Goal: Task Accomplishment & Management: Use online tool/utility

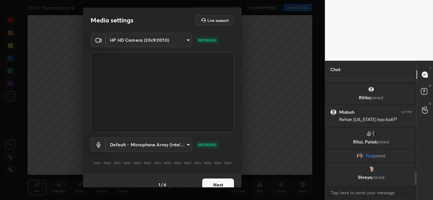
scroll to position [768, 0]
click at [223, 185] on button "Next" at bounding box center [218, 185] width 32 height 13
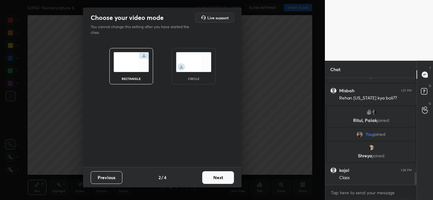
click at [223, 185] on div "Previous 2 / 4 Next" at bounding box center [162, 178] width 158 height 20
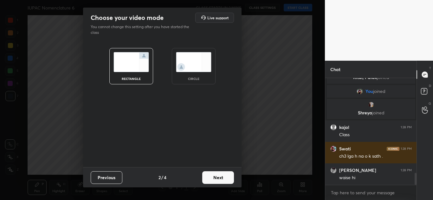
scroll to position [855, 0]
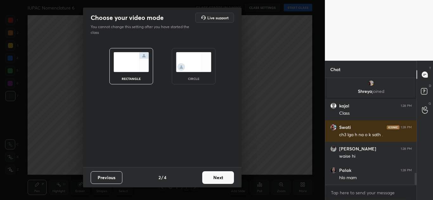
click at [220, 178] on button "Next" at bounding box center [218, 178] width 32 height 13
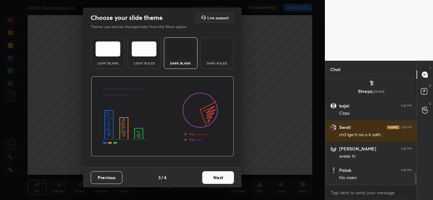
click at [220, 178] on button "Next" at bounding box center [218, 178] width 32 height 13
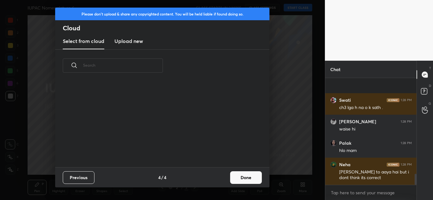
scroll to position [926, 0]
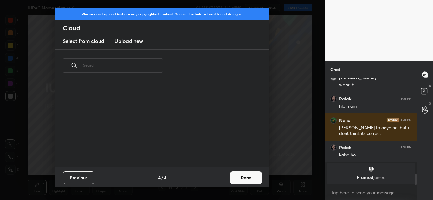
click at [129, 41] on h3 "Upload new" at bounding box center [128, 41] width 29 height 8
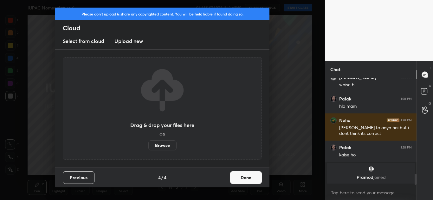
scroll to position [881, 0]
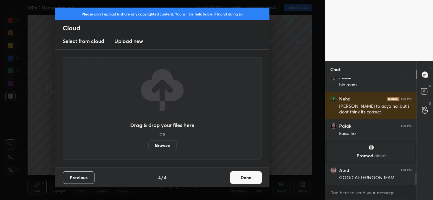
click at [165, 144] on label "Browse" at bounding box center [162, 146] width 28 height 10
click at [148, 144] on input "Browse" at bounding box center [148, 146] width 0 height 10
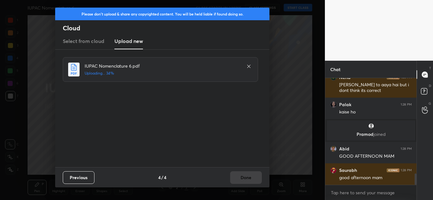
scroll to position [925, 0]
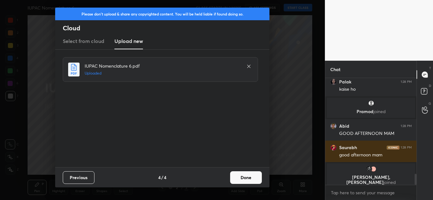
click at [250, 180] on button "Done" at bounding box center [246, 178] width 32 height 13
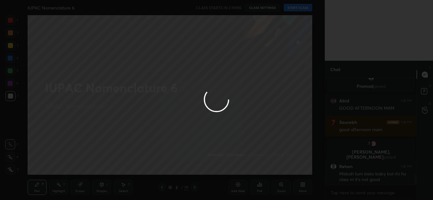
scroll to position [950, 0]
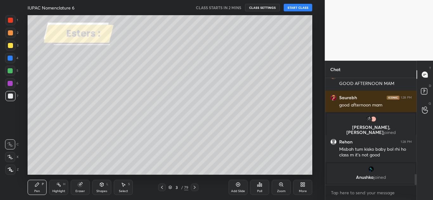
click at [303, 191] on div "More" at bounding box center [303, 191] width 8 height 3
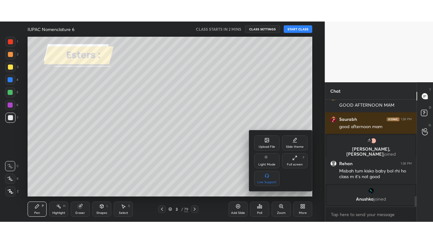
scroll to position [977, 0]
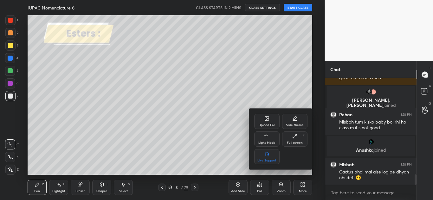
click at [294, 138] on icon at bounding box center [293, 137] width 1 height 1
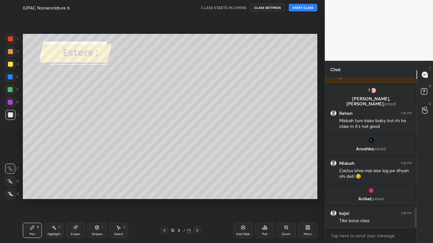
scroll to position [994, 0]
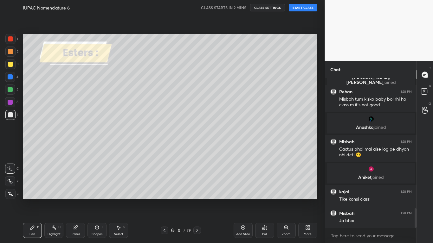
click at [10, 67] on div at bounding box center [10, 64] width 10 height 10
click at [13, 193] on icon at bounding box center [11, 194] width 6 height 4
click at [76, 200] on div "Eraser" at bounding box center [75, 230] width 19 height 15
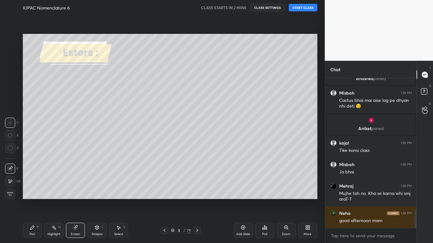
click at [10, 149] on icon at bounding box center [11, 148] width 6 height 6
click at [29, 200] on div "Pen P" at bounding box center [32, 230] width 19 height 15
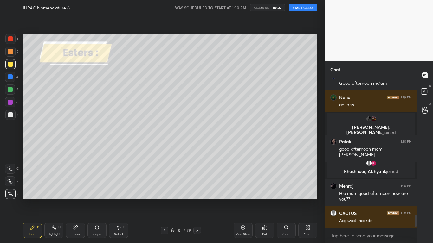
scroll to position [148, 89]
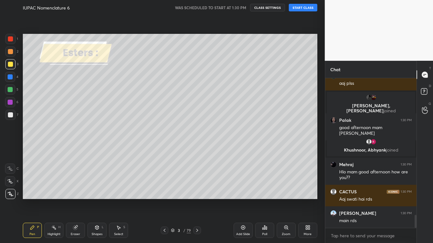
click at [307, 4] on button "START CLASS" at bounding box center [303, 8] width 29 height 8
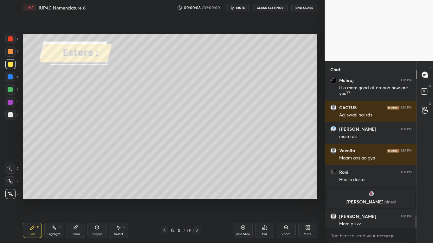
scroll to position [1655, 0]
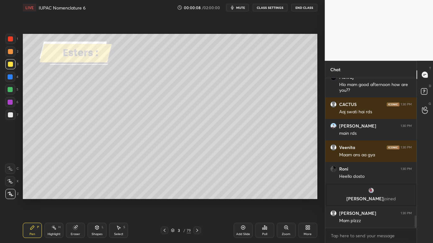
click at [12, 65] on div at bounding box center [10, 64] width 5 height 5
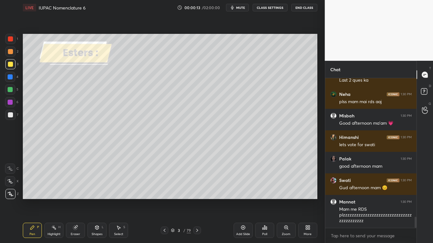
scroll to position [1861, 0]
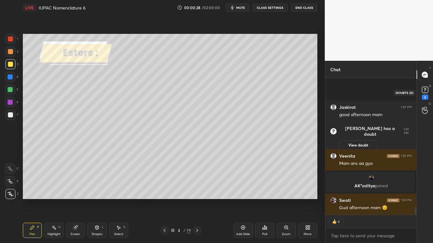
click at [424, 93] on rect at bounding box center [425, 90] width 6 height 6
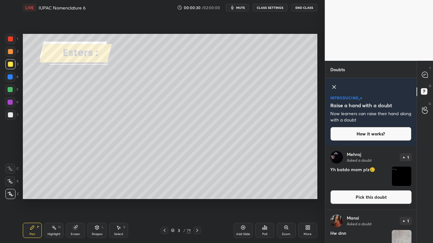
click at [263, 5] on button "CLASS SETTINGS" at bounding box center [269, 8] width 35 height 8
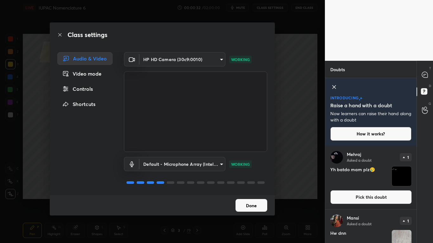
click at [86, 94] on div "Controls" at bounding box center [84, 89] width 55 height 13
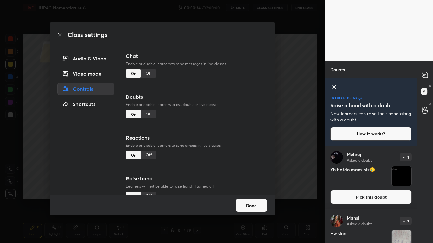
click at [152, 112] on div "Off" at bounding box center [148, 114] width 15 height 8
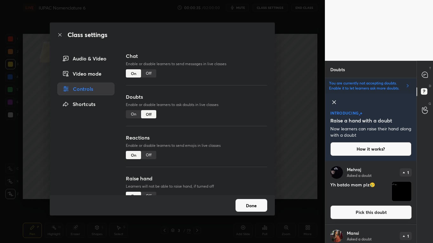
click at [253, 200] on button "Done" at bounding box center [251, 205] width 32 height 13
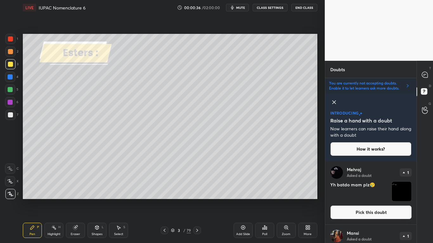
click at [353, 200] on button "Pick this doubt" at bounding box center [370, 213] width 81 height 14
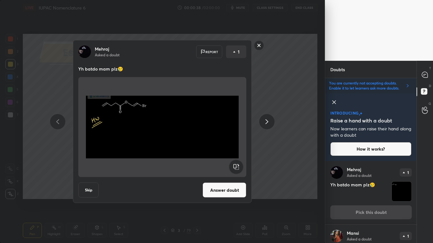
click at [262, 46] on rect at bounding box center [259, 46] width 10 height 10
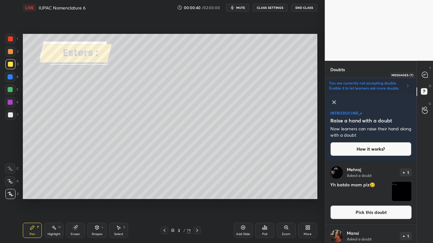
click at [428, 74] on div at bounding box center [424, 74] width 13 height 11
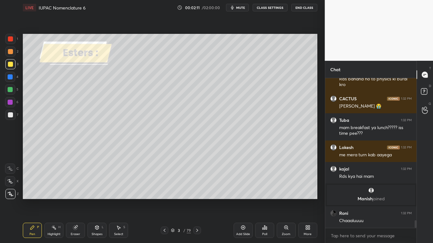
click at [12, 63] on div at bounding box center [10, 64] width 5 height 5
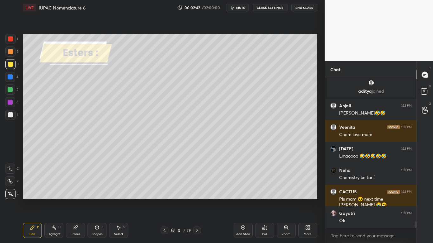
click at [12, 65] on div at bounding box center [10, 64] width 5 height 5
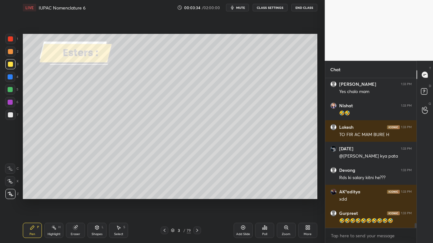
click at [9, 66] on div at bounding box center [10, 64] width 5 height 5
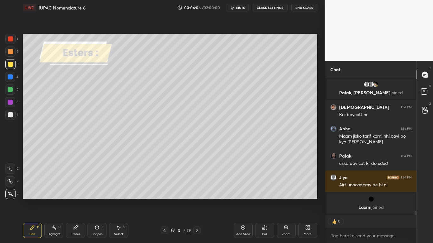
type textarea "x"
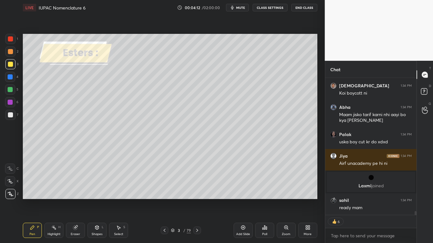
scroll to position [4719, 0]
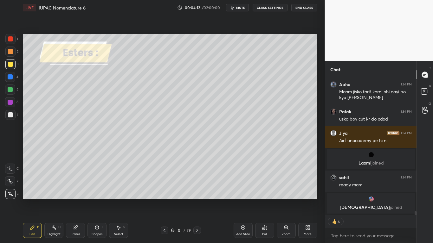
click at [268, 11] on button "CLASS SETTINGS" at bounding box center [269, 8] width 35 height 8
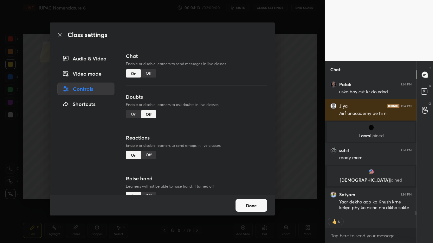
click at [150, 75] on div "Off" at bounding box center [148, 73] width 15 height 8
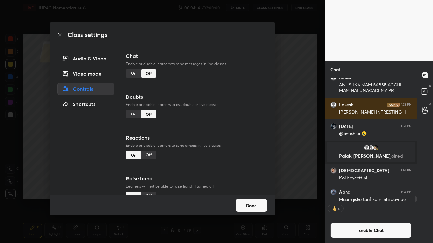
click at [248, 200] on button "Done" at bounding box center [251, 205] width 32 height 13
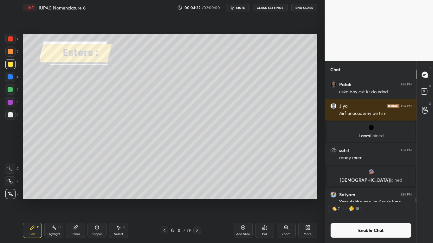
click at [12, 116] on div at bounding box center [10, 114] width 5 height 5
click at [72, 200] on div "Eraser" at bounding box center [75, 230] width 19 height 15
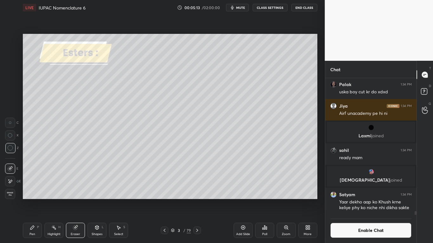
click at [30, 200] on icon at bounding box center [32, 227] width 5 height 5
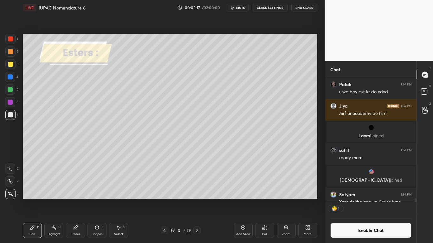
scroll to position [122, 89]
click at [197, 200] on icon at bounding box center [196, 230] width 5 height 5
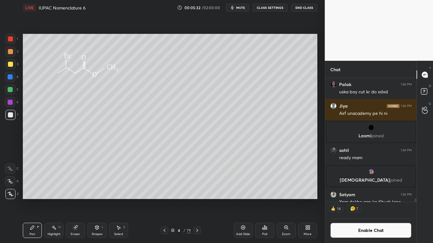
click at [171, 200] on icon at bounding box center [172, 230] width 3 height 2
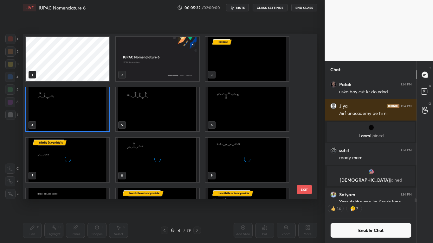
scroll to position [164, 291]
click at [54, 110] on img "grid" at bounding box center [67, 109] width 83 height 44
click at [58, 111] on img "grid" at bounding box center [67, 109] width 83 height 44
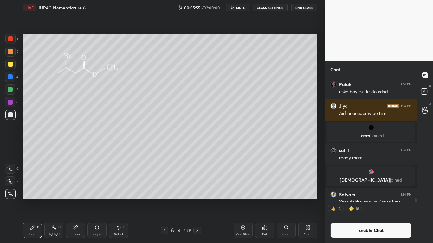
click at [359, 200] on button "Enable Chat" at bounding box center [370, 230] width 81 height 15
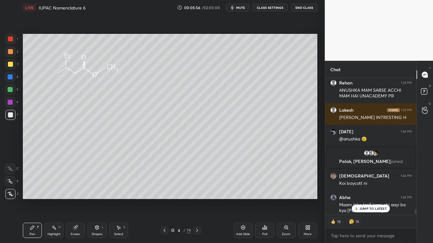
click at [365, 200] on p "JUMP TO LATEST" at bounding box center [372, 209] width 27 height 4
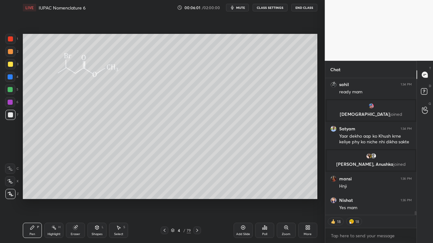
scroll to position [4809, 0]
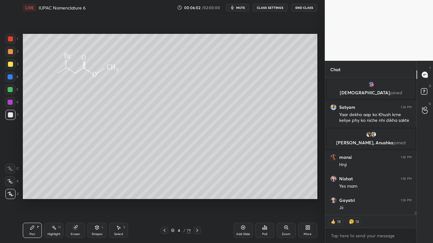
click at [197, 200] on icon at bounding box center [196, 230] width 5 height 5
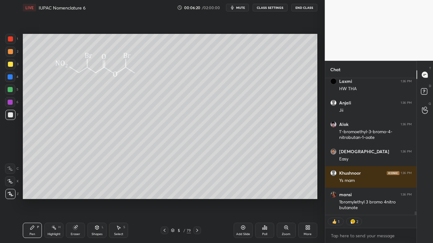
scroll to position [5079, 0]
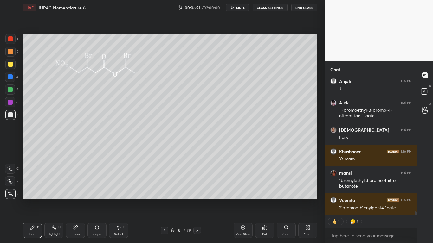
type textarea "x"
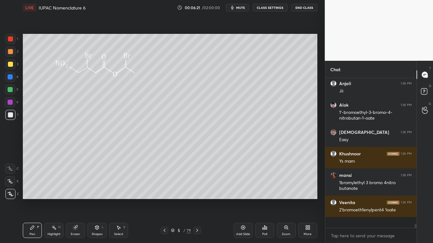
scroll to position [5088, 0]
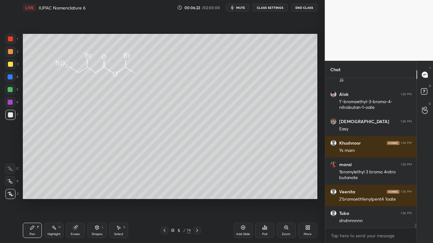
click at [9, 65] on div at bounding box center [10, 64] width 5 height 5
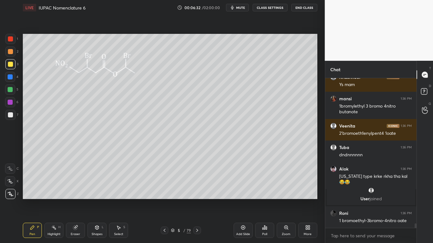
scroll to position [5050, 0]
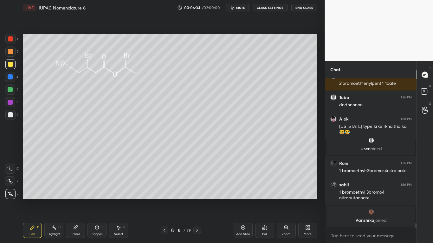
click at [270, 8] on button "CLASS SETTINGS" at bounding box center [269, 8] width 35 height 8
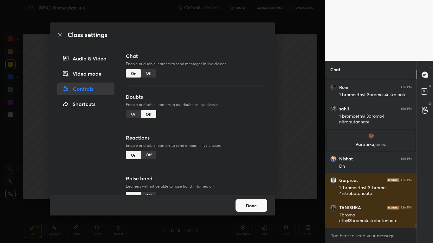
scroll to position [5154, 0]
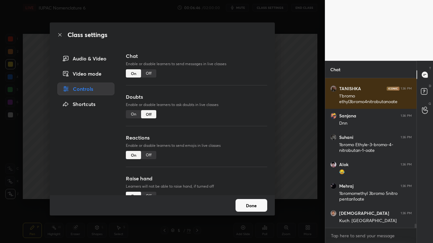
click at [149, 73] on div "Off" at bounding box center [148, 73] width 15 height 8
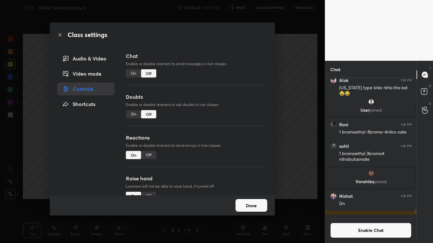
click at [251, 200] on button "Done" at bounding box center [251, 205] width 32 height 13
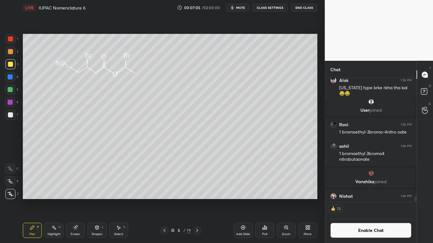
scroll to position [5247, 0]
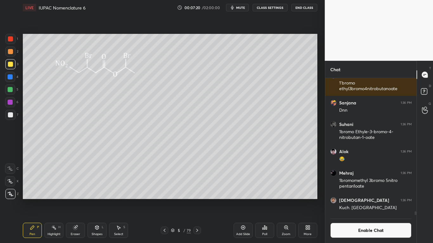
click at [368, 200] on button "Enable Chat" at bounding box center [370, 230] width 81 height 15
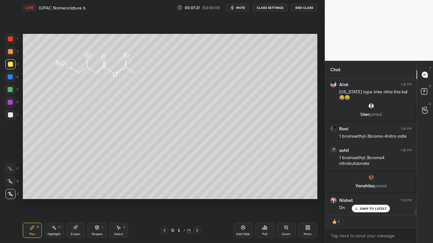
scroll to position [135, 89]
click at [375, 200] on p "JUMP TO LATEST" at bounding box center [372, 209] width 27 height 4
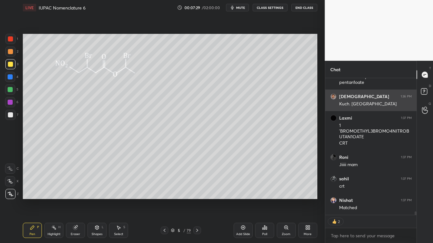
scroll to position [5372, 0]
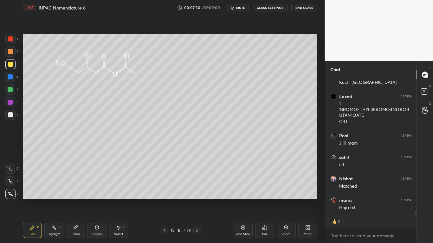
click at [11, 64] on div at bounding box center [10, 64] width 5 height 5
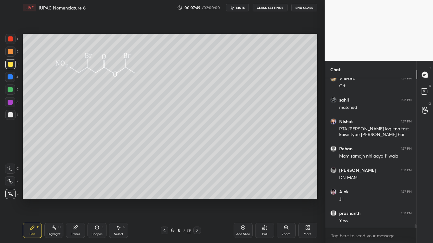
scroll to position [6067, 0]
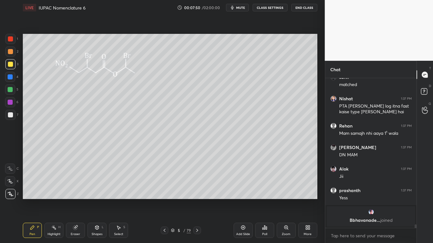
click at [199, 200] on icon at bounding box center [196, 230] width 5 height 5
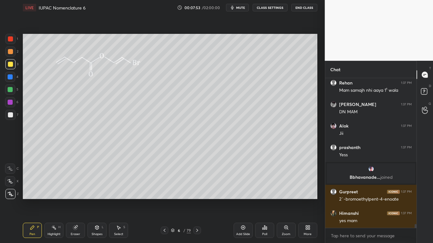
scroll to position [135, 89]
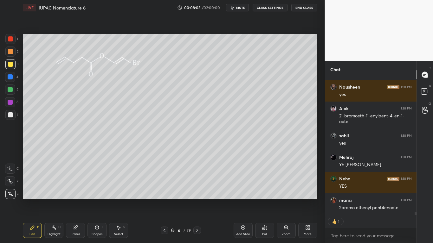
type textarea "x"
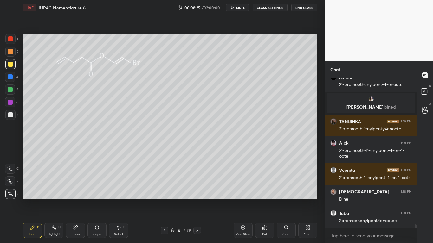
click at [271, 9] on button "CLASS SETTINGS" at bounding box center [269, 8] width 35 height 8
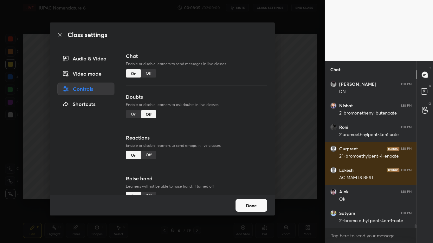
click at [150, 75] on div "Off" at bounding box center [148, 73] width 15 height 8
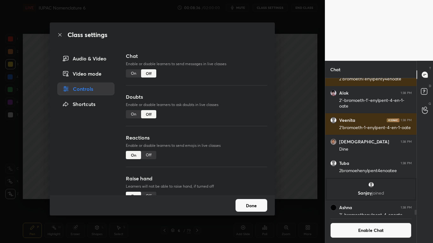
click at [244, 200] on button "Done" at bounding box center [251, 205] width 32 height 13
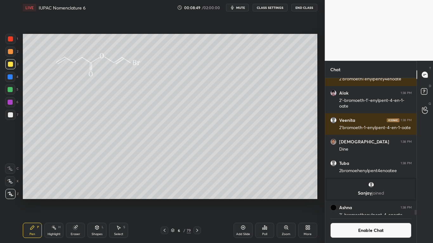
scroll to position [122, 89]
click at [354, 200] on button "Enable Chat" at bounding box center [370, 230] width 81 height 15
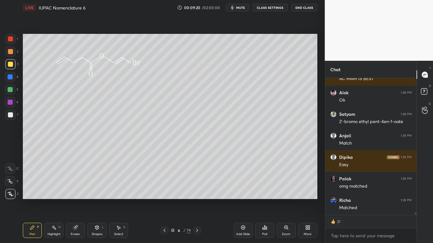
scroll to position [6430, 0]
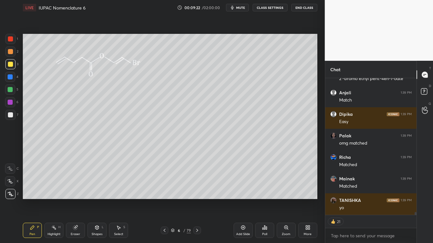
click at [11, 116] on div at bounding box center [10, 114] width 5 height 5
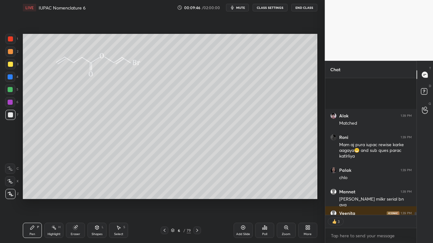
scroll to position [6929, 0]
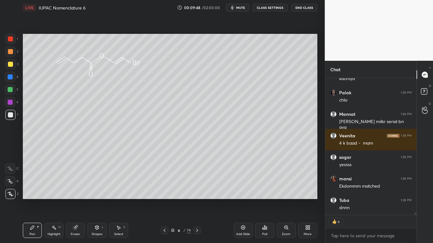
click at [9, 64] on div at bounding box center [10, 64] width 5 height 5
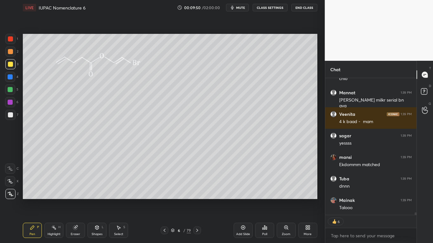
scroll to position [7082, 0]
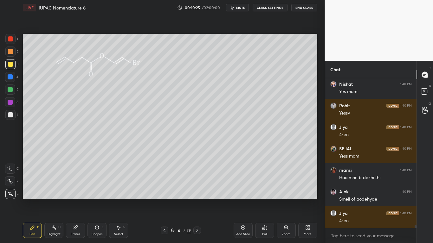
click at [415, 200] on div at bounding box center [414, 153] width 4 height 150
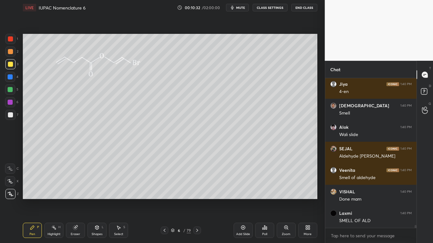
click at [9, 65] on div at bounding box center [10, 64] width 5 height 5
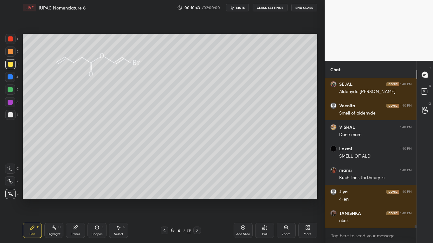
click at [11, 65] on div at bounding box center [10, 64] width 5 height 5
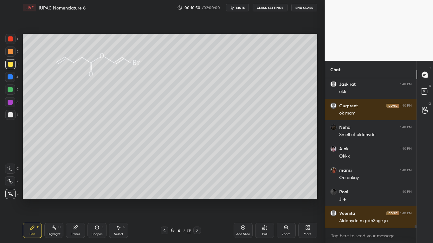
click at [172, 200] on icon at bounding box center [172, 231] width 3 height 1
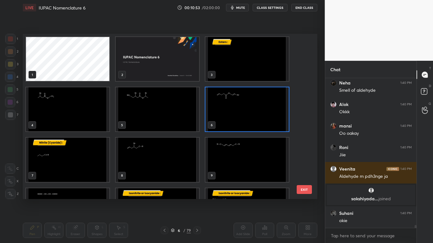
click at [235, 119] on img "grid" at bounding box center [246, 109] width 83 height 44
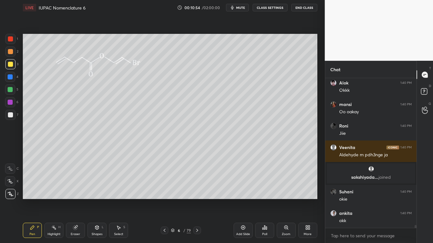
click at [232, 121] on img "grid" at bounding box center [246, 109] width 83 height 44
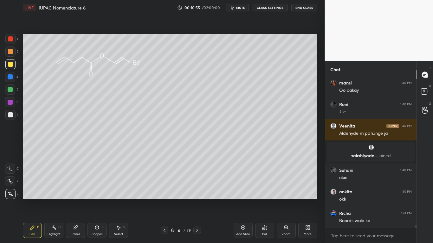
click at [9, 114] on div at bounding box center [10, 114] width 5 height 5
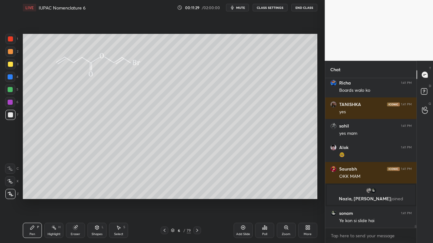
scroll to position [7827, 0]
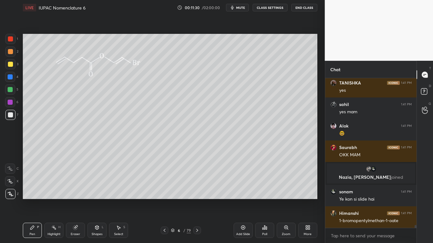
click at [12, 66] on div at bounding box center [10, 64] width 5 height 5
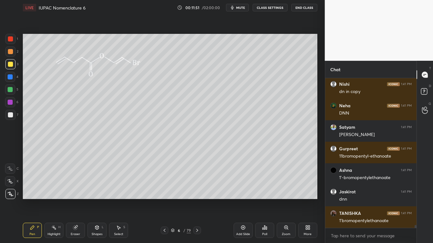
scroll to position [8172, 0]
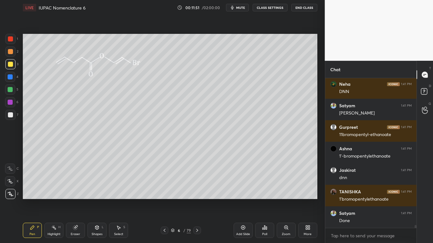
click at [10, 64] on div at bounding box center [10, 64] width 5 height 5
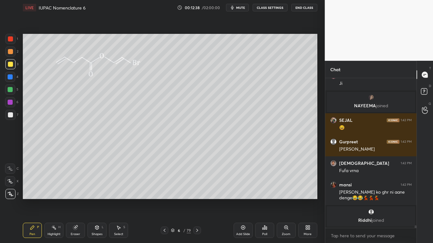
scroll to position [8423, 0]
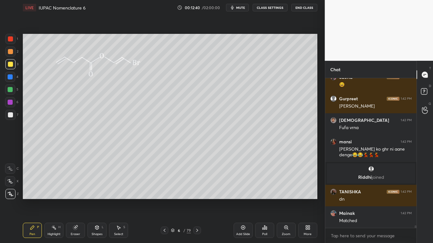
click at [9, 66] on div at bounding box center [10, 64] width 5 height 5
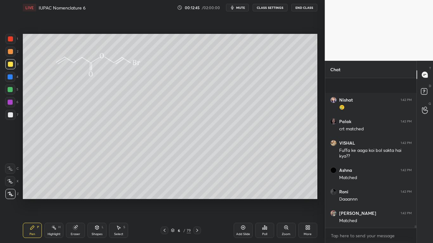
scroll to position [8623, 0]
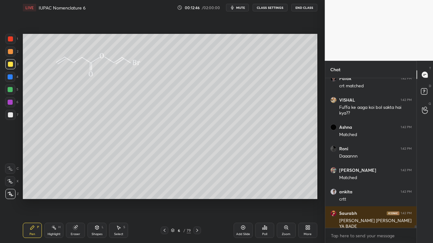
click at [12, 63] on div at bounding box center [10, 64] width 5 height 5
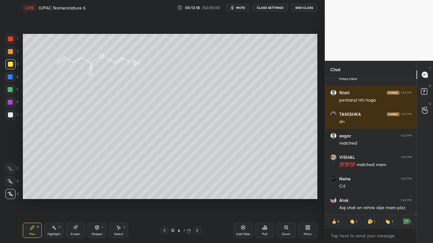
scroll to position [9502, 0]
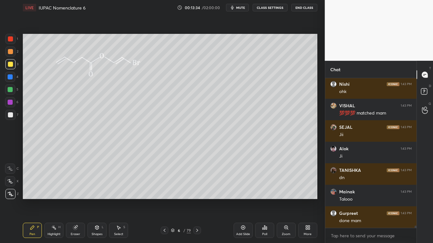
click at [11, 65] on div at bounding box center [10, 64] width 5 height 5
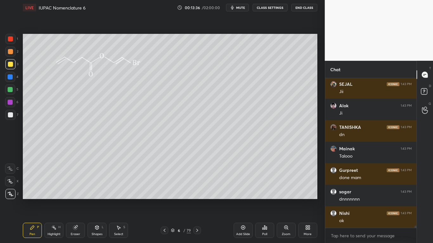
click at [176, 200] on div "6" at bounding box center [179, 231] width 6 height 4
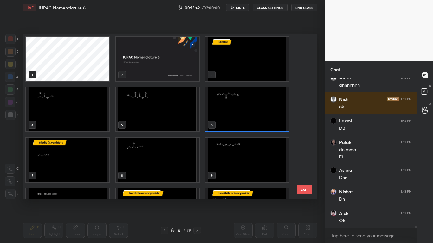
click at [79, 164] on img "grid" at bounding box center [67, 160] width 83 height 44
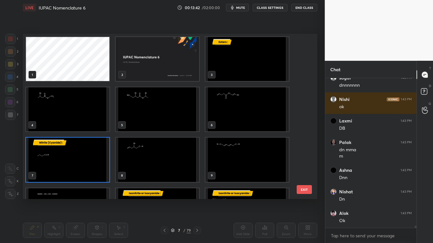
click at [79, 165] on img "grid" at bounding box center [67, 160] width 83 height 44
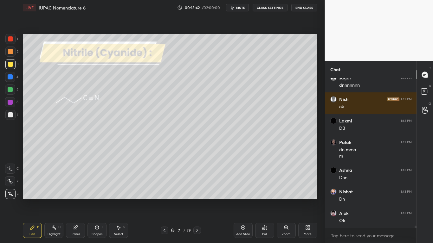
click at [79, 165] on img "grid" at bounding box center [67, 160] width 83 height 44
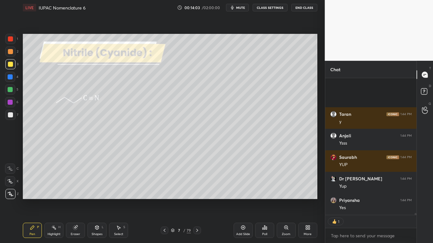
scroll to position [10032, 0]
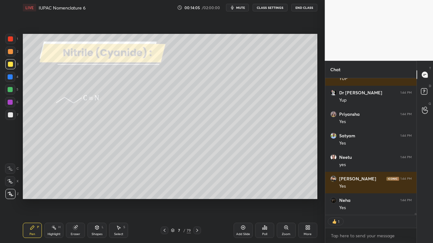
type textarea "x"
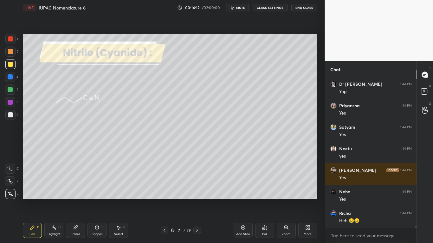
click at [267, 8] on button "CLASS SETTINGS" at bounding box center [269, 8] width 35 height 8
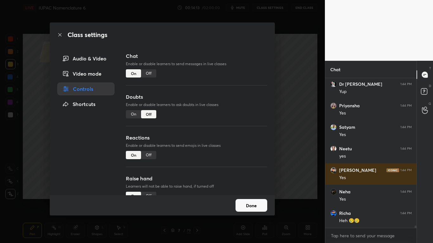
click at [148, 73] on div "Off" at bounding box center [148, 73] width 15 height 8
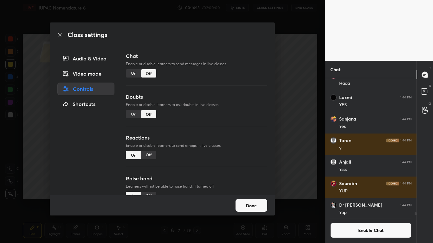
click at [254, 200] on button "Done" at bounding box center [251, 205] width 32 height 13
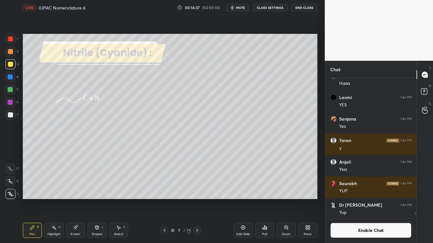
click at [11, 114] on div at bounding box center [10, 114] width 5 height 5
click at [356, 200] on button "Enable Chat" at bounding box center [370, 230] width 81 height 15
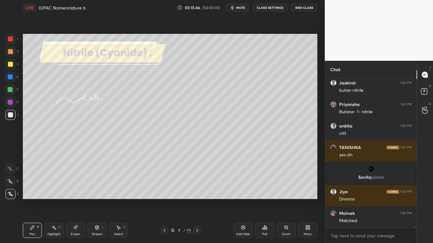
scroll to position [11179, 0]
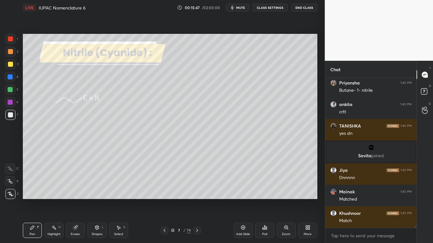
click at [11, 66] on div at bounding box center [10, 64] width 5 height 5
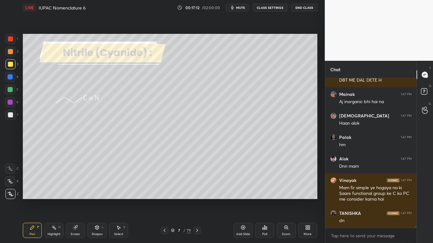
scroll to position [12521, 0]
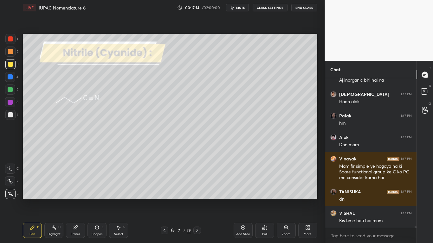
click at [272, 8] on button "CLASS SETTINGS" at bounding box center [269, 8] width 35 height 8
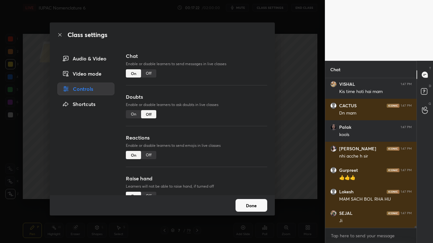
scroll to position [12671, 0]
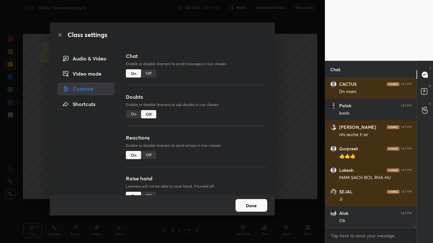
type textarea "x"
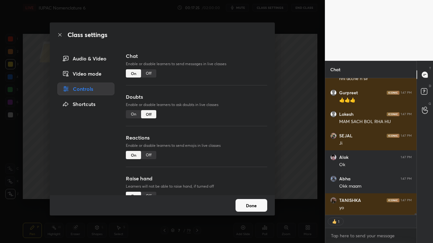
click at [149, 74] on div "Off" at bounding box center [148, 73] width 15 height 8
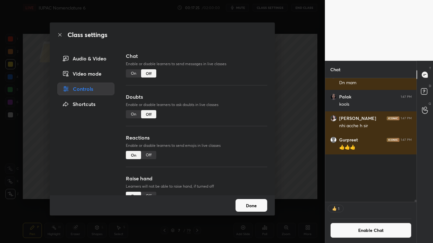
scroll to position [12132, 0]
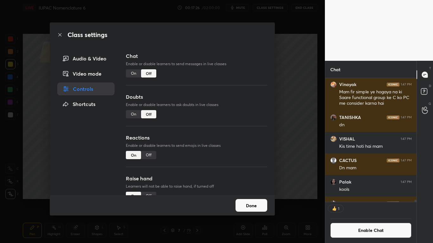
click at [244, 200] on button "Done" at bounding box center [251, 205] width 32 height 13
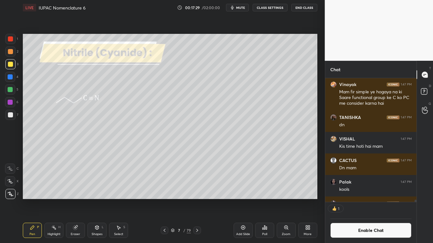
click at [172, 200] on div "7 / 79" at bounding box center [181, 231] width 20 height 6
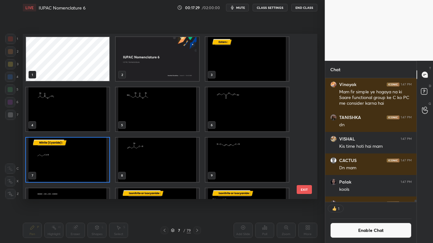
scroll to position [2, 3]
click at [166, 169] on img "grid" at bounding box center [157, 160] width 83 height 44
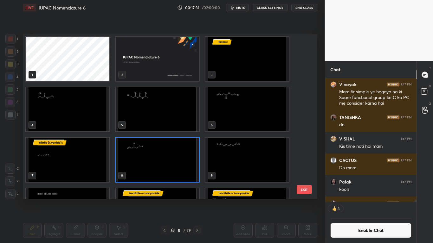
click at [168, 169] on img "grid" at bounding box center [157, 160] width 83 height 44
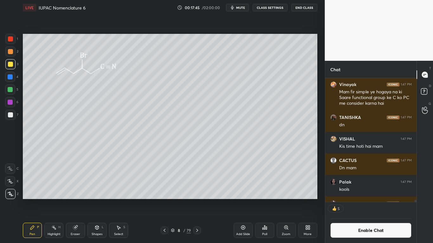
click at [356, 200] on button "Enable Chat" at bounding box center [370, 230] width 81 height 15
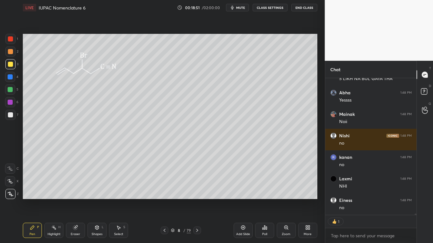
scroll to position [13654, 0]
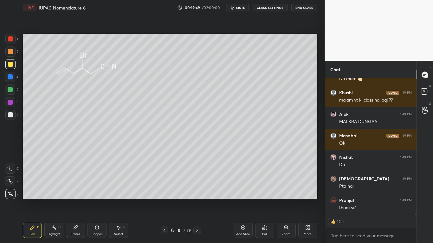
type textarea "x"
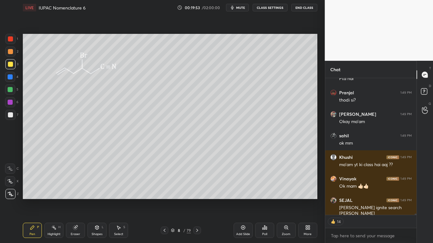
click at [270, 9] on button "CLASS SETTINGS" at bounding box center [269, 8] width 35 height 8
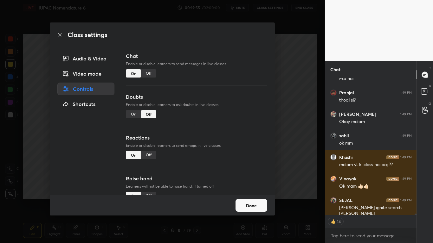
click at [149, 73] on div "Off" at bounding box center [148, 73] width 15 height 8
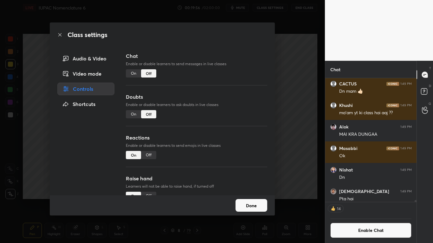
click at [247, 200] on button "Done" at bounding box center [251, 205] width 32 height 13
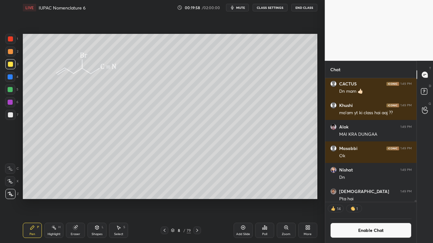
click at [172, 200] on icon at bounding box center [172, 230] width 3 height 2
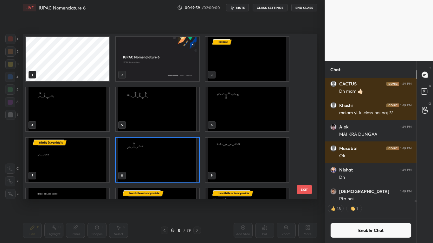
click at [249, 166] on img "grid" at bounding box center [246, 160] width 83 height 44
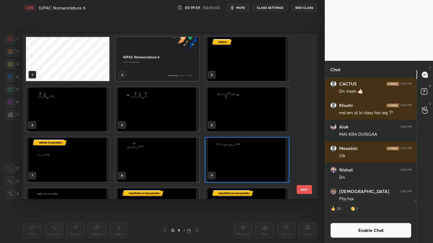
click at [248, 166] on img "grid" at bounding box center [246, 160] width 83 height 44
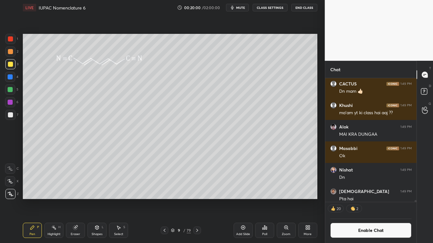
click at [248, 167] on img "grid" at bounding box center [246, 160] width 83 height 44
click at [349, 200] on button "Enable Chat" at bounding box center [370, 230] width 81 height 15
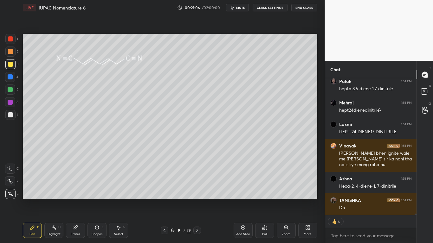
scroll to position [15041, 0]
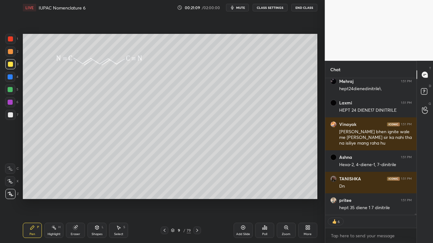
type textarea "x"
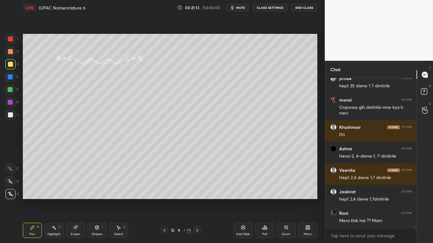
scroll to position [15184, 0]
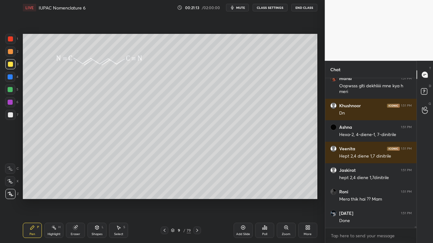
click at [270, 11] on button "CLASS SETTINGS" at bounding box center [269, 8] width 35 height 8
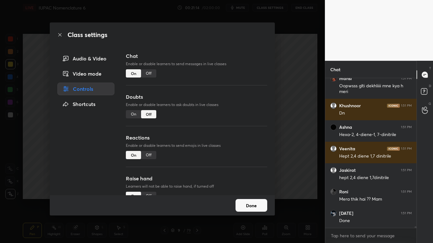
click at [149, 75] on div "Off" at bounding box center [148, 73] width 15 height 8
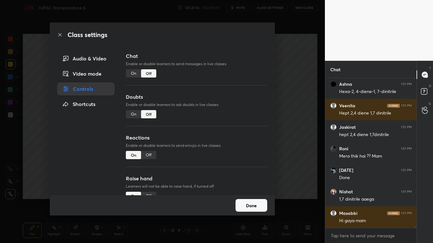
scroll to position [135, 89]
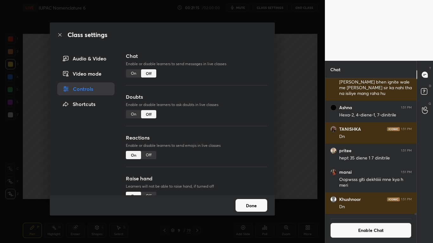
click at [254, 200] on button "Done" at bounding box center [251, 205] width 32 height 13
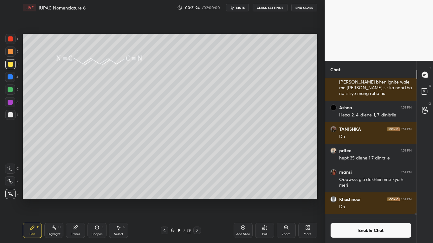
scroll to position [122, 89]
click at [8, 91] on div at bounding box center [10, 89] width 5 height 5
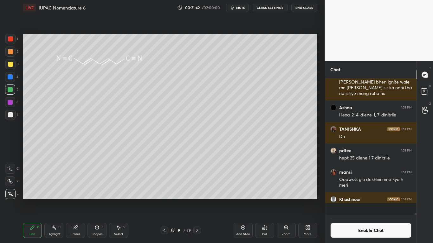
scroll to position [15119, 0]
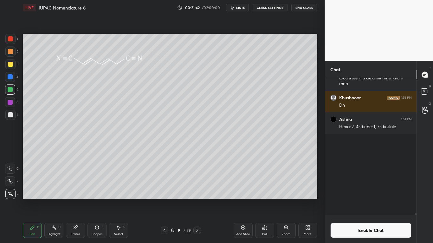
click at [76, 200] on icon at bounding box center [75, 228] width 4 height 4
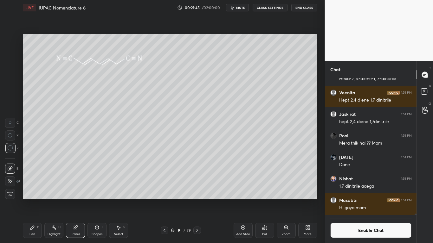
scroll to position [122, 89]
click at [33, 200] on icon at bounding box center [32, 227] width 5 height 5
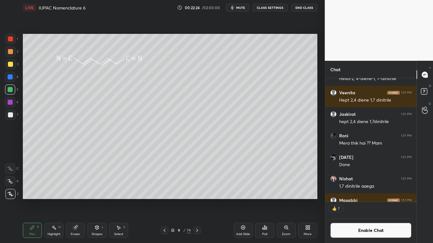
click at [357, 200] on button "Enable Chat" at bounding box center [370, 230] width 81 height 15
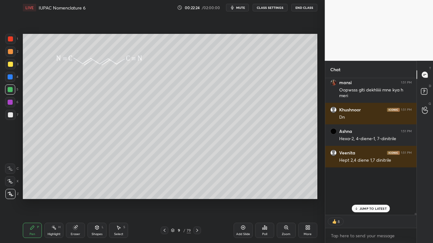
scroll to position [135, 89]
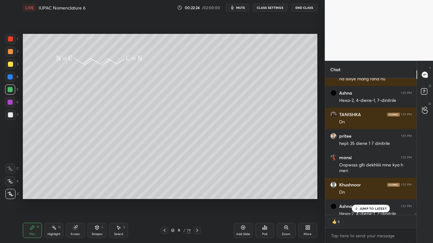
click at [367, 200] on p "JUMP TO LATEST" at bounding box center [372, 209] width 27 height 4
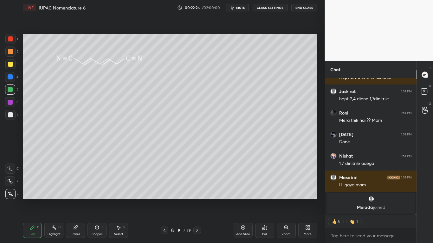
scroll to position [15135, 0]
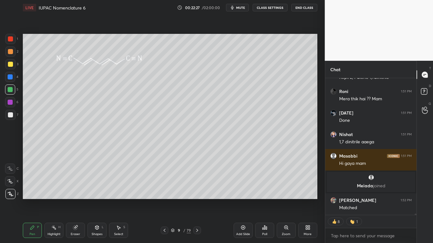
click at [9, 114] on div at bounding box center [10, 114] width 5 height 5
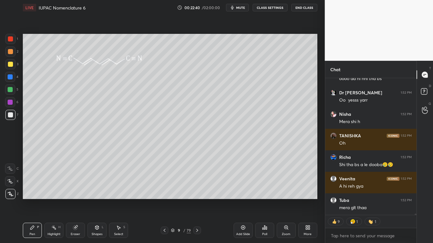
scroll to position [15804, 0]
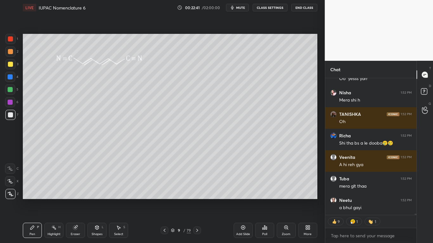
click at [10, 65] on div at bounding box center [10, 64] width 5 height 5
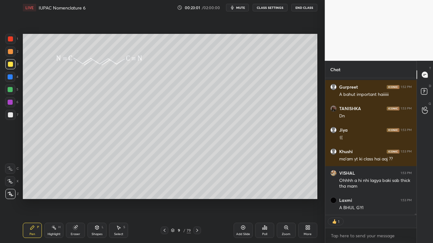
scroll to position [16522, 0]
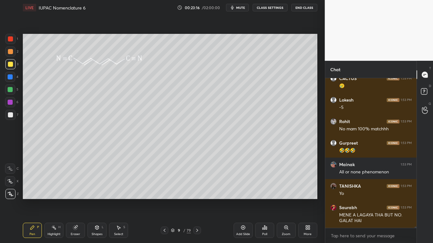
click at [171, 200] on icon at bounding box center [173, 231] width 4 height 4
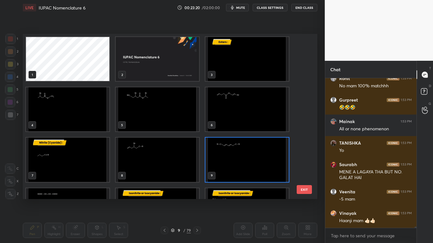
click at [91, 194] on img "grid" at bounding box center [67, 210] width 83 height 44
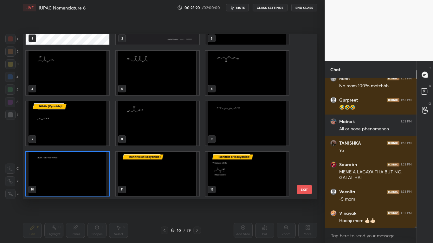
click at [91, 194] on img "grid" at bounding box center [67, 174] width 83 height 44
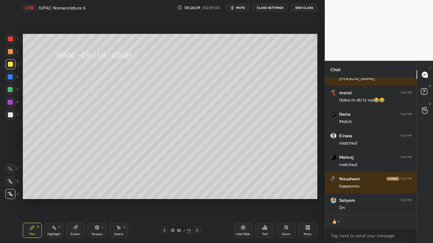
scroll to position [18236, 0]
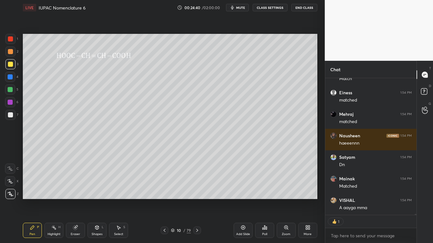
click at [12, 65] on div at bounding box center [10, 64] width 5 height 5
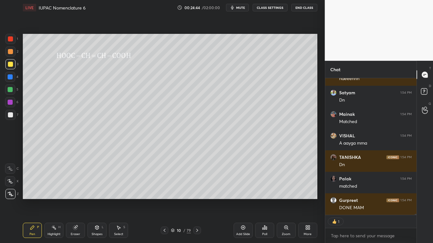
scroll to position [18322, 0]
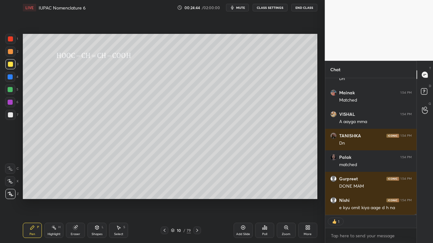
type textarea "x"
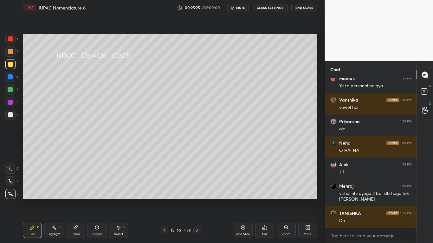
click at [11, 62] on div at bounding box center [10, 64] width 5 height 5
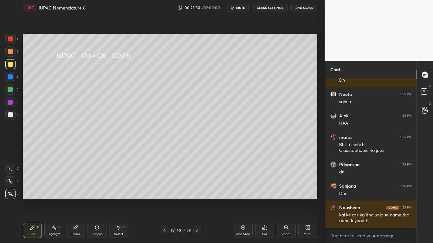
click at [171, 200] on icon at bounding box center [173, 231] width 4 height 4
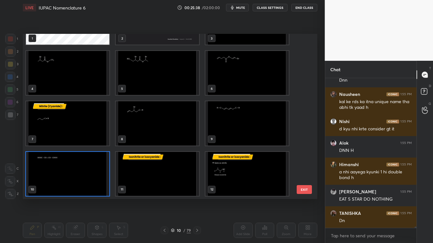
click at [178, 178] on img "grid" at bounding box center [157, 174] width 83 height 44
click at [178, 177] on img "grid" at bounding box center [157, 174] width 83 height 44
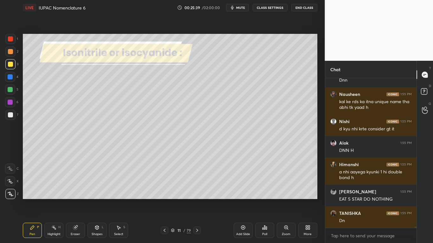
click at [178, 178] on img "grid" at bounding box center [157, 174] width 83 height 44
click at [178, 177] on img "grid" at bounding box center [157, 174] width 83 height 44
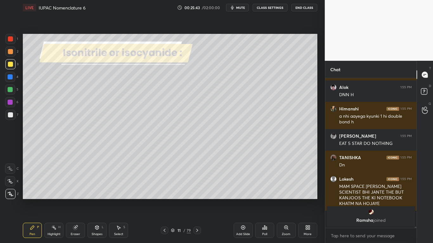
click at [265, 7] on button "CLASS SETTINGS" at bounding box center [269, 8] width 35 height 8
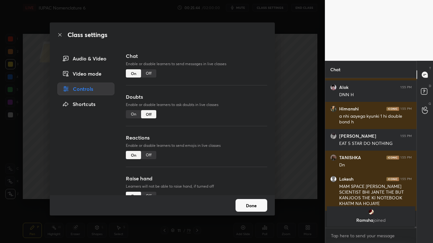
click at [147, 73] on div "Off" at bounding box center [148, 73] width 15 height 8
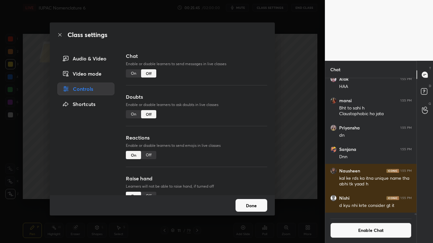
click at [248, 200] on button "Done" at bounding box center [251, 205] width 32 height 13
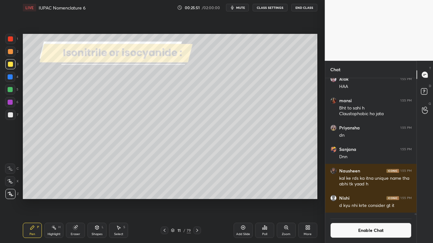
click at [12, 114] on div at bounding box center [10, 114] width 5 height 5
click at [165, 200] on icon at bounding box center [164, 230] width 5 height 5
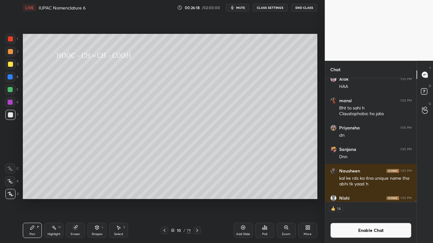
click at [198, 200] on icon at bounding box center [196, 230] width 5 height 5
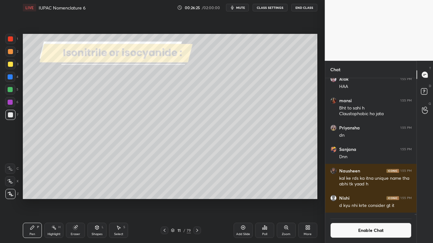
scroll to position [18178, 0]
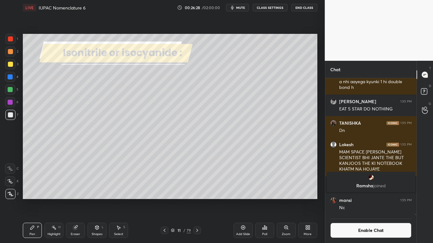
click at [11, 62] on div at bounding box center [10, 64] width 5 height 5
click at [10, 112] on div at bounding box center [10, 114] width 5 height 5
click at [13, 65] on div at bounding box center [10, 64] width 10 height 10
click at [360, 200] on button "Enable Chat" at bounding box center [370, 230] width 81 height 15
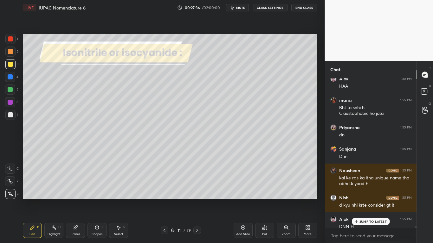
click at [367, 200] on p "JUMP TO LATEST" at bounding box center [372, 222] width 27 height 4
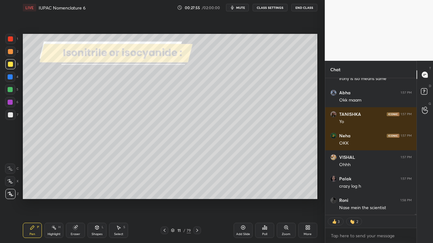
scroll to position [18539, 0]
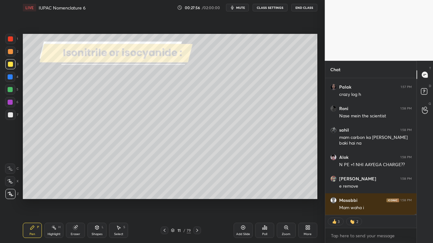
click at [11, 64] on div at bounding box center [10, 64] width 5 height 5
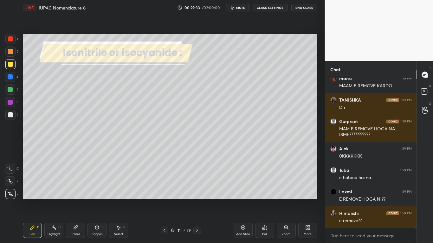
scroll to position [19316, 0]
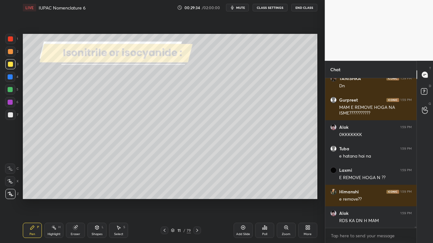
click at [77, 200] on icon at bounding box center [75, 227] width 3 height 3
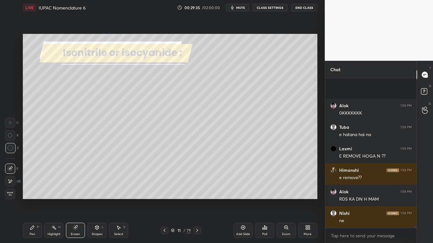
scroll to position [19381, 0]
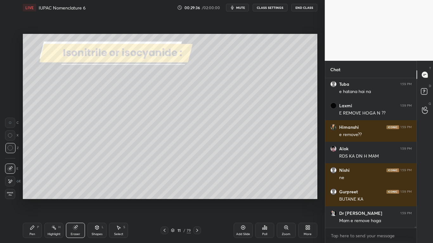
click at [35, 200] on div "Pen" at bounding box center [32, 234] width 6 height 3
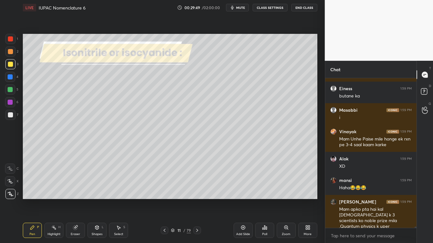
scroll to position [19614, 0]
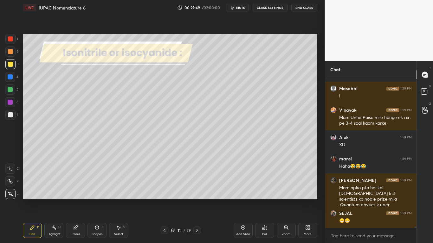
click at [13, 64] on div at bounding box center [10, 64] width 5 height 5
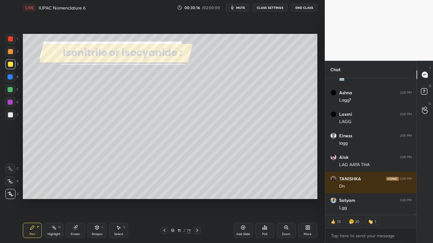
scroll to position [20171, 0]
click at [311, 200] on div "More" at bounding box center [307, 230] width 19 height 15
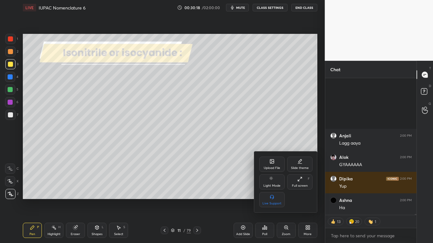
scroll to position [20343, 0]
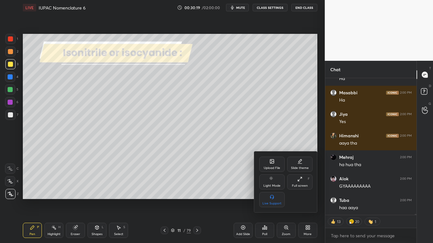
click at [301, 181] on icon at bounding box center [299, 179] width 5 height 5
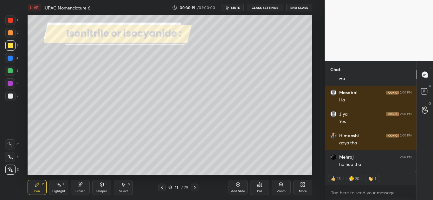
type textarea "x"
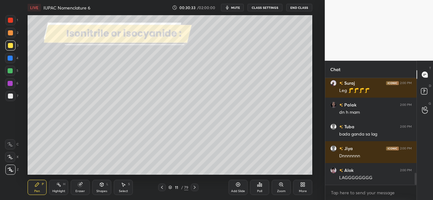
scroll to position [868, 0]
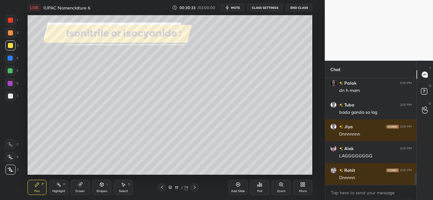
click at [301, 195] on div "Add Slide Poll Zoom More" at bounding box center [270, 187] width 84 height 35
click at [302, 190] on div "More" at bounding box center [303, 191] width 8 height 3
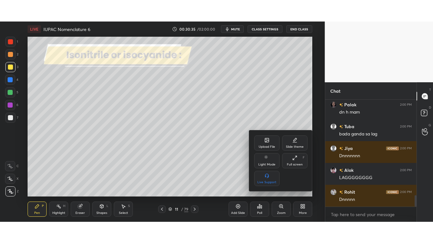
scroll to position [890, 0]
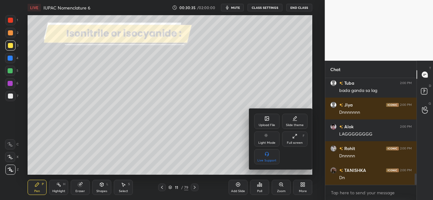
click at [294, 137] on icon at bounding box center [294, 138] width 2 height 2
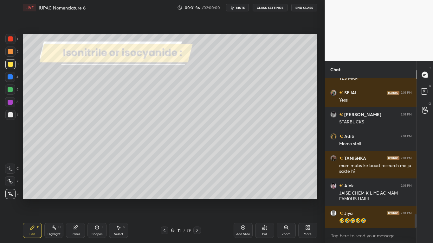
scroll to position [1493, 0]
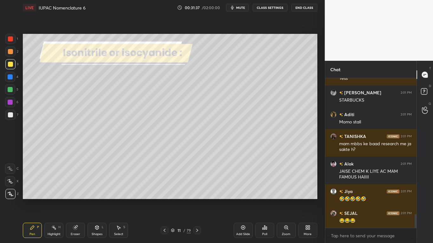
click at [11, 66] on div at bounding box center [10, 64] width 5 height 5
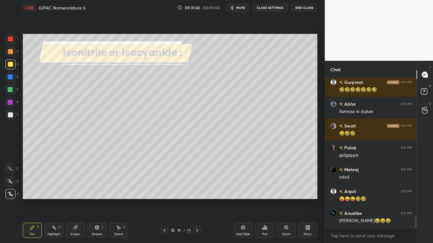
scroll to position [1711, 0]
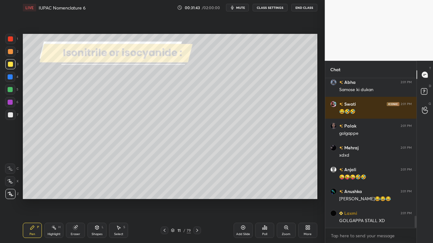
click at [11, 64] on div at bounding box center [10, 64] width 5 height 5
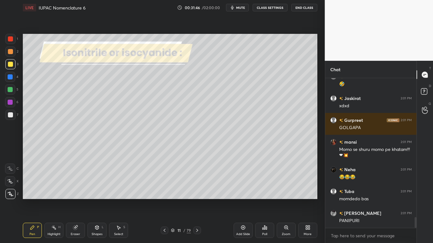
click at [174, 200] on icon at bounding box center [173, 231] width 4 height 4
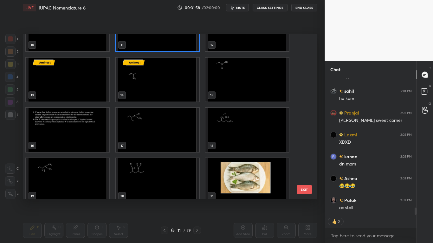
click at [302, 48] on div "10 11 12 13 14 15 16 17 18 19 20 21 22 23 24" at bounding box center [164, 116] width 283 height 165
click at [178, 49] on img "grid" at bounding box center [157, 29] width 83 height 44
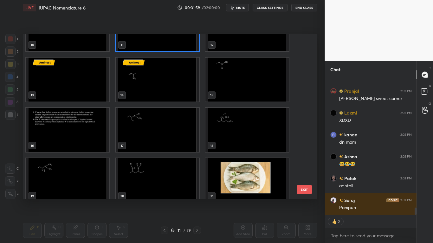
click at [179, 48] on img "grid" at bounding box center [157, 29] width 83 height 44
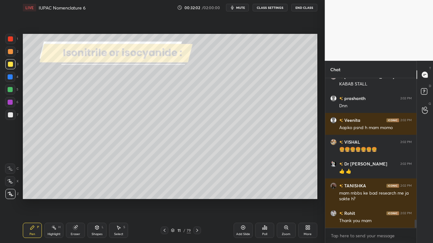
click at [243, 200] on icon at bounding box center [242, 227] width 5 height 5
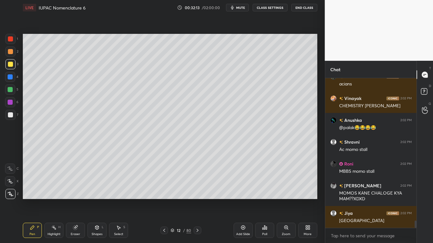
click at [12, 114] on div at bounding box center [10, 114] width 5 height 5
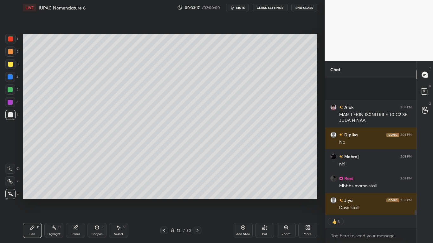
scroll to position [3847, 0]
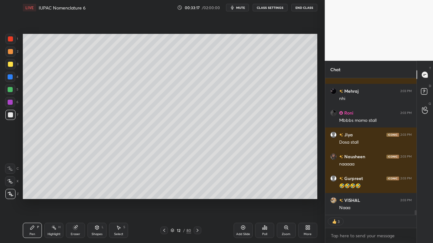
type textarea "x"
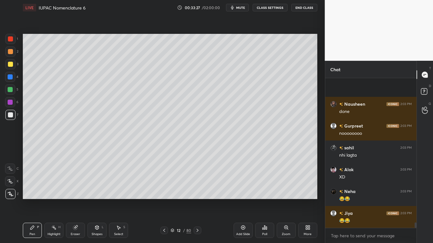
scroll to position [4124, 0]
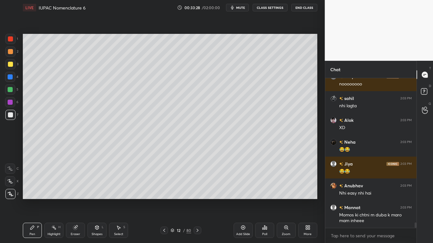
click at [11, 67] on div at bounding box center [10, 64] width 5 height 5
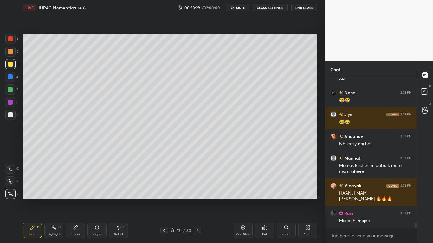
scroll to position [4201, 0]
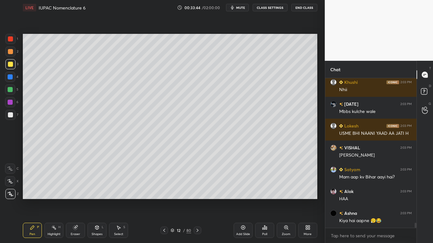
click at [174, 200] on div "12 / 80" at bounding box center [180, 231] width 21 height 6
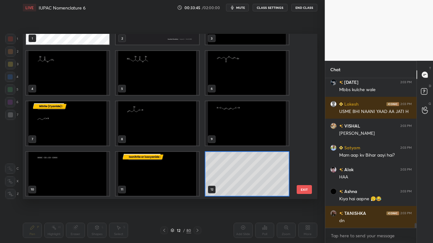
click at [302, 169] on div "1 2 3 4 5 6 7 8 9 10 11 12 13 14 15 16 17 18" at bounding box center [164, 116] width 283 height 165
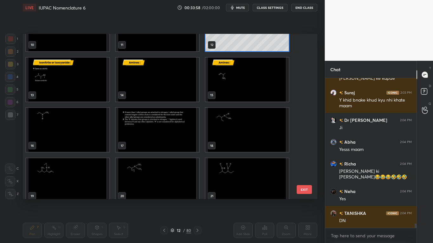
click at [161, 88] on img "grid" at bounding box center [157, 80] width 83 height 44
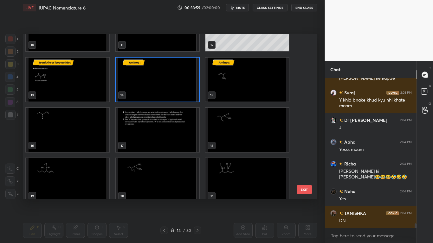
click at [162, 89] on img "grid" at bounding box center [157, 80] width 83 height 44
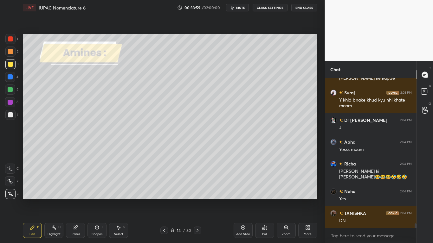
click at [162, 89] on img "grid" at bounding box center [157, 80] width 83 height 44
click at [274, 8] on button "CLASS SETTINGS" at bounding box center [269, 8] width 35 height 8
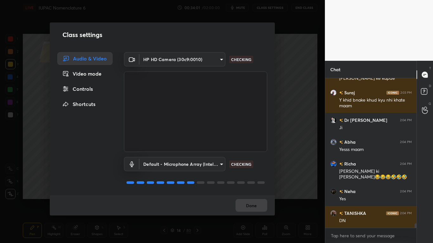
click at [89, 92] on div "Controls" at bounding box center [84, 89] width 55 height 13
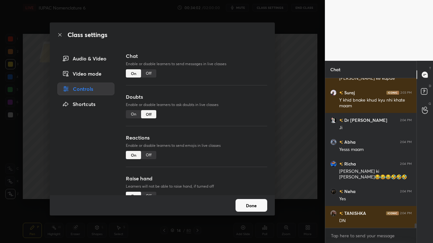
click at [150, 75] on div "Off" at bounding box center [148, 73] width 15 height 8
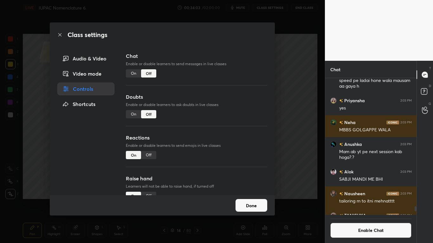
click at [252, 200] on button "Done" at bounding box center [251, 205] width 32 height 13
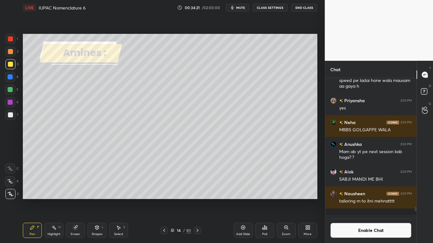
scroll to position [2, 2]
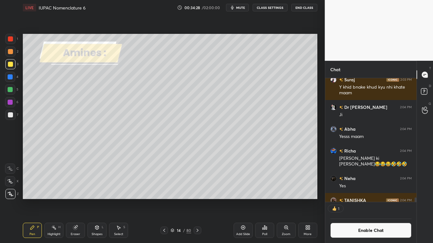
click at [9, 114] on div at bounding box center [10, 114] width 5 height 5
click at [117, 200] on div "Select S" at bounding box center [118, 230] width 19 height 15
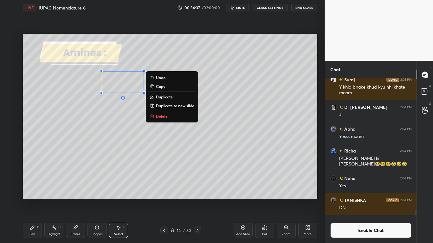
click at [149, 147] on div "0 ° Undo Copy Duplicate Duplicate to new slide Delete" at bounding box center [170, 116] width 294 height 165
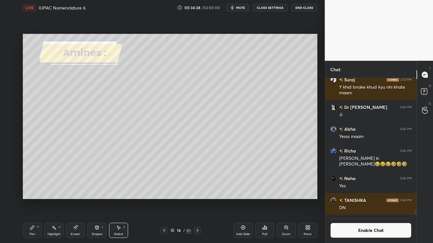
click at [30, 200] on div "Pen P" at bounding box center [32, 230] width 19 height 15
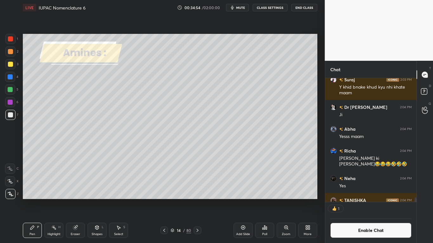
scroll to position [122, 89]
click at [10, 65] on div at bounding box center [10, 64] width 5 height 5
click at [75, 200] on icon at bounding box center [75, 228] width 4 height 4
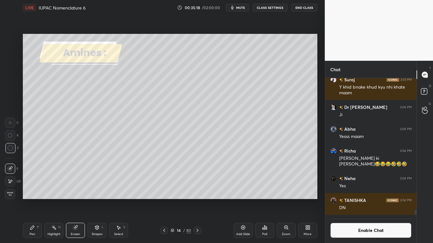
scroll to position [3700, 0]
click at [36, 200] on div "Pen P" at bounding box center [32, 230] width 19 height 15
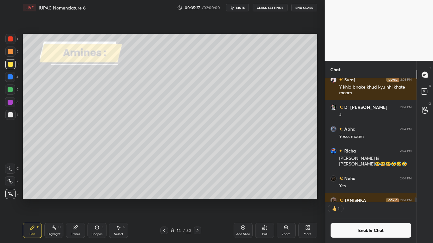
scroll to position [122, 89]
click at [350, 200] on button "Enable Chat" at bounding box center [370, 230] width 81 height 15
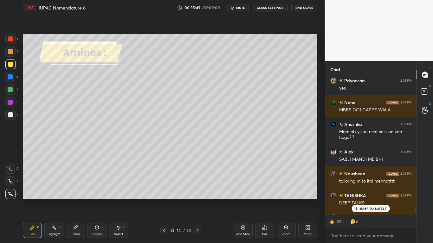
click at [366, 200] on p "JUMP TO LATEST" at bounding box center [372, 209] width 27 height 4
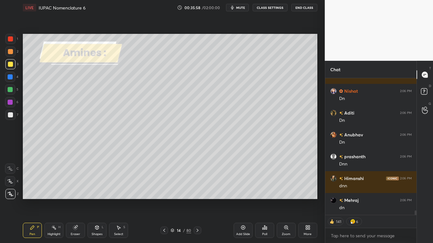
scroll to position [4044, 0]
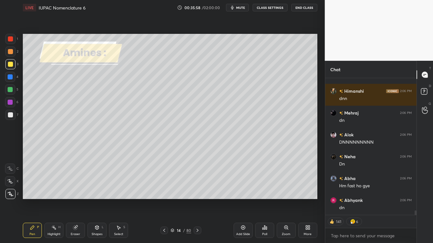
click at [11, 66] on div at bounding box center [10, 64] width 5 height 5
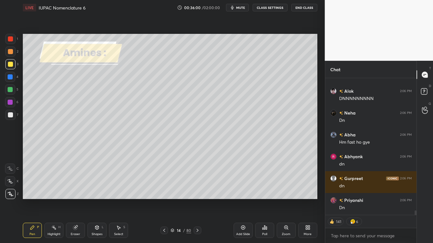
click at [10, 114] on div at bounding box center [10, 114] width 5 height 5
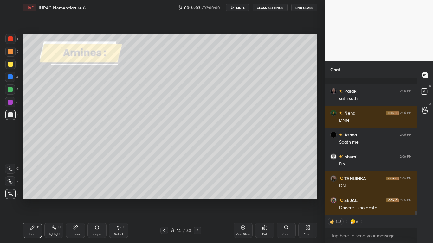
scroll to position [4284, 0]
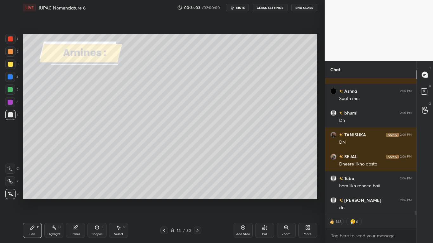
click at [241, 200] on icon at bounding box center [242, 227] width 5 height 5
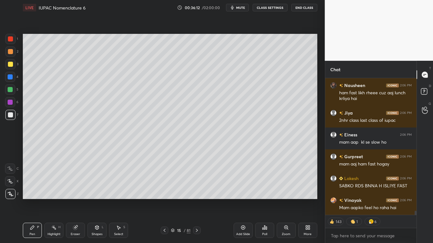
scroll to position [4530, 0]
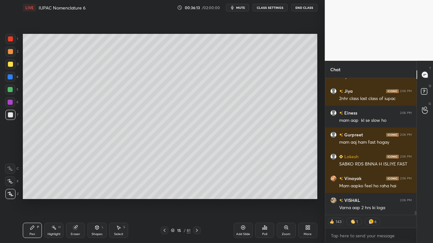
click at [10, 63] on div at bounding box center [10, 64] width 5 height 5
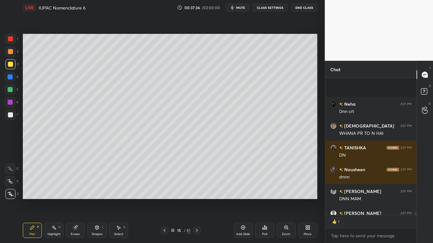
scroll to position [5761, 0]
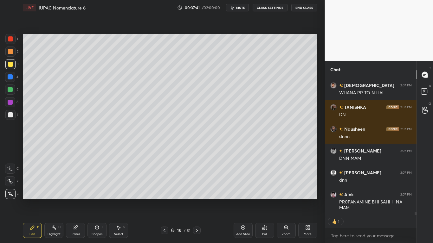
click at [78, 200] on div "Eraser" at bounding box center [75, 230] width 19 height 15
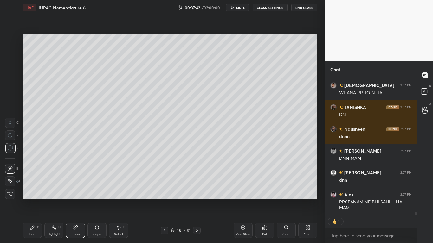
scroll to position [5788, 0]
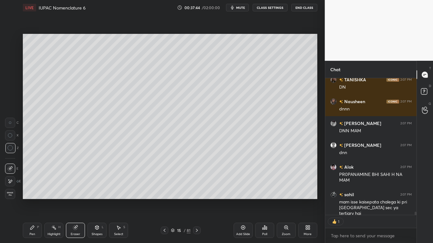
type textarea "x"
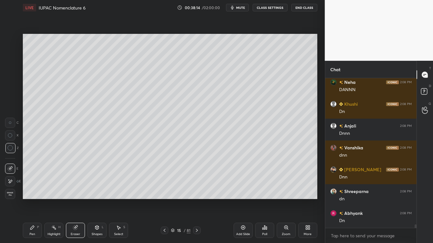
scroll to position [6393, 0]
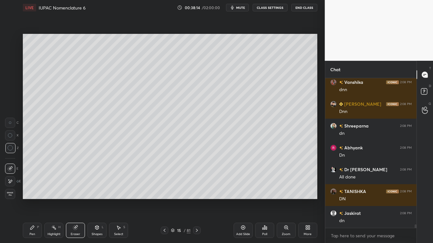
click at [33, 200] on div "Pen P" at bounding box center [32, 230] width 19 height 15
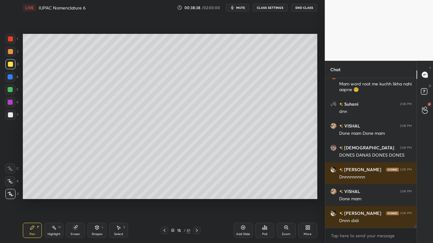
scroll to position [6732, 0]
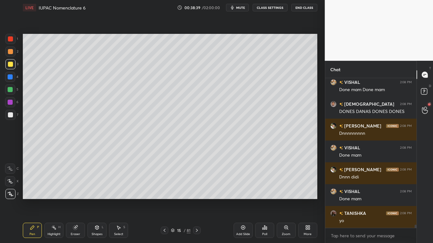
click at [173, 200] on icon at bounding box center [173, 231] width 4 height 4
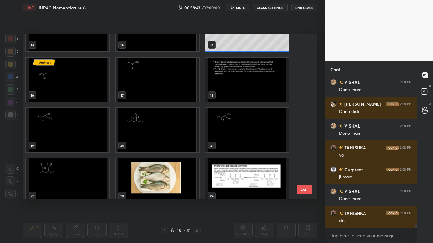
click at [80, 90] on img "grid" at bounding box center [67, 80] width 83 height 44
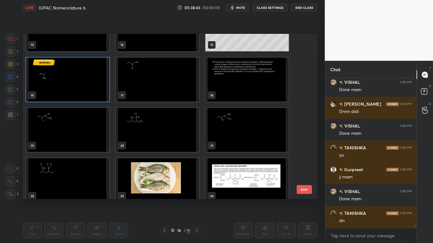
click at [80, 90] on img "grid" at bounding box center [67, 80] width 83 height 44
click at [80, 91] on img "grid" at bounding box center [67, 80] width 83 height 44
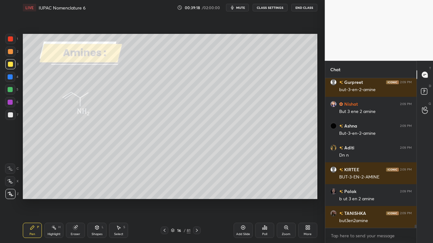
scroll to position [7082, 0]
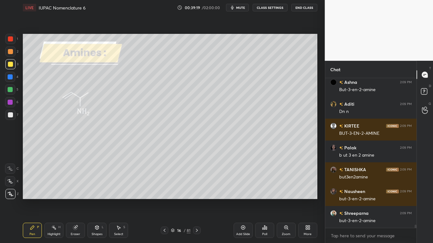
click at [13, 114] on div at bounding box center [10, 114] width 5 height 5
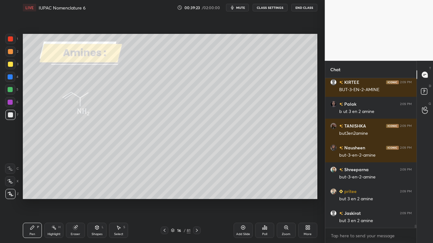
scroll to position [7213, 0]
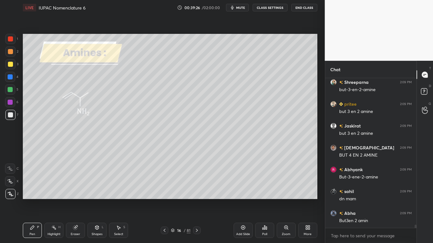
click at [269, 9] on button "CLASS SETTINGS" at bounding box center [269, 8] width 35 height 8
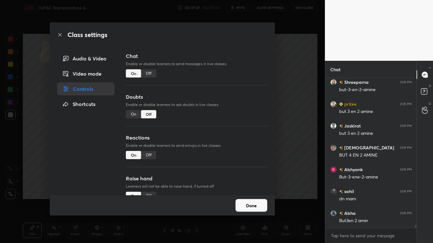
click at [151, 74] on div "Off" at bounding box center [148, 73] width 15 height 8
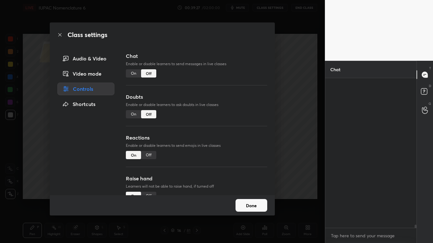
scroll to position [135, 89]
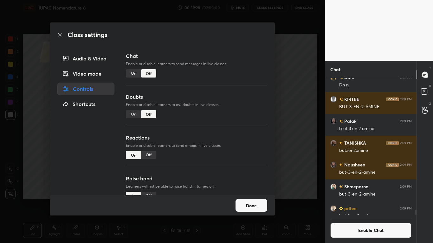
click at [247, 200] on button "Done" at bounding box center [251, 205] width 32 height 13
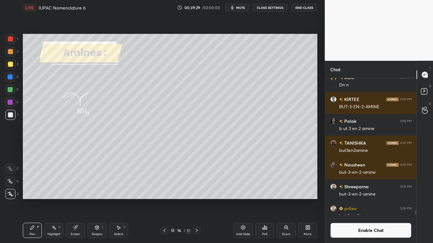
click at [8, 91] on div at bounding box center [10, 89] width 5 height 5
click at [117, 200] on icon at bounding box center [118, 227] width 5 height 5
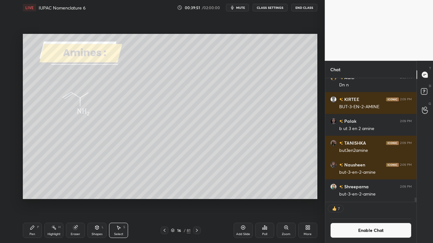
click at [34, 200] on icon at bounding box center [32, 228] width 4 height 4
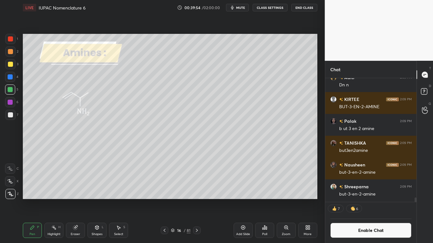
click at [353, 200] on button "Enable Chat" at bounding box center [370, 230] width 81 height 15
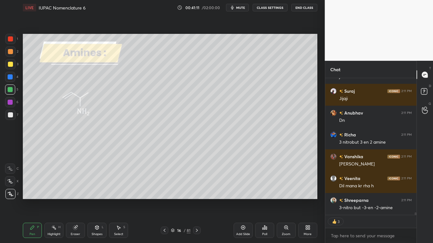
scroll to position [2, 2]
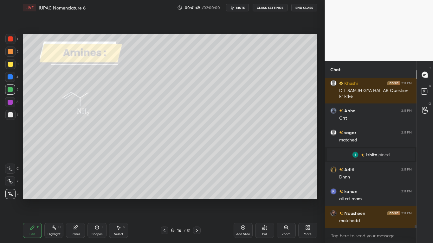
click at [172, 200] on icon at bounding box center [172, 230] width 3 height 2
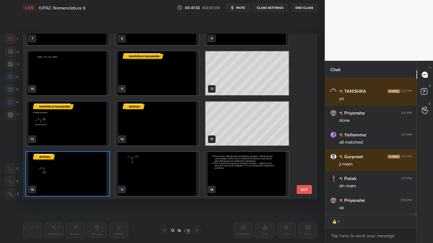
click at [156, 181] on img "grid" at bounding box center [157, 174] width 83 height 44
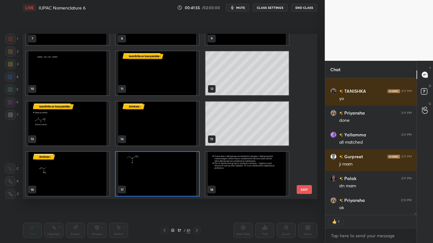
click at [156, 181] on img "grid" at bounding box center [157, 174] width 83 height 44
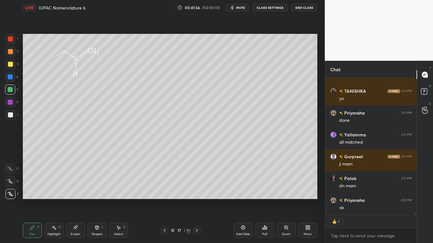
click at [156, 181] on img "grid" at bounding box center [157, 174] width 83 height 44
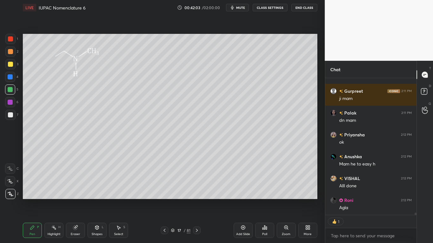
type textarea "x"
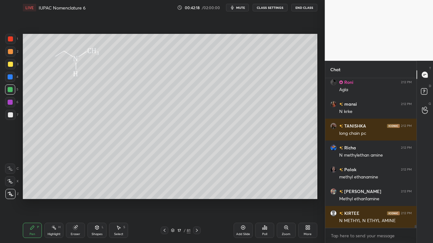
click at [269, 9] on button "CLASS SETTINGS" at bounding box center [269, 8] width 35 height 8
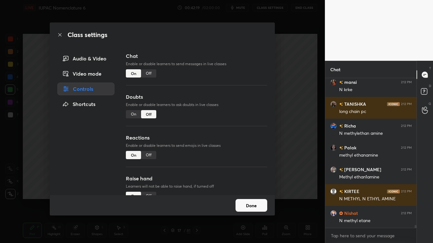
click at [149, 76] on div "Off" at bounding box center [148, 73] width 15 height 8
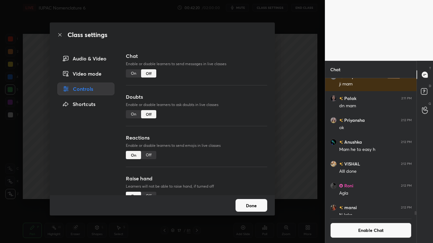
click at [244, 200] on button "Done" at bounding box center [251, 205] width 32 height 13
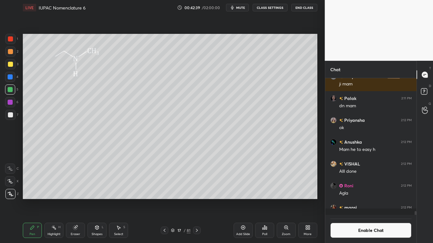
scroll to position [7856, 0]
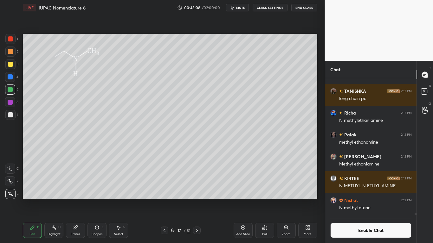
click at [10, 66] on div at bounding box center [10, 64] width 5 height 5
click at [10, 90] on div at bounding box center [10, 89] width 5 height 5
click at [10, 115] on div at bounding box center [10, 114] width 5 height 5
click at [10, 65] on div at bounding box center [10, 64] width 5 height 5
click at [120, 200] on icon at bounding box center [118, 228] width 3 height 4
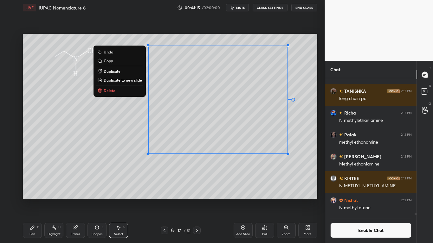
click at [35, 200] on div "Pen P" at bounding box center [32, 230] width 19 height 15
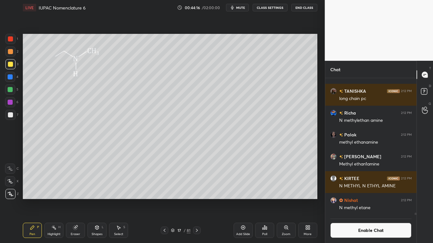
click at [10, 91] on div at bounding box center [10, 89] width 5 height 5
click at [74, 200] on icon at bounding box center [75, 228] width 4 height 4
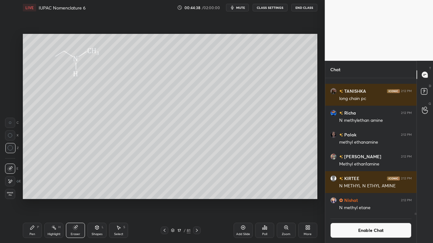
click at [32, 200] on icon at bounding box center [32, 228] width 4 height 4
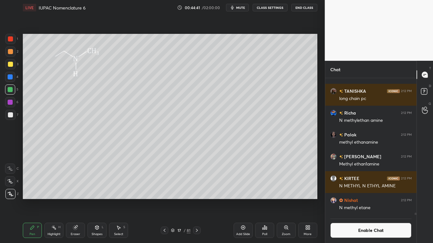
click at [12, 114] on div at bounding box center [10, 114] width 5 height 5
click at [359, 200] on button "Enable Chat" at bounding box center [370, 230] width 81 height 15
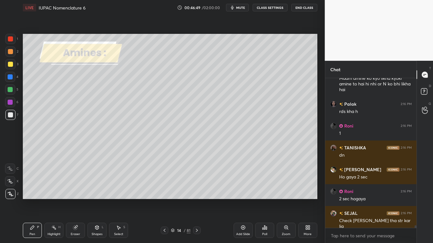
scroll to position [148, 89]
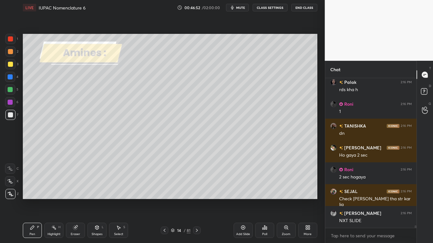
click at [197, 200] on icon at bounding box center [196, 230] width 5 height 5
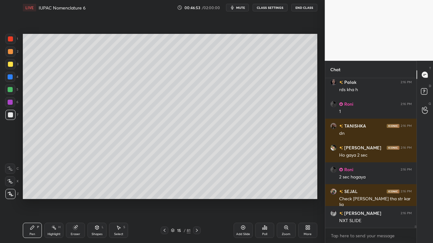
click at [197, 200] on icon at bounding box center [197, 230] width 2 height 3
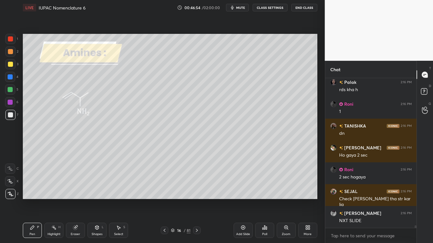
click at [197, 200] on icon at bounding box center [197, 230] width 2 height 3
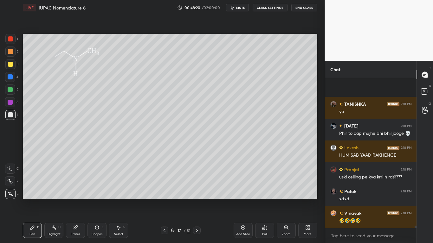
scroll to position [10113, 0]
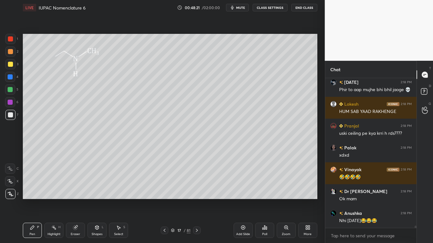
click at [11, 65] on div at bounding box center [10, 64] width 5 height 5
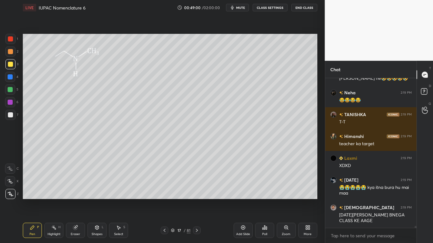
scroll to position [11126, 0]
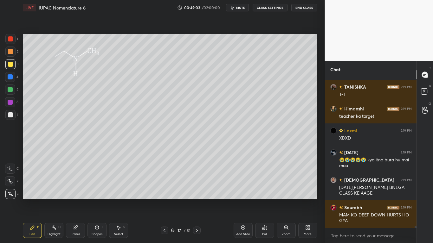
click at [9, 62] on div at bounding box center [10, 64] width 5 height 5
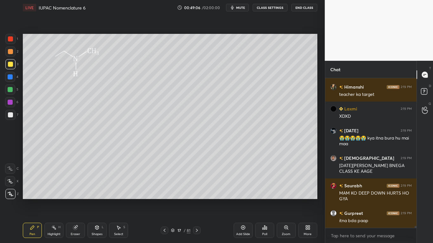
click at [174, 200] on icon at bounding box center [172, 230] width 3 height 2
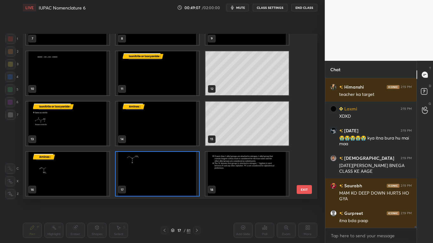
scroll to position [11258, 0]
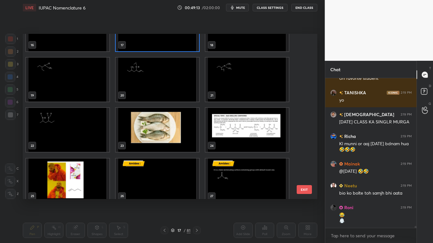
click at [167, 47] on img "grid" at bounding box center [157, 29] width 83 height 44
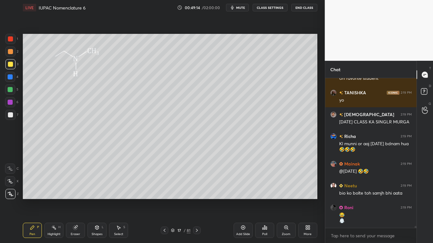
click at [169, 49] on img "grid" at bounding box center [157, 29] width 83 height 44
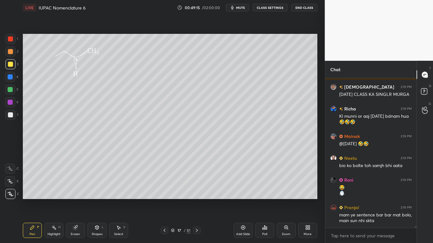
click at [243, 200] on div "Add Slide" at bounding box center [242, 230] width 19 height 15
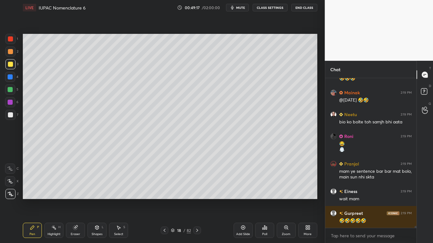
click at [169, 200] on div "18 / 82" at bounding box center [181, 231] width 40 height 8
click at [167, 200] on icon at bounding box center [164, 230] width 5 height 5
click at [166, 200] on icon at bounding box center [164, 230] width 5 height 5
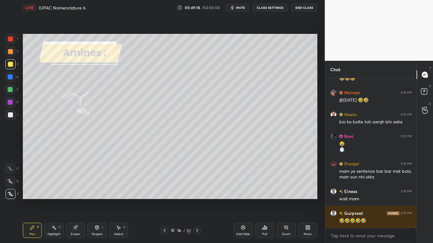
click at [197, 200] on icon at bounding box center [196, 230] width 5 height 5
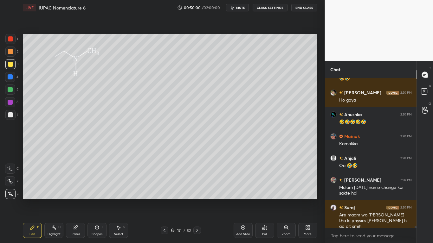
type textarea "x"
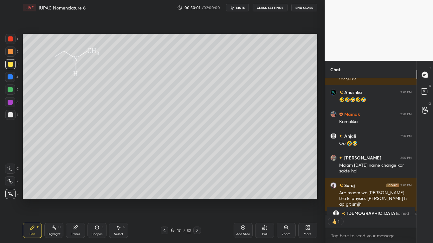
click at [266, 8] on button "CLASS SETTINGS" at bounding box center [269, 8] width 35 height 8
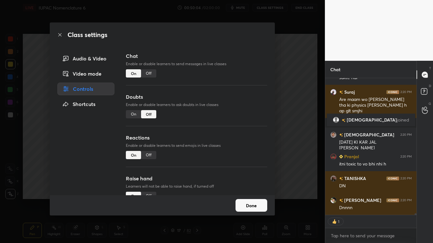
click at [150, 73] on div "Off" at bounding box center [148, 73] width 15 height 8
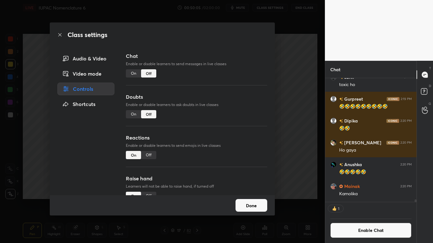
click at [245, 200] on button "Done" at bounding box center [251, 205] width 32 height 13
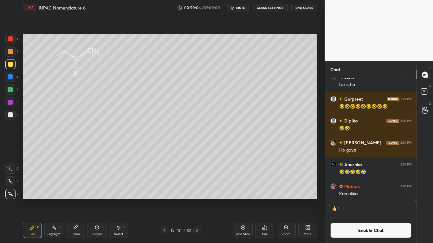
click at [241, 200] on icon at bounding box center [242, 227] width 5 height 5
click at [165, 200] on icon at bounding box center [164, 230] width 5 height 5
click at [197, 200] on icon at bounding box center [197, 230] width 2 height 3
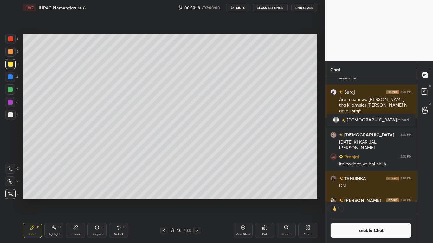
click at [354, 200] on button "Enable Chat" at bounding box center [370, 230] width 81 height 15
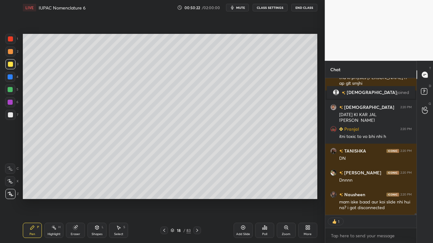
click at [11, 115] on div at bounding box center [10, 114] width 5 height 5
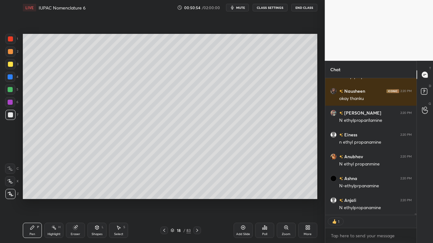
click at [115, 200] on div "Pen P Highlight H Eraser Shapes L Select S 18 / 83 Add Slide Poll Zoom More" at bounding box center [170, 230] width 294 height 25
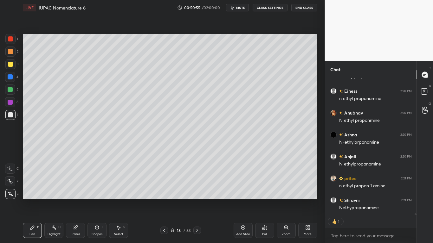
type textarea "x"
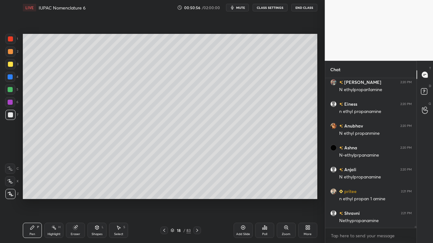
click at [115, 200] on div "Select S" at bounding box center [118, 230] width 19 height 15
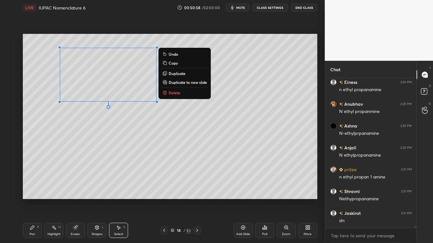
click at [35, 200] on icon at bounding box center [32, 227] width 5 height 5
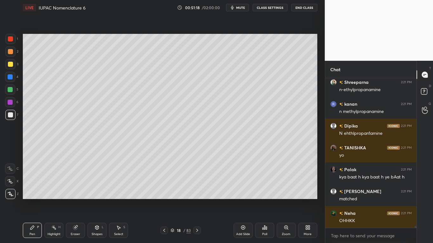
scroll to position [11796, 0]
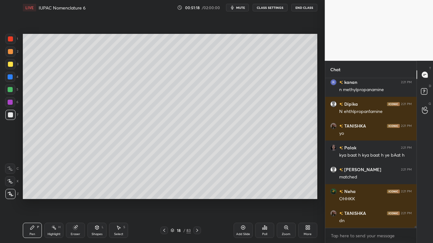
click at [11, 64] on div at bounding box center [10, 64] width 5 height 5
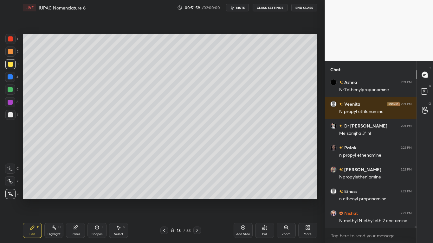
scroll to position [12080, 0]
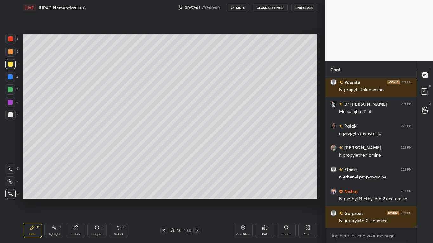
click at [266, 8] on button "CLASS SETTINGS" at bounding box center [269, 8] width 35 height 8
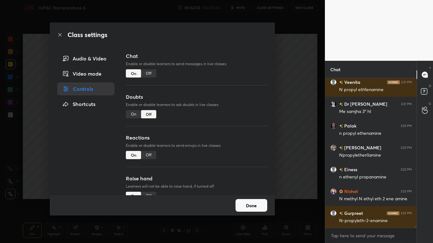
click at [151, 72] on div "Off" at bounding box center [148, 73] width 15 height 8
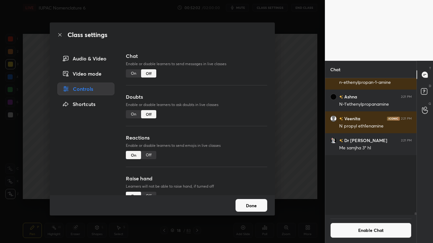
scroll to position [135, 89]
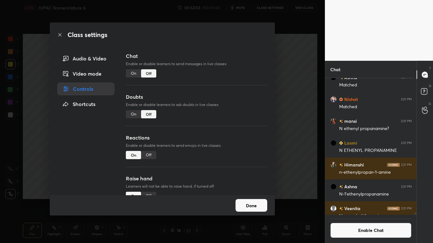
click at [247, 200] on button "Done" at bounding box center [251, 205] width 32 height 13
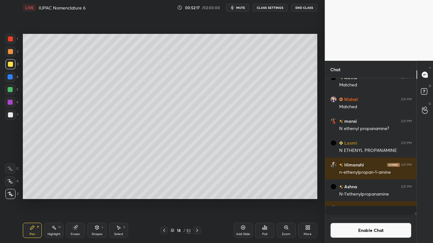
scroll to position [11831, 0]
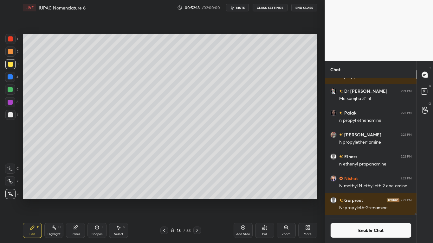
click at [12, 113] on div at bounding box center [10, 114] width 5 height 5
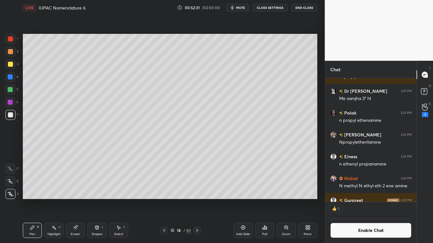
scroll to position [122, 89]
click at [363, 200] on button "Enable Chat" at bounding box center [370, 230] width 81 height 15
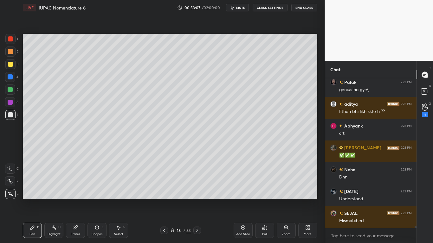
scroll to position [135, 89]
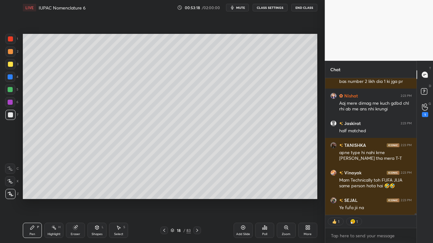
type textarea "x"
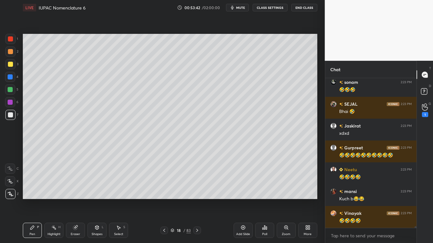
click at [12, 64] on div at bounding box center [10, 64] width 5 height 5
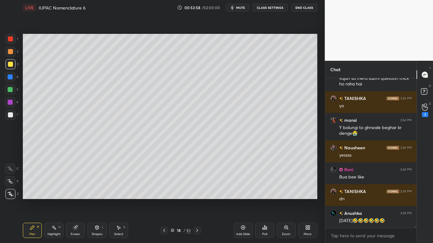
click at [173, 200] on icon at bounding box center [172, 230] width 3 height 2
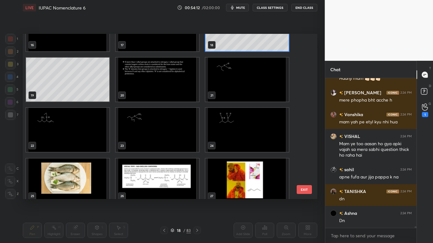
click at [232, 92] on img "grid" at bounding box center [246, 80] width 83 height 44
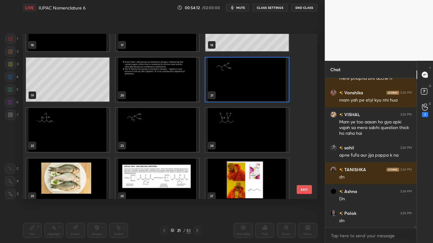
click at [231, 93] on img "grid" at bounding box center [246, 80] width 83 height 44
click at [231, 92] on img "grid" at bounding box center [246, 80] width 83 height 44
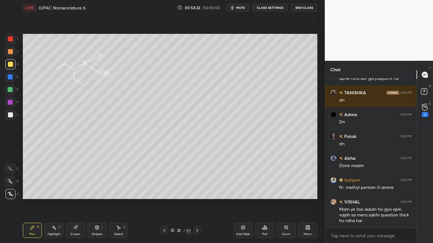
click at [270, 4] on button "CLASS SETTINGS" at bounding box center [269, 8] width 35 height 8
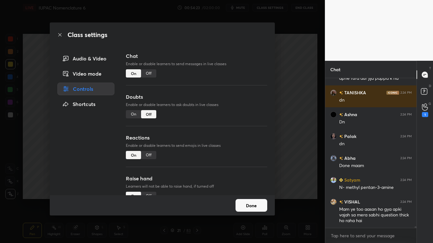
click at [149, 73] on div "Off" at bounding box center [148, 73] width 15 height 8
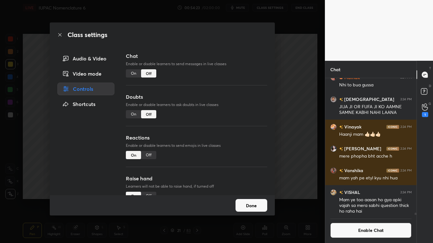
click at [251, 200] on button "Done" at bounding box center [251, 205] width 32 height 13
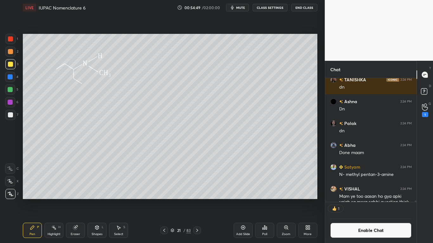
scroll to position [122, 89]
click at [356, 200] on button "Enable Chat" at bounding box center [370, 230] width 81 height 15
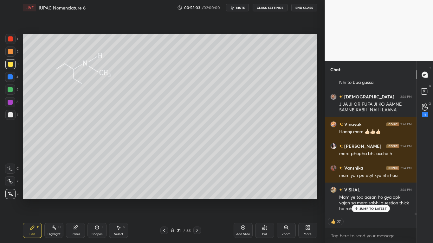
click at [364, 200] on p "JUMP TO LATEST" at bounding box center [372, 209] width 27 height 4
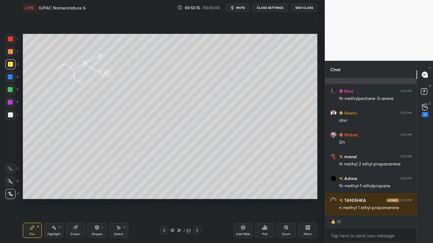
scroll to position [13735, 0]
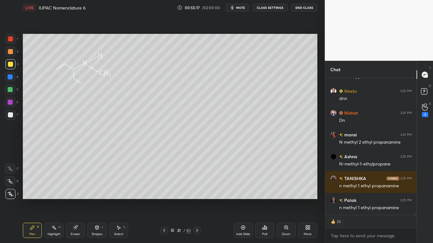
type textarea "x"
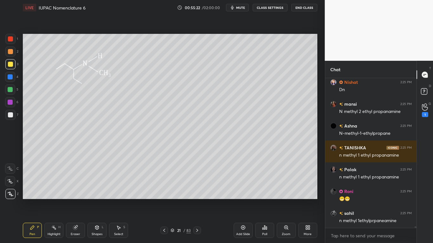
scroll to position [13787, 0]
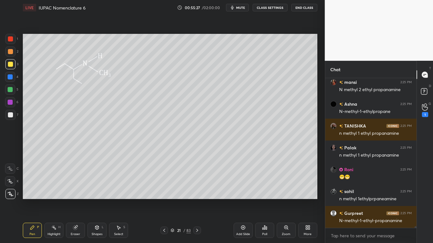
click at [266, 8] on button "CLASS SETTINGS" at bounding box center [269, 8] width 35 height 8
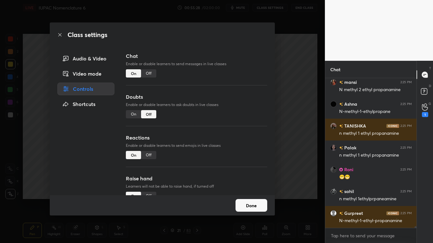
click at [149, 72] on div "Off" at bounding box center [148, 73] width 15 height 8
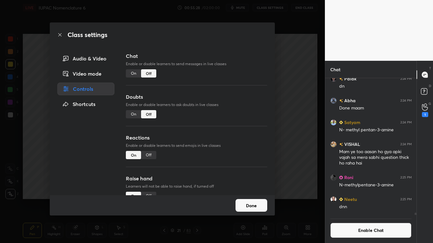
click at [253, 200] on button "Done" at bounding box center [251, 205] width 32 height 13
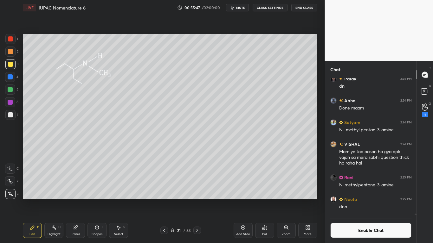
scroll to position [13735, 0]
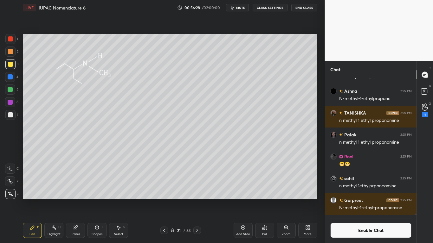
click at [12, 115] on div at bounding box center [10, 114] width 5 height 5
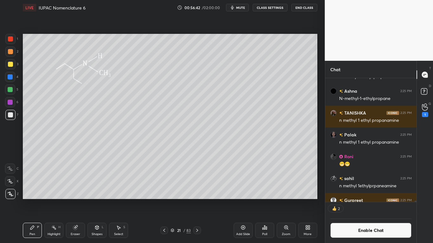
click at [366, 200] on button "Enable Chat" at bounding box center [370, 230] width 81 height 15
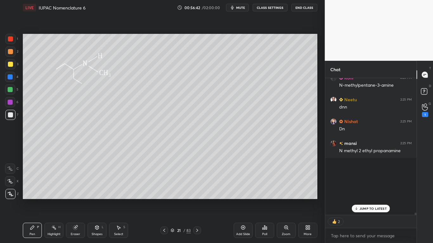
scroll to position [135, 89]
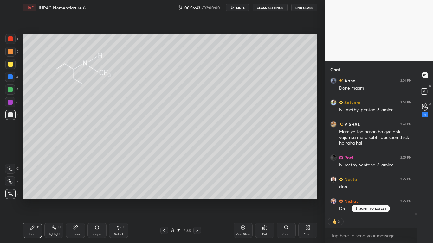
click at [369, 200] on p "JUMP TO LATEST" at bounding box center [372, 209] width 27 height 4
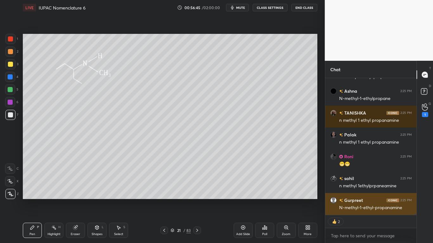
scroll to position [13751, 0]
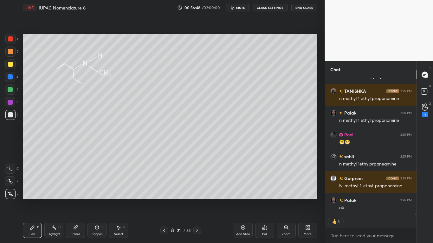
click at [77, 200] on icon at bounding box center [75, 228] width 4 height 4
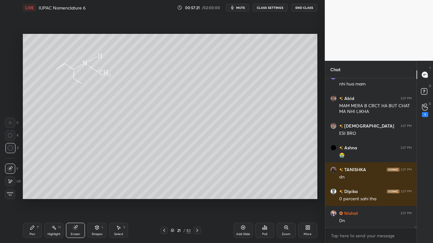
scroll to position [14520, 0]
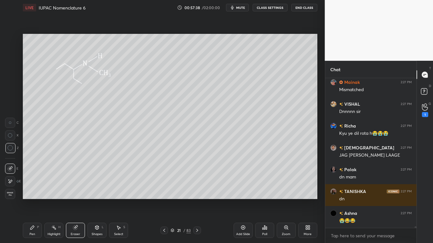
click at [33, 200] on icon at bounding box center [32, 227] width 5 height 5
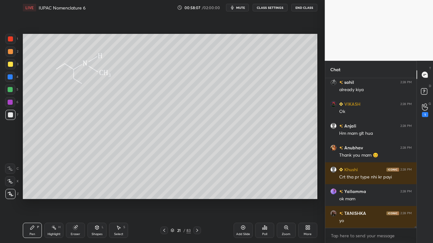
click at [177, 200] on div "21" at bounding box center [178, 231] width 6 height 4
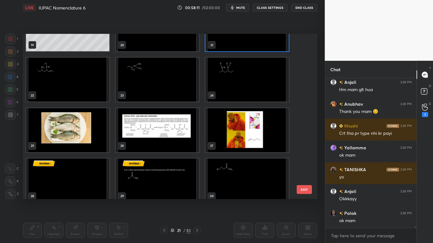
click at [67, 92] on img "grid" at bounding box center [67, 80] width 83 height 44
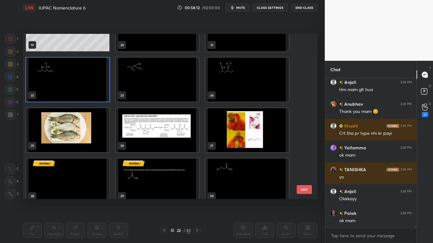
click at [67, 91] on img "grid" at bounding box center [67, 80] width 83 height 44
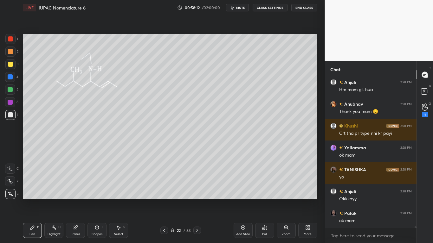
click at [68, 91] on img "grid" at bounding box center [67, 80] width 83 height 44
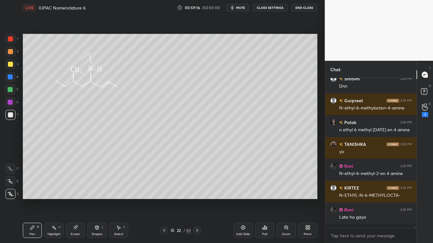
scroll to position [15859, 0]
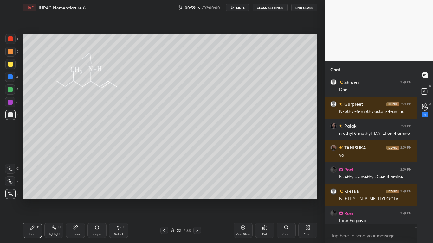
click at [271, 10] on button "CLASS SETTINGS" at bounding box center [269, 8] width 35 height 8
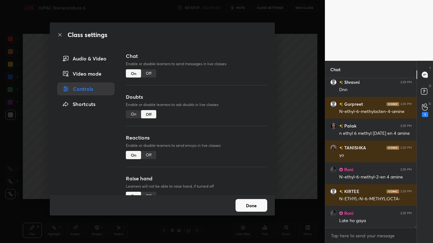
type textarea "x"
click at [152, 73] on div "Off" at bounding box center [148, 73] width 15 height 8
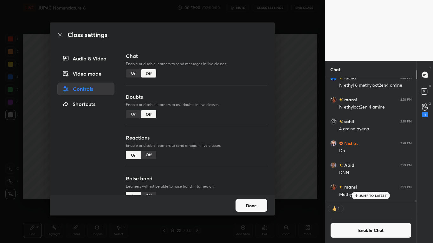
click at [254, 200] on button "Done" at bounding box center [251, 205] width 32 height 13
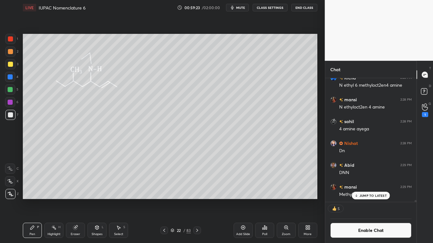
click at [13, 67] on div at bounding box center [10, 64] width 10 height 10
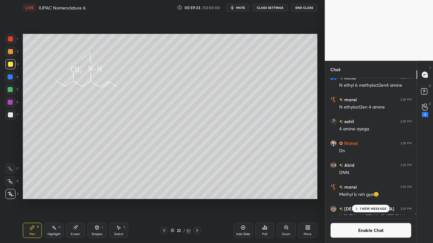
scroll to position [135, 89]
click at [365, 200] on p "1 NEW MESSAGE" at bounding box center [372, 209] width 27 height 4
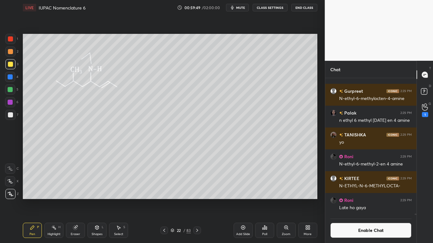
scroll to position [15249, 0]
click at [347, 200] on button "Enable Chat" at bounding box center [370, 230] width 81 height 15
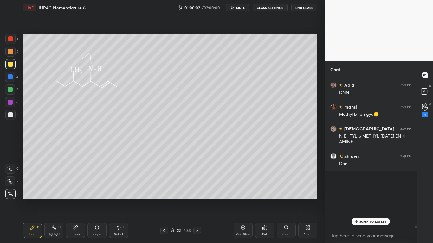
scroll to position [148, 89]
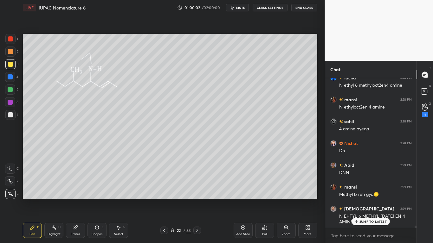
click at [358, 200] on icon at bounding box center [356, 222] width 4 height 4
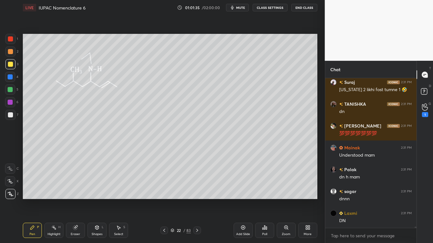
scroll to position [135, 89]
click at [12, 61] on div at bounding box center [10, 64] width 10 height 10
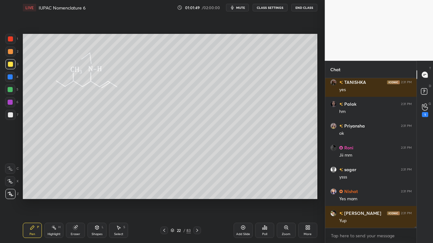
scroll to position [16796, 0]
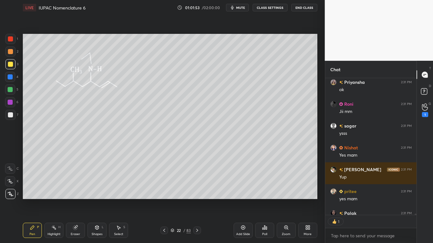
click at [173, 200] on icon at bounding box center [172, 231] width 4 height 4
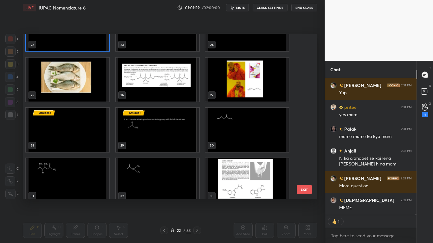
click at [249, 93] on img "grid" at bounding box center [246, 79] width 83 height 44
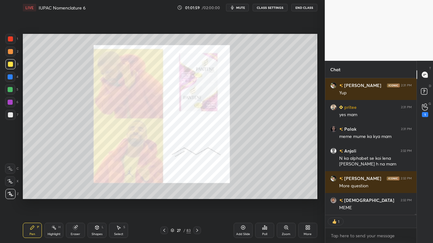
click at [250, 92] on img "grid" at bounding box center [246, 79] width 83 height 44
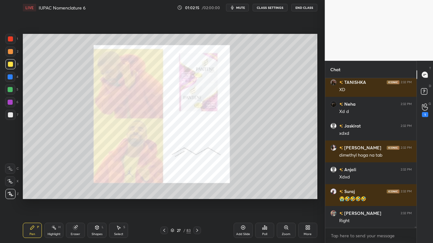
click at [173, 200] on icon at bounding box center [172, 231] width 4 height 4
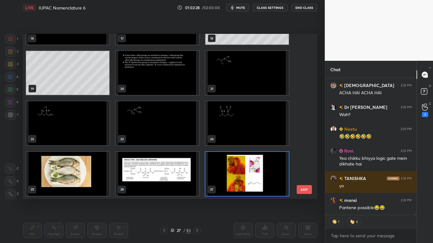
click at [236, 82] on img "grid" at bounding box center [246, 73] width 83 height 44
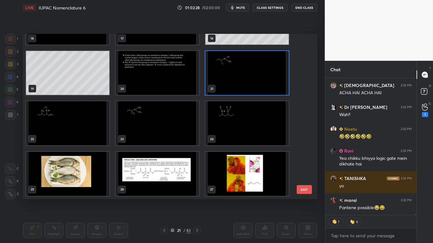
click at [237, 82] on img "grid" at bounding box center [246, 73] width 83 height 44
click at [236, 81] on img "grid" at bounding box center [246, 73] width 83 height 44
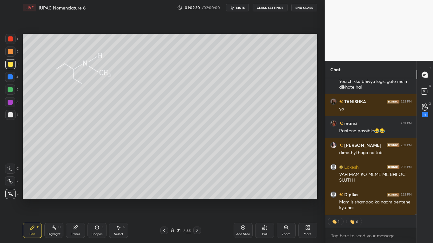
click at [198, 200] on icon at bounding box center [196, 230] width 5 height 5
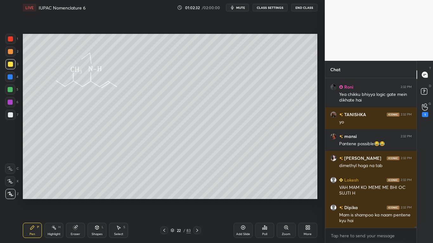
click at [172, 200] on icon at bounding box center [172, 231] width 4 height 4
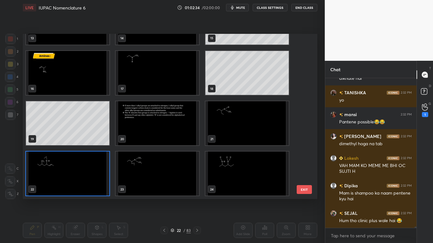
click at [161, 181] on img "grid" at bounding box center [157, 174] width 83 height 44
click at [162, 181] on img "grid" at bounding box center [157, 174] width 83 height 44
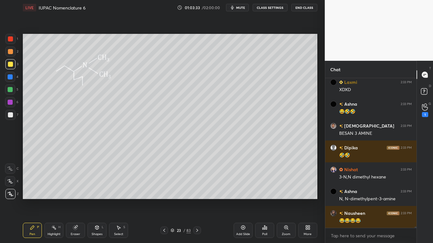
click at [12, 67] on div at bounding box center [10, 64] width 10 height 10
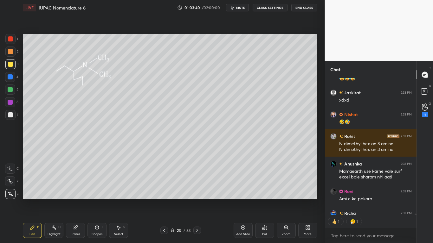
click at [269, 9] on button "CLASS SETTINGS" at bounding box center [269, 8] width 35 height 8
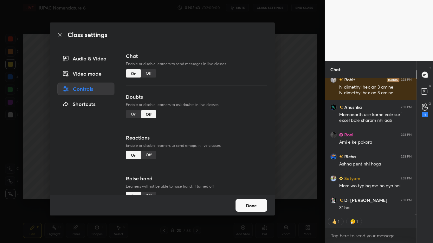
click at [257, 200] on button "Done" at bounding box center [251, 205] width 32 height 13
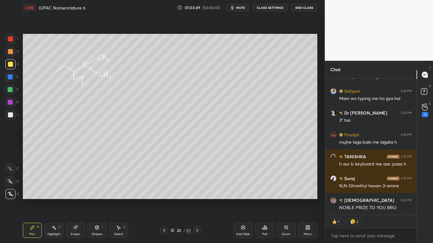
click at [270, 9] on button "CLASS SETTINGS" at bounding box center [269, 8] width 35 height 8
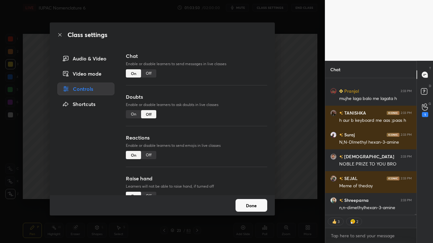
click at [286, 64] on div "Class settings Audio & Video Video mode Controls Shortcuts Chat Enable or disab…" at bounding box center [162, 121] width 325 height 243
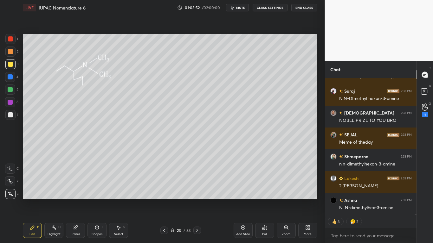
type textarea "x"
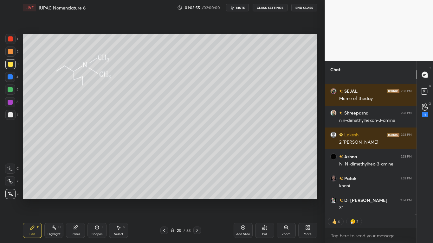
click at [273, 9] on button "CLASS SETTINGS" at bounding box center [269, 8] width 35 height 8
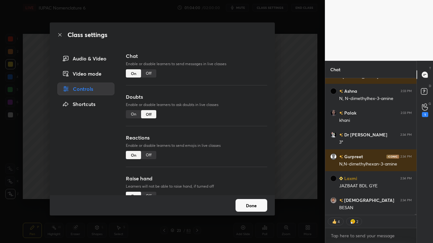
click at [151, 74] on div "Off" at bounding box center [148, 73] width 15 height 8
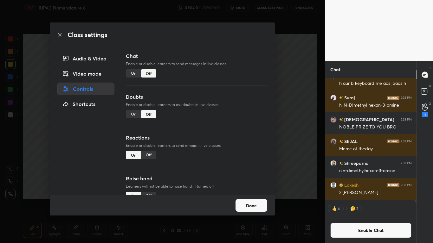
click at [247, 200] on button "Done" at bounding box center [251, 205] width 32 height 13
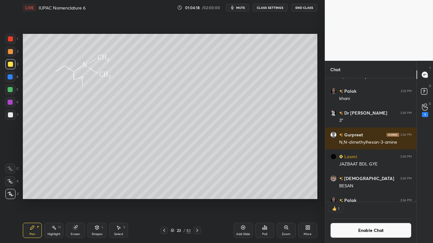
scroll to position [2, 2]
click at [360, 200] on button "Enable Chat" at bounding box center [370, 230] width 81 height 15
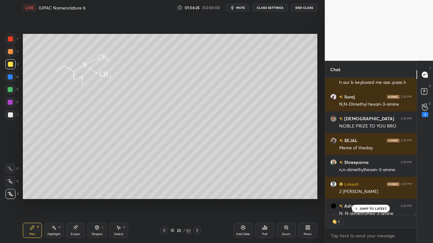
click at [373, 200] on div "JUMP TO LATEST" at bounding box center [371, 209] width 38 height 8
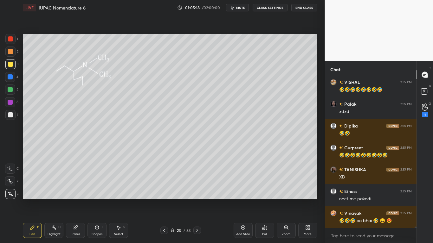
click at [14, 67] on div at bounding box center [10, 64] width 10 height 10
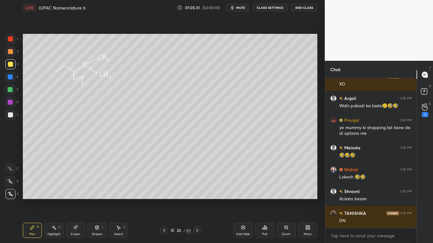
click at [15, 64] on div at bounding box center [10, 64] width 10 height 10
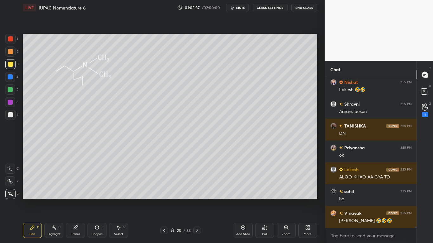
click at [170, 200] on div "23 / 83" at bounding box center [180, 231] width 41 height 8
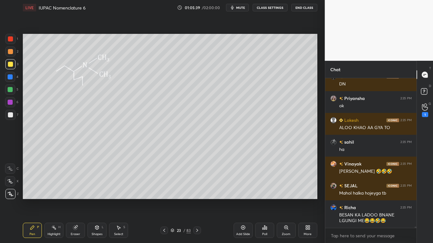
click at [172, 200] on icon at bounding box center [172, 231] width 3 height 1
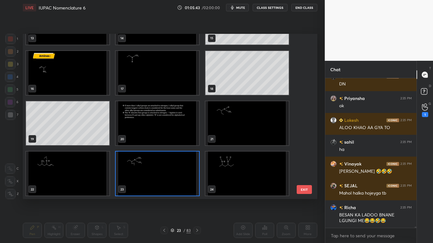
click at [243, 180] on img "grid" at bounding box center [246, 174] width 83 height 44
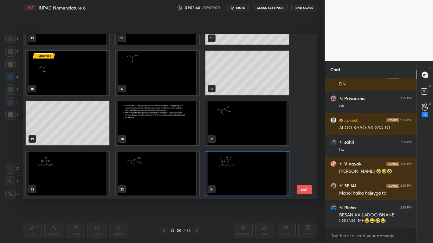
click at [242, 179] on img "grid" at bounding box center [246, 174] width 83 height 44
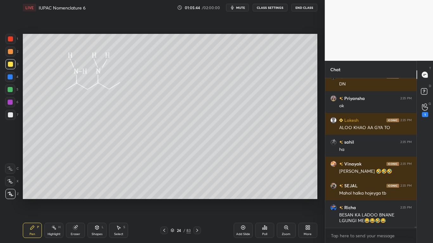
click at [242, 179] on img "grid" at bounding box center [246, 174] width 83 height 44
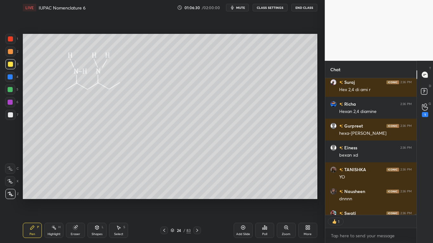
scroll to position [20506, 0]
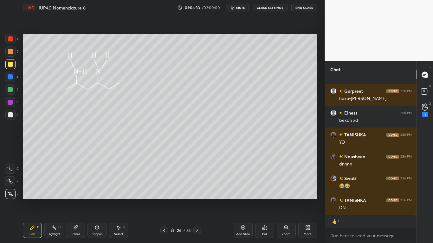
click at [12, 65] on div at bounding box center [10, 64] width 5 height 5
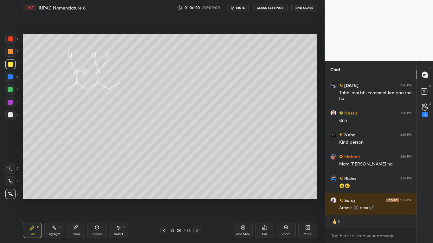
scroll to position [20802, 0]
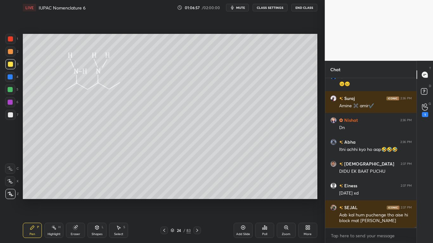
click at [9, 62] on div at bounding box center [10, 64] width 5 height 5
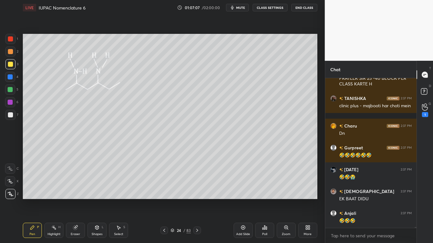
click at [173, 200] on div "24 / 83" at bounding box center [180, 231] width 20 height 6
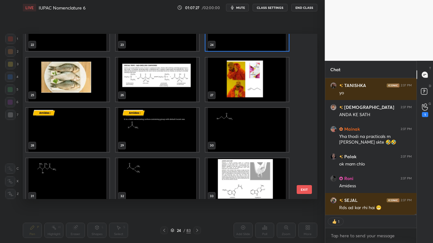
type textarea "x"
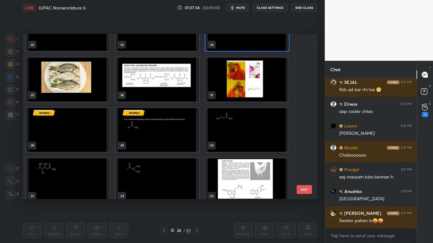
click at [80, 143] on img "grid" at bounding box center [67, 130] width 83 height 44
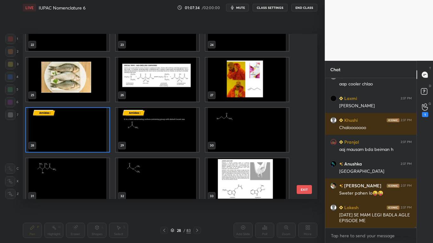
click at [82, 141] on img "grid" at bounding box center [67, 130] width 83 height 44
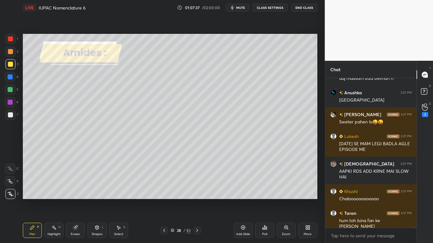
click at [270, 8] on button "CLASS SETTINGS" at bounding box center [269, 8] width 35 height 8
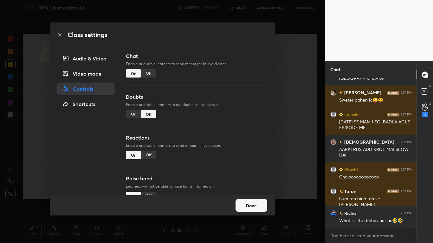
click at [148, 72] on div "Off" at bounding box center [148, 73] width 15 height 8
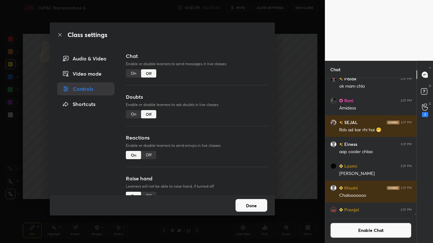
click at [244, 200] on button "Done" at bounding box center [251, 205] width 32 height 13
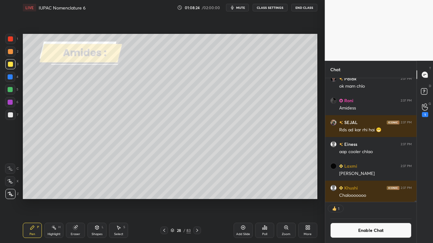
scroll to position [122, 89]
click at [9, 114] on div at bounding box center [10, 114] width 5 height 5
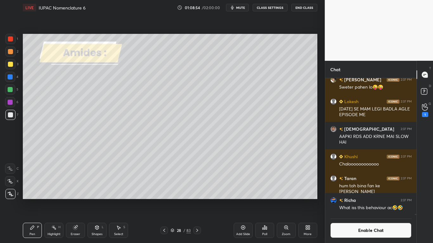
click at [10, 64] on div at bounding box center [10, 64] width 5 height 5
click at [359, 200] on button "Enable Chat" at bounding box center [370, 230] width 81 height 15
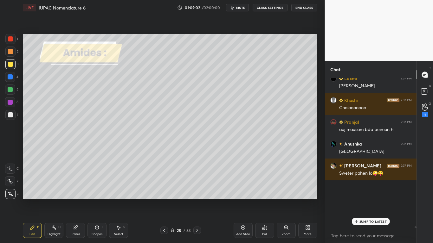
scroll to position [148, 89]
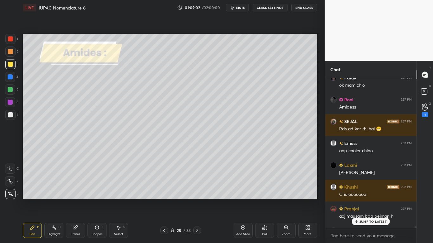
click at [368, 200] on p "JUMP TO LATEST" at bounding box center [372, 222] width 27 height 4
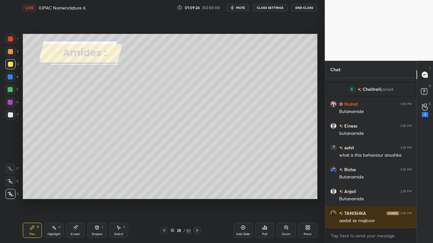
scroll to position [20778, 0]
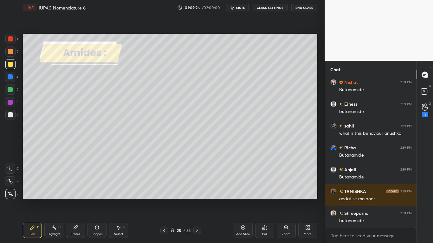
click at [10, 112] on div at bounding box center [10, 115] width 10 height 10
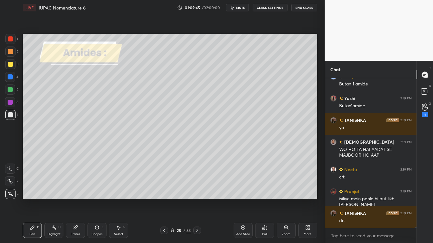
scroll to position [21090, 0]
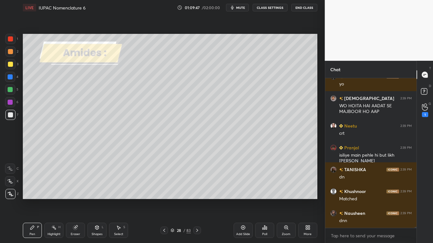
click at [9, 63] on div at bounding box center [10, 64] width 5 height 5
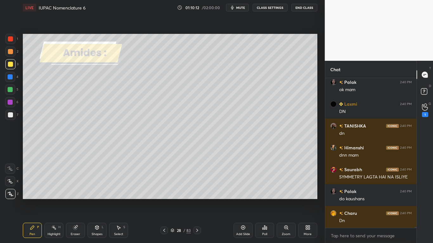
scroll to position [21413, 0]
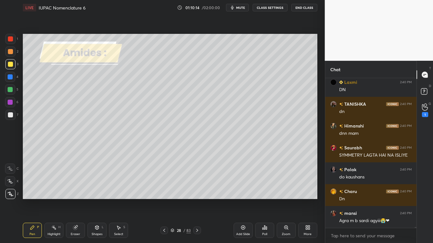
click at [173, 200] on icon at bounding box center [172, 231] width 4 height 4
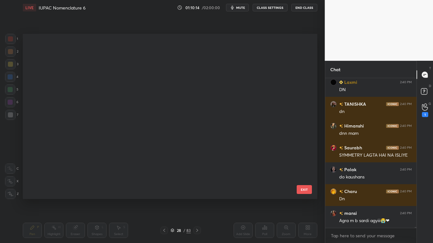
scroll to position [339, 0]
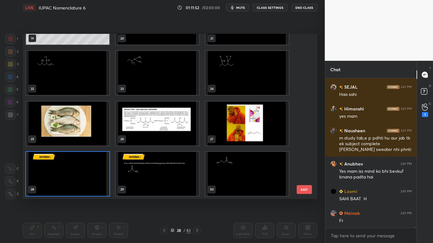
click at [232, 179] on img "grid" at bounding box center [246, 174] width 83 height 44
click at [233, 179] on img "grid" at bounding box center [246, 174] width 83 height 44
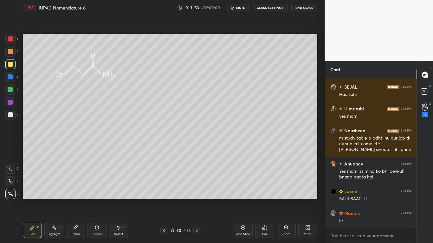
click at [233, 179] on img "grid" at bounding box center [246, 174] width 83 height 44
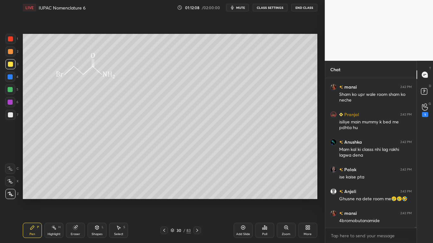
scroll to position [24457, 0]
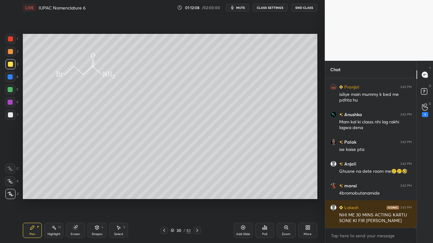
click at [237, 8] on span "mute" at bounding box center [240, 7] width 9 height 4
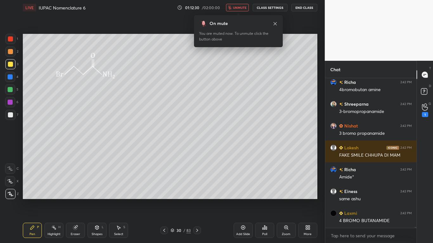
scroll to position [24730, 0]
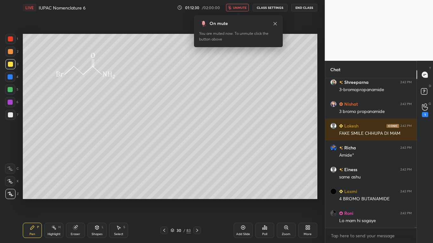
click at [243, 10] on button "unmute" at bounding box center [237, 8] width 23 height 8
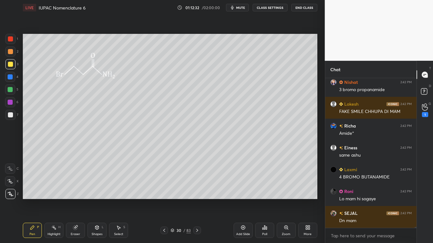
scroll to position [24774, 0]
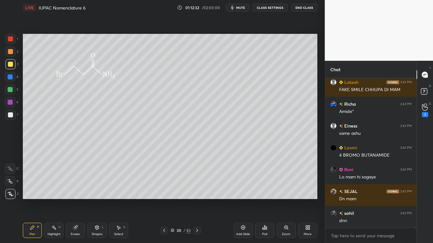
type textarea "x"
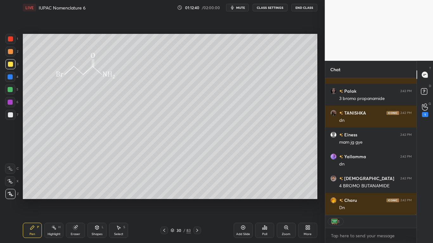
click at [270, 7] on button "CLASS SETTINGS" at bounding box center [269, 8] width 35 height 8
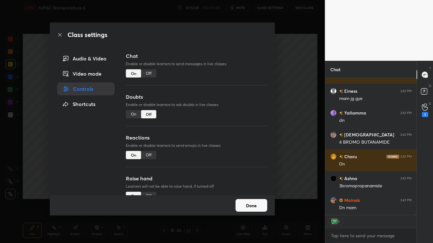
click at [146, 72] on div "Off" at bounding box center [148, 73] width 15 height 8
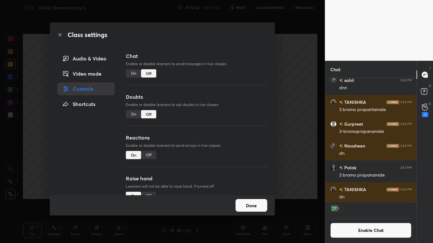
click at [254, 200] on div "Done" at bounding box center [162, 205] width 225 height 20
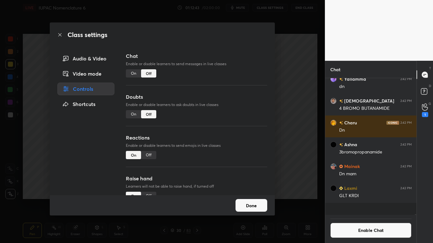
click at [254, 200] on button "Done" at bounding box center [251, 205] width 32 height 13
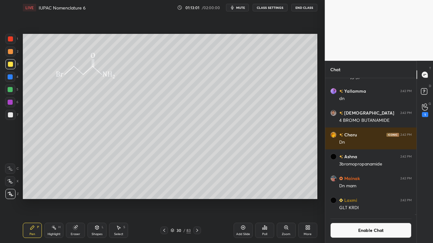
click at [356, 200] on button "Enable Chat" at bounding box center [370, 230] width 81 height 15
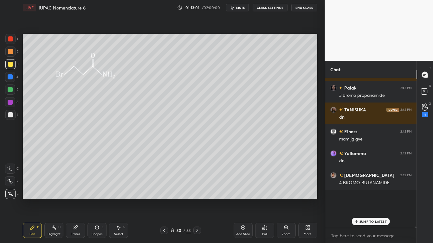
scroll to position [148, 89]
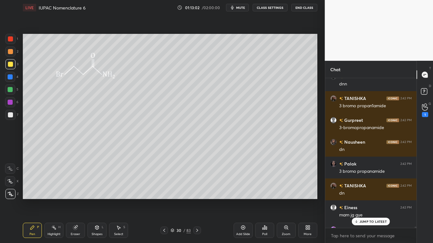
click at [362, 200] on p "JUMP TO LATEST" at bounding box center [372, 222] width 27 height 4
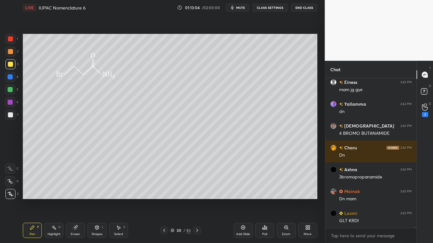
scroll to position [23734, 0]
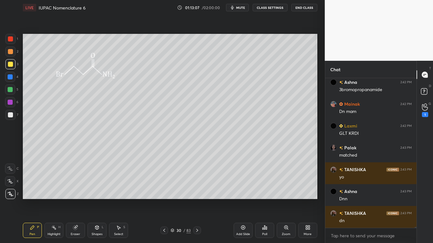
click at [174, 200] on icon at bounding box center [172, 231] width 4 height 4
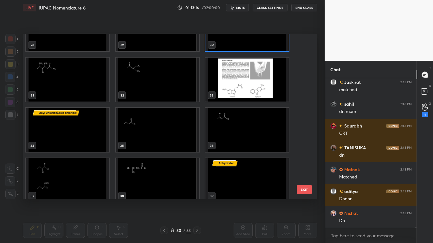
click at [66, 90] on img "grid" at bounding box center [67, 80] width 83 height 44
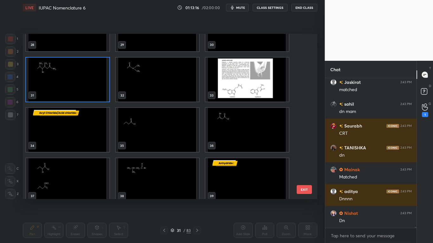
click at [67, 90] on img "grid" at bounding box center [67, 80] width 83 height 44
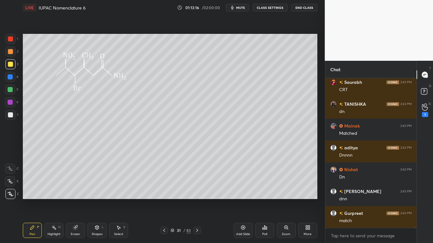
click at [67, 90] on img "grid" at bounding box center [67, 80] width 83 height 44
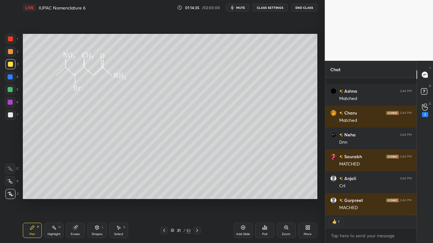
scroll to position [24915, 0]
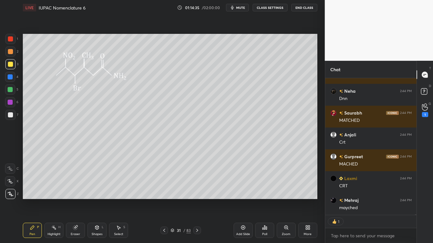
click at [174, 200] on icon at bounding box center [172, 231] width 4 height 4
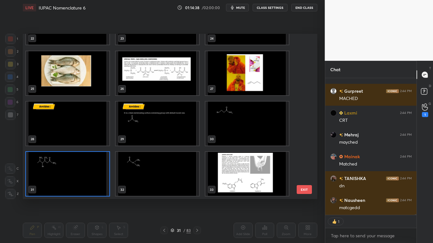
scroll to position [25002, 0]
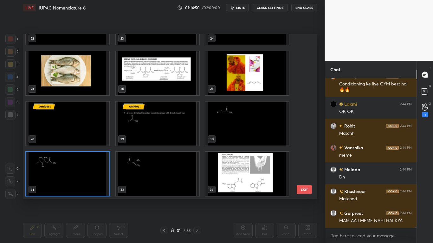
click at [164, 184] on img "grid" at bounding box center [157, 174] width 83 height 44
click at [164, 185] on img "grid" at bounding box center [157, 174] width 83 height 44
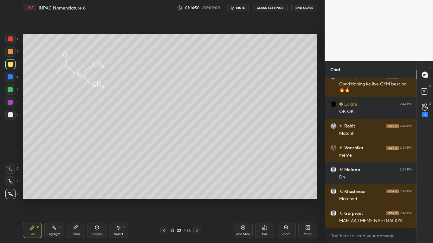
click at [165, 183] on img "grid" at bounding box center [157, 174] width 83 height 44
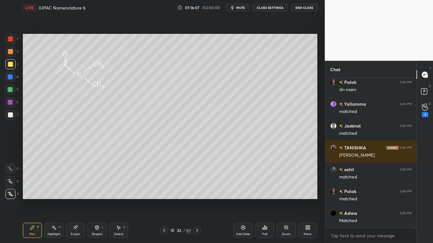
scroll to position [25858, 0]
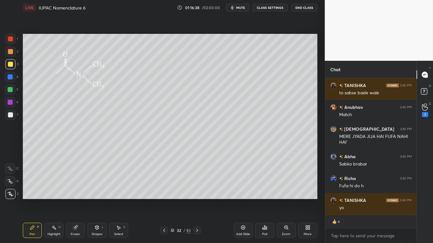
click at [10, 63] on div at bounding box center [10, 64] width 5 height 5
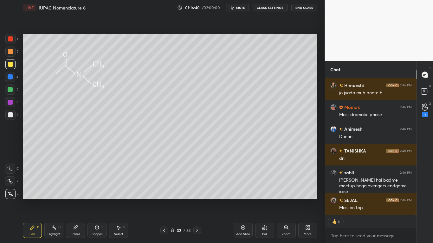
click at [175, 200] on div "32 / 83" at bounding box center [180, 231] width 20 height 6
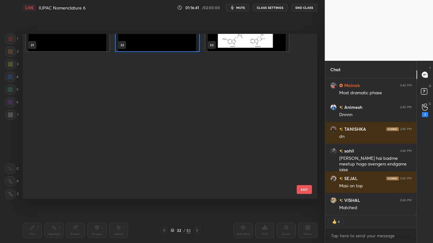
type textarea "x"
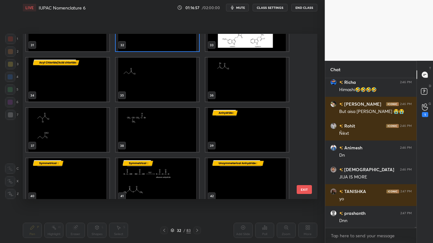
click at [85, 96] on img "grid" at bounding box center [67, 80] width 83 height 44
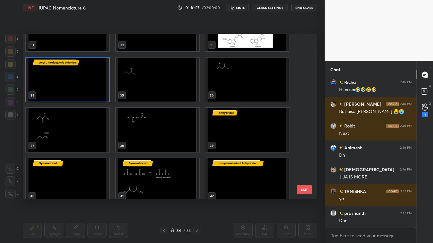
click at [86, 95] on img "grid" at bounding box center [67, 80] width 83 height 44
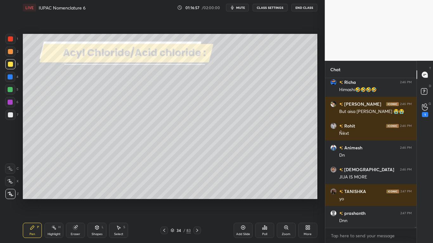
click at [86, 95] on img "grid" at bounding box center [67, 80] width 83 height 44
click at [267, 9] on button "CLASS SETTINGS" at bounding box center [269, 8] width 35 height 8
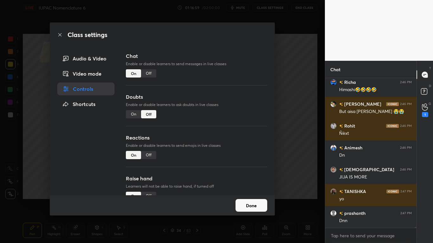
click at [151, 73] on div "Off" at bounding box center [148, 73] width 15 height 8
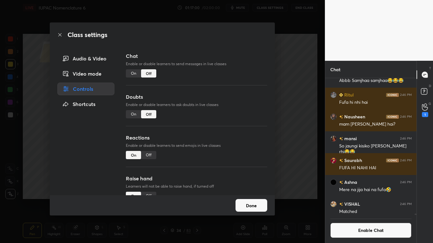
click at [245, 200] on button "Done" at bounding box center [251, 205] width 32 height 13
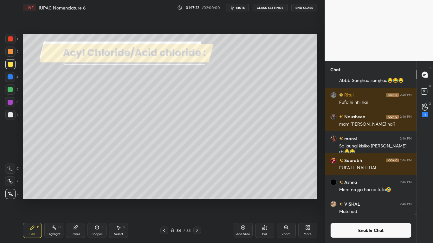
click at [77, 200] on icon at bounding box center [75, 227] width 3 height 3
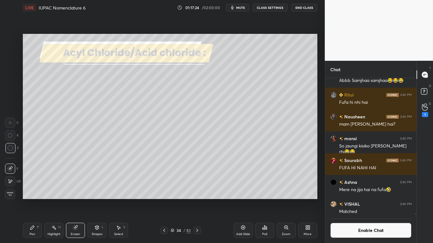
click at [32, 200] on div "Pen P" at bounding box center [32, 230] width 19 height 15
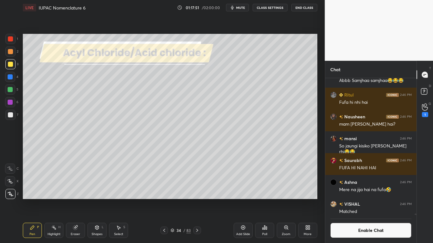
click at [10, 112] on div at bounding box center [10, 114] width 5 height 5
click at [74, 200] on div "Eraser" at bounding box center [75, 230] width 19 height 15
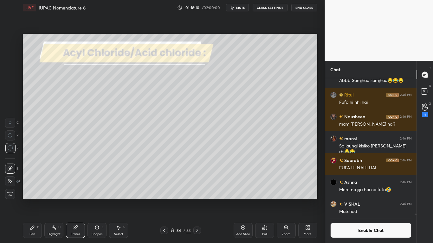
click at [36, 200] on div "Pen P" at bounding box center [32, 230] width 19 height 15
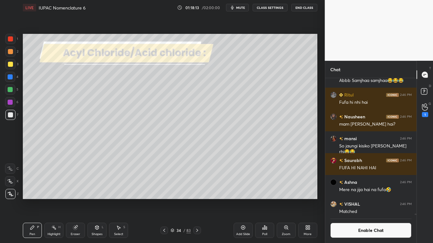
scroll to position [122, 89]
click at [10, 67] on div at bounding box center [10, 64] width 10 height 10
click at [118, 200] on icon at bounding box center [118, 227] width 5 height 5
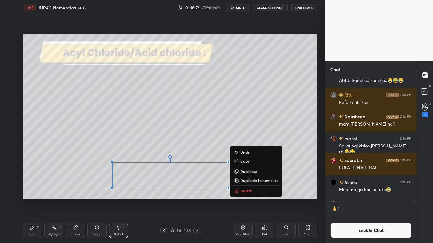
click at [281, 137] on div "0 ° Undo Copy Duplicate Duplicate to new slide Delete" at bounding box center [170, 116] width 294 height 165
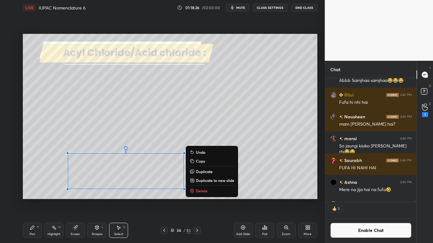
click at [33, 200] on div "Pen P" at bounding box center [32, 230] width 19 height 15
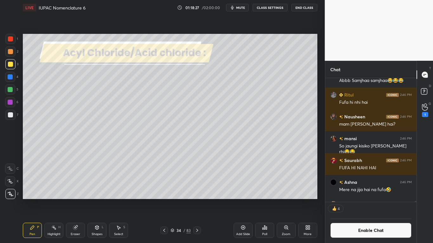
click at [371, 200] on button "Enable Chat" at bounding box center [370, 230] width 81 height 15
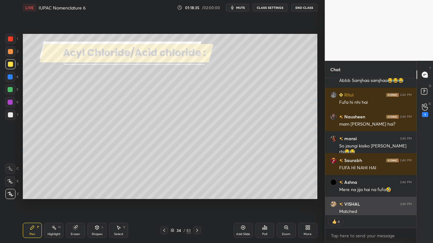
scroll to position [26456, 0]
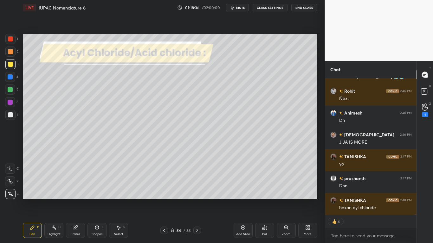
type textarea "x"
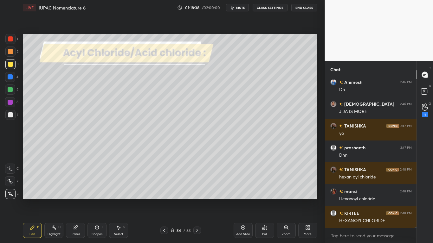
scroll to position [26509, 0]
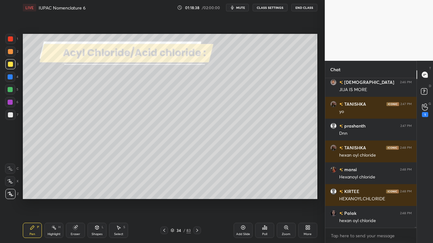
click at [10, 113] on div at bounding box center [10, 114] width 5 height 5
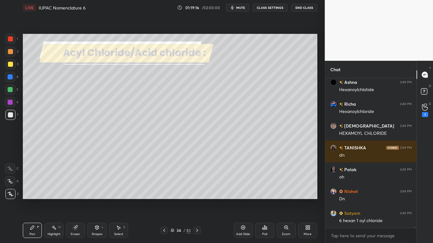
scroll to position [26952, 0]
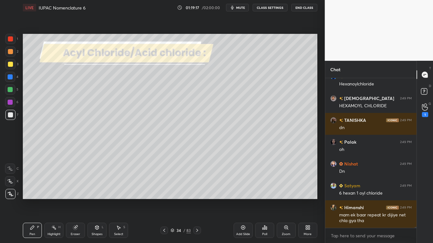
click at [175, 200] on div "34" at bounding box center [178, 231] width 6 height 4
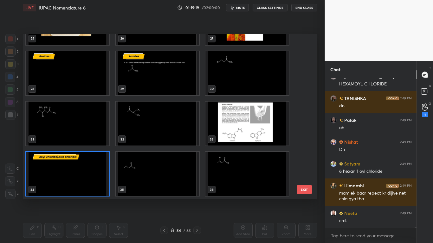
scroll to position [26995, 0]
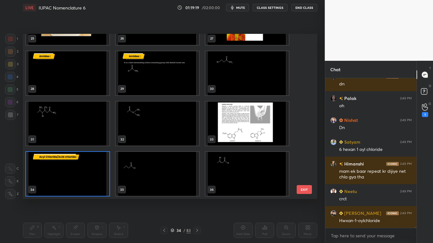
click at [304, 188] on button "EXIT" at bounding box center [303, 189] width 15 height 9
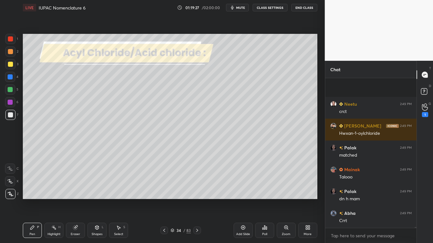
scroll to position [27126, 0]
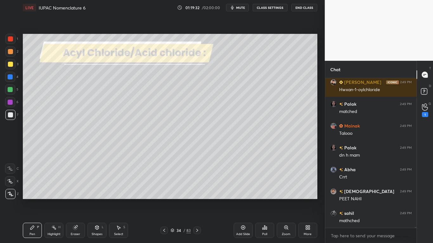
click at [173, 200] on icon at bounding box center [172, 231] width 4 height 4
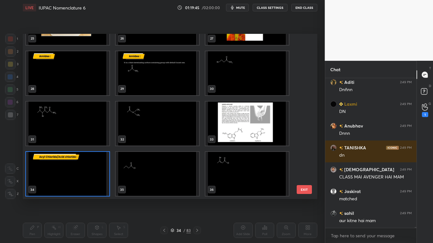
click at [238, 178] on img "grid" at bounding box center [246, 174] width 83 height 44
click at [239, 177] on img "grid" at bounding box center [246, 174] width 83 height 44
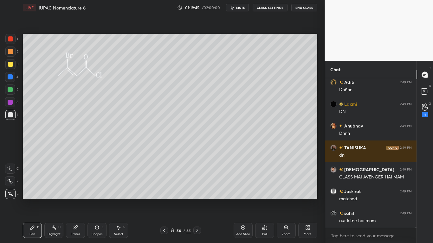
click at [243, 176] on img "grid" at bounding box center [246, 174] width 83 height 44
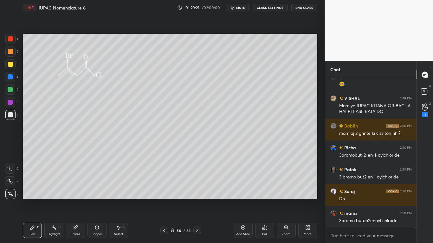
scroll to position [27278, 0]
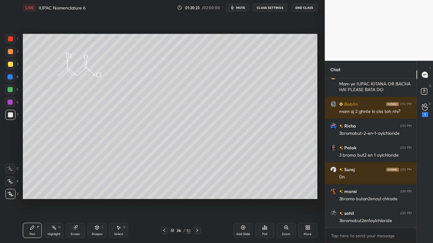
click at [10, 65] on div at bounding box center [10, 64] width 5 height 5
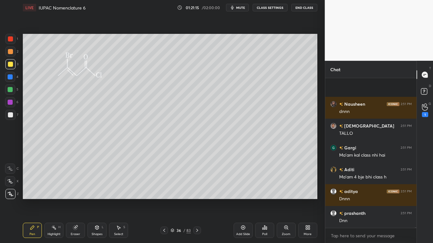
scroll to position [28305, 0]
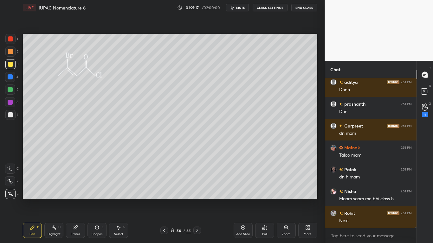
click at [198, 200] on div at bounding box center [197, 231] width 8 height 8
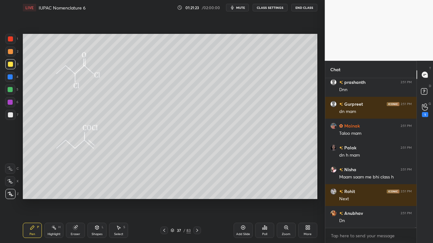
click at [270, 8] on button "CLASS SETTINGS" at bounding box center [269, 8] width 35 height 8
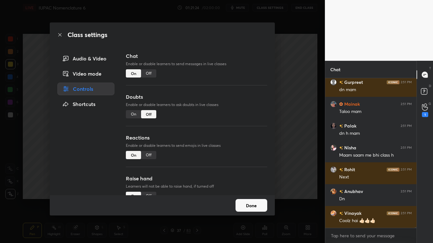
click at [149, 73] on div "Off" at bounding box center [148, 73] width 15 height 8
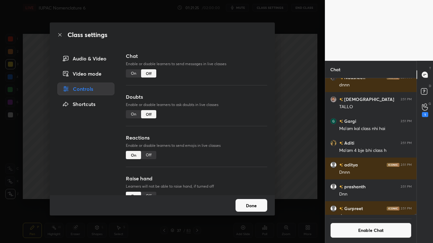
click at [255, 200] on button "Done" at bounding box center [251, 205] width 32 height 13
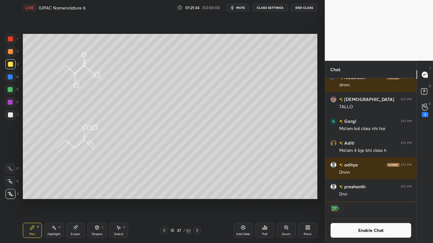
scroll to position [122, 89]
click at [388, 200] on button "Enable Chat" at bounding box center [370, 230] width 81 height 15
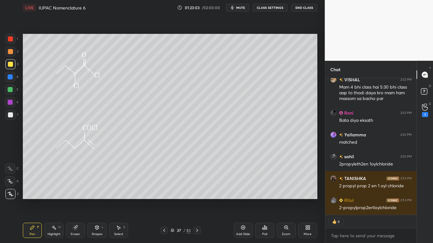
scroll to position [28736, 0]
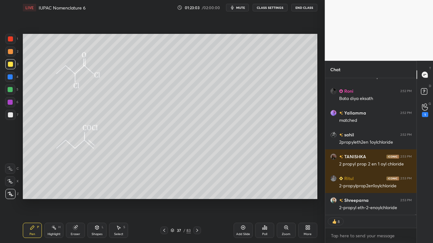
type textarea "x"
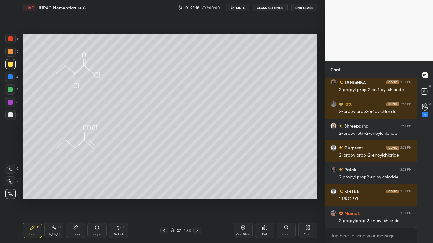
scroll to position [28833, 0]
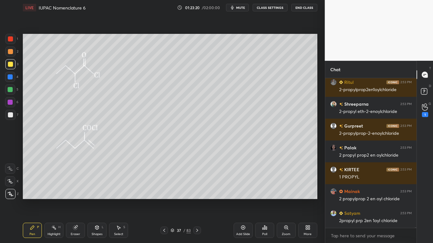
click at [263, 9] on button "CLASS SETTINGS" at bounding box center [269, 8] width 35 height 8
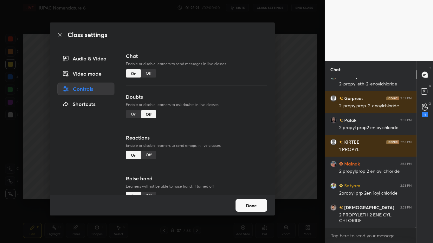
click at [149, 77] on div "Off" at bounding box center [148, 73] width 15 height 8
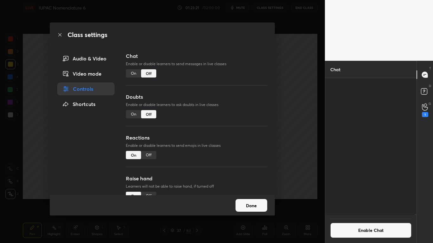
scroll to position [28673, 0]
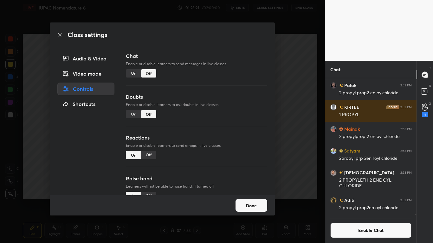
click at [241, 200] on button "Done" at bounding box center [251, 205] width 32 height 13
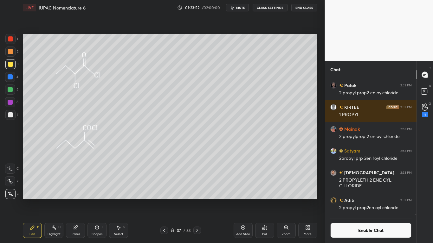
click at [365, 200] on button "Enable Chat" at bounding box center [370, 230] width 81 height 15
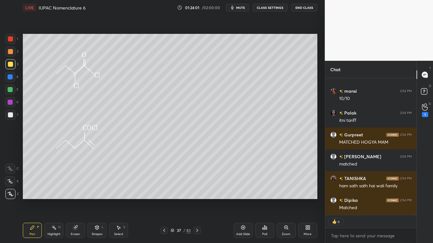
scroll to position [28907, 0]
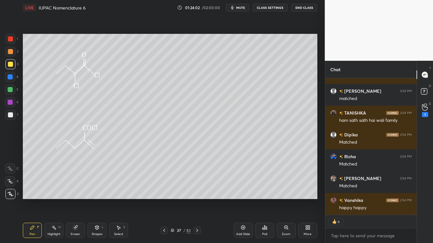
click at [10, 64] on div at bounding box center [10, 64] width 5 height 5
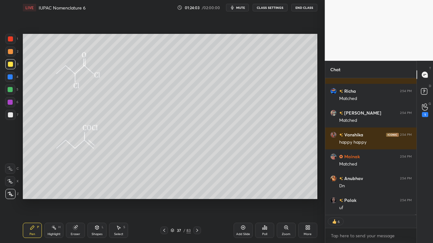
scroll to position [28995, 0]
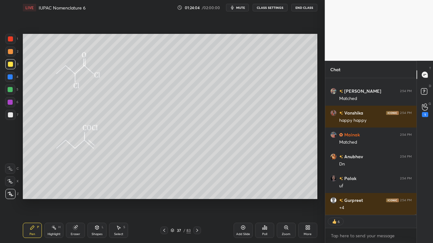
type textarea "x"
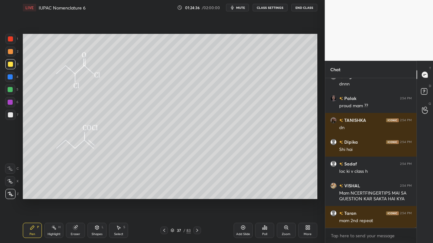
scroll to position [29288, 0]
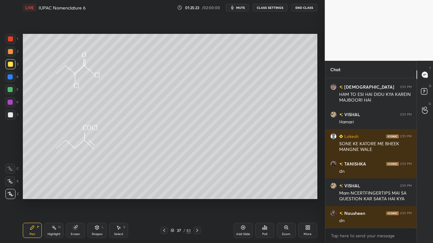
click at [173, 200] on icon at bounding box center [172, 231] width 4 height 4
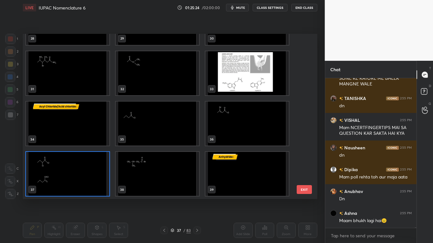
click at [162, 171] on img "grid" at bounding box center [157, 174] width 83 height 44
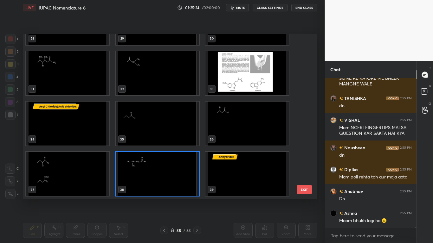
click at [164, 172] on img "grid" at bounding box center [157, 174] width 83 height 44
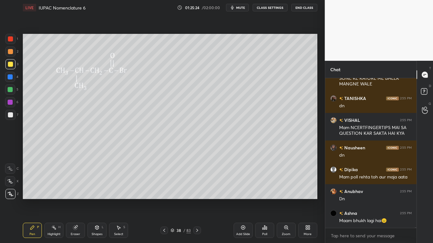
click at [168, 171] on img "grid" at bounding box center [157, 174] width 83 height 44
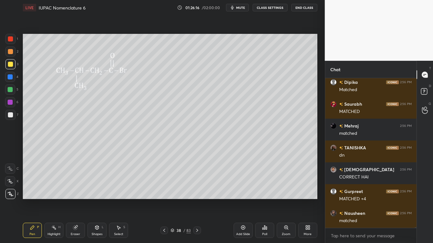
scroll to position [31159, 0]
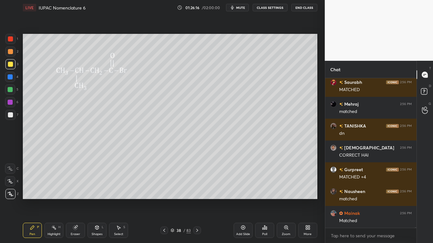
click at [172, 200] on icon at bounding box center [172, 231] width 4 height 4
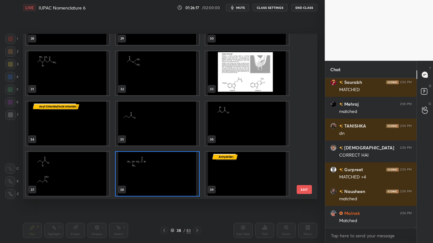
scroll to position [31203, 0]
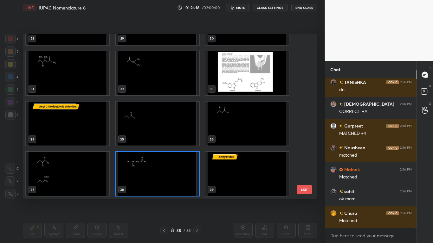
click at [180, 176] on img "grid" at bounding box center [157, 174] width 83 height 44
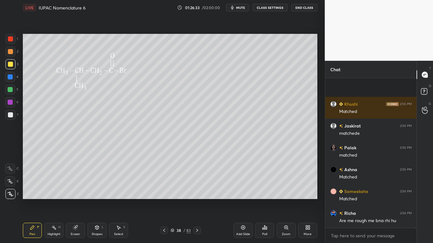
scroll to position [31443, 0]
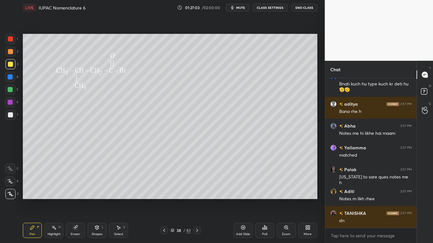
click at [175, 200] on div "38 / 83" at bounding box center [180, 231] width 20 height 6
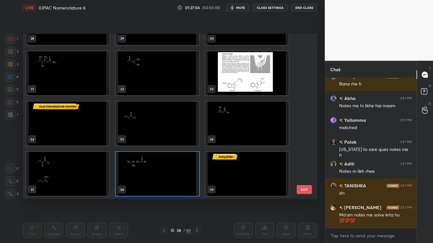
click at [238, 181] on img "grid" at bounding box center [246, 174] width 83 height 44
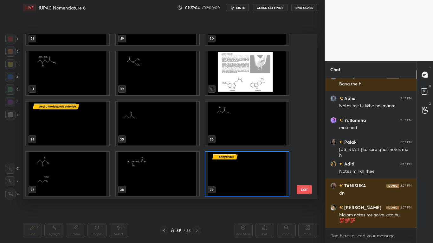
click at [238, 180] on img "grid" at bounding box center [246, 174] width 83 height 44
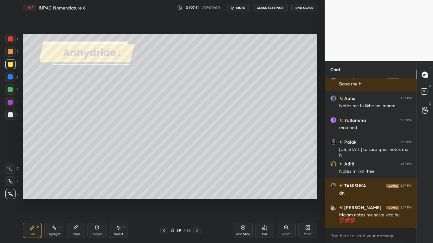
click at [265, 8] on button "CLASS SETTINGS" at bounding box center [269, 8] width 35 height 8
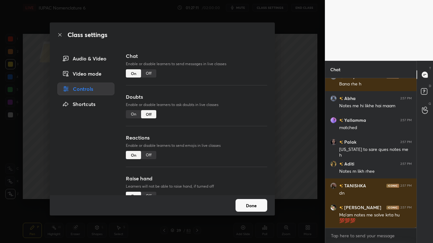
click at [150, 71] on div "Off" at bounding box center [148, 73] width 15 height 8
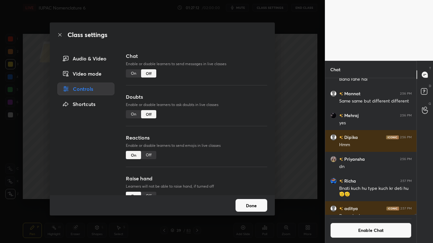
click at [257, 200] on button "Done" at bounding box center [251, 205] width 32 height 13
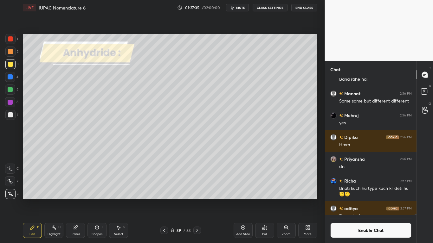
click at [11, 115] on div at bounding box center [10, 114] width 5 height 5
click at [95, 200] on icon at bounding box center [96, 227] width 5 height 5
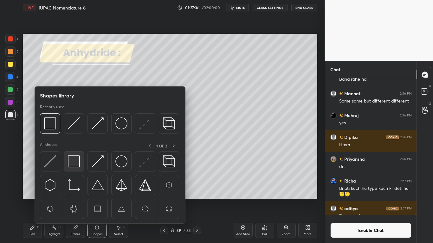
click at [74, 160] on img at bounding box center [74, 162] width 12 height 12
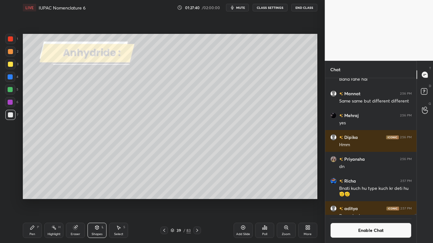
click at [36, 200] on div "Pen P" at bounding box center [32, 230] width 19 height 15
click at [10, 76] on div at bounding box center [10, 76] width 5 height 5
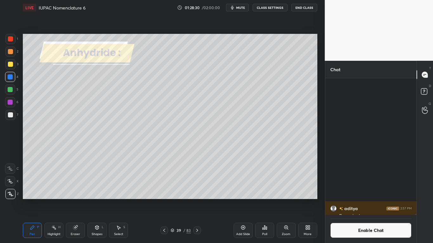
scroll to position [31211, 0]
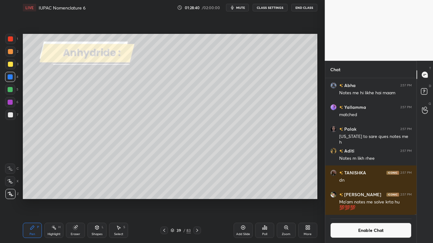
click at [11, 114] on div at bounding box center [10, 114] width 5 height 5
click at [344, 200] on button "Enable Chat" at bounding box center [370, 230] width 81 height 15
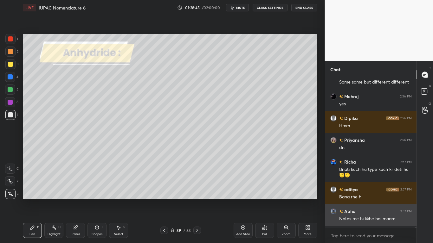
click at [353, 200] on div "Notes me hi likhe hai maam" at bounding box center [375, 219] width 73 height 6
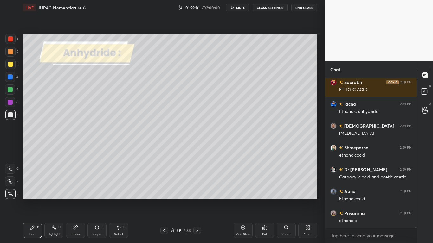
scroll to position [31651, 0]
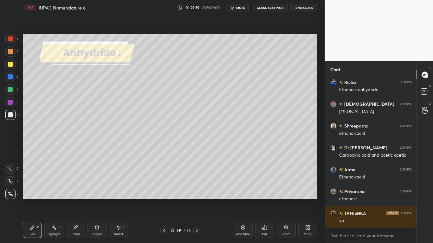
click at [265, 9] on button "CLASS SETTINGS" at bounding box center [269, 8] width 35 height 8
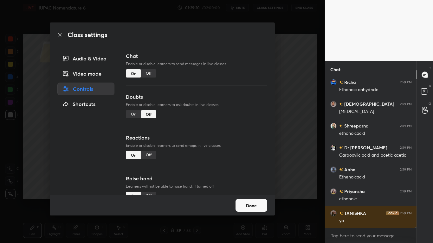
click at [148, 73] on div "Off" at bounding box center [148, 73] width 15 height 8
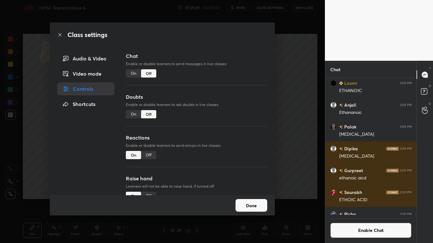
click at [239, 199] on div "Done" at bounding box center [162, 205] width 225 height 20
click at [242, 200] on button "Done" at bounding box center [251, 205] width 32 height 13
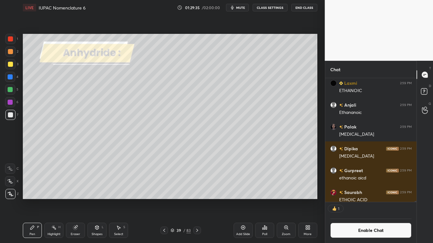
scroll to position [122, 89]
click at [10, 91] on div at bounding box center [10, 89] width 5 height 5
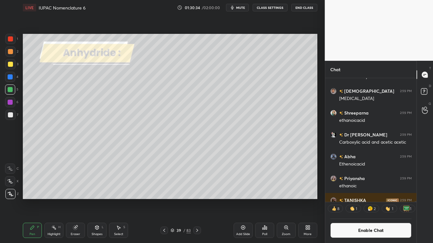
click at [121, 200] on div "Select S" at bounding box center [118, 230] width 19 height 15
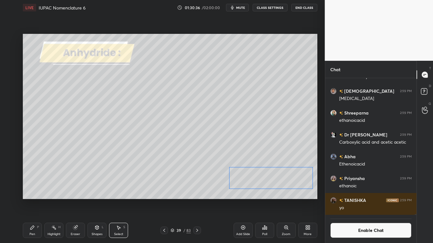
scroll to position [31538, 0]
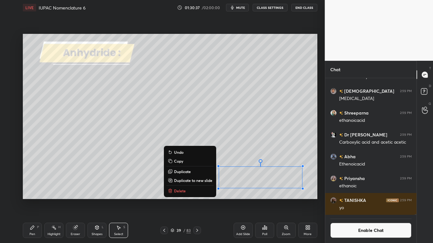
click at [34, 200] on icon at bounding box center [32, 227] width 5 height 5
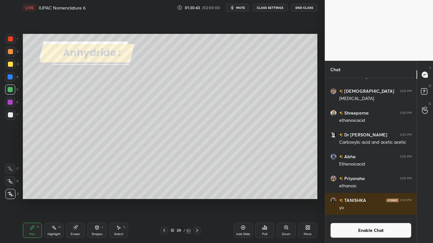
click at [244, 200] on icon at bounding box center [242, 227] width 5 height 5
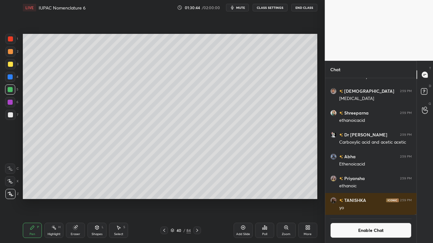
click at [10, 62] on div at bounding box center [10, 64] width 5 height 5
click at [11, 115] on div at bounding box center [10, 114] width 5 height 5
click at [11, 91] on div at bounding box center [10, 89] width 5 height 5
click at [10, 65] on div at bounding box center [10, 64] width 5 height 5
click at [12, 114] on div at bounding box center [10, 114] width 5 height 5
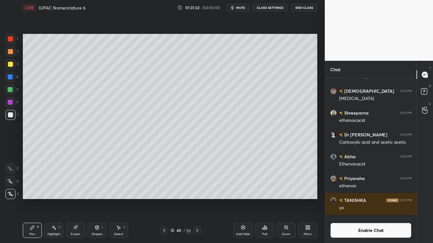
click at [12, 41] on div at bounding box center [10, 38] width 5 height 5
click at [197, 200] on icon at bounding box center [196, 230] width 5 height 5
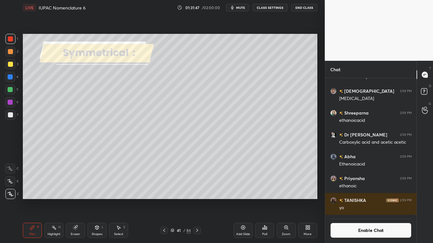
click at [164, 200] on icon at bounding box center [164, 230] width 5 height 5
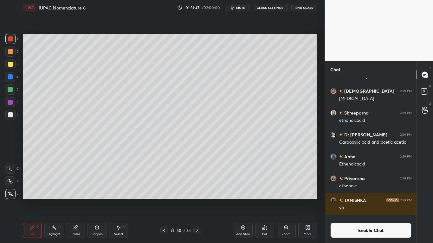
click at [164, 200] on icon at bounding box center [164, 230] width 5 height 5
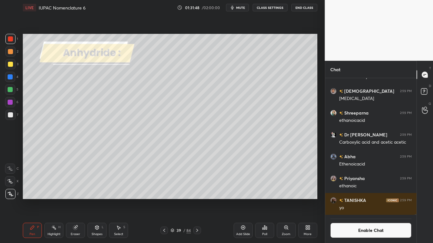
click at [117, 200] on icon at bounding box center [118, 227] width 5 height 5
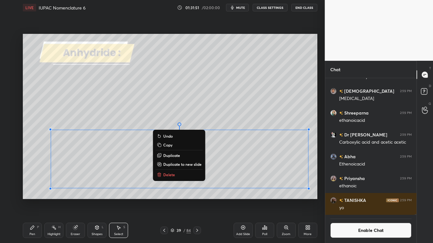
click at [171, 146] on p "Copy" at bounding box center [167, 145] width 9 height 5
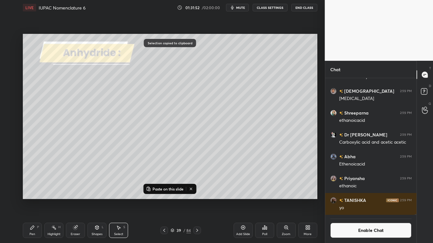
click at [196, 200] on icon at bounding box center [196, 230] width 5 height 5
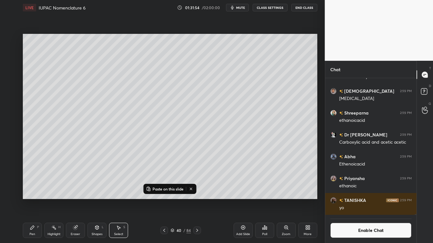
click at [195, 200] on icon at bounding box center [196, 230] width 5 height 5
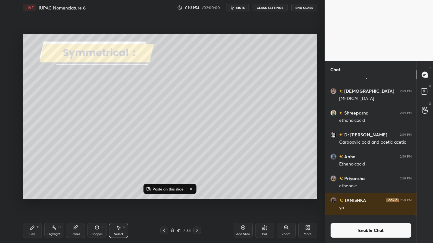
click at [176, 192] on button "Paste on this slide" at bounding box center [165, 189] width 40 height 8
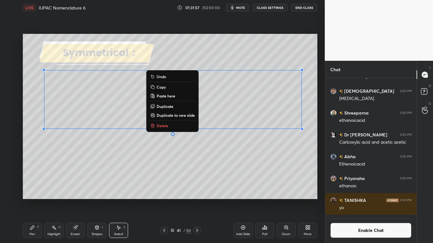
click at [34, 200] on icon at bounding box center [32, 227] width 5 height 5
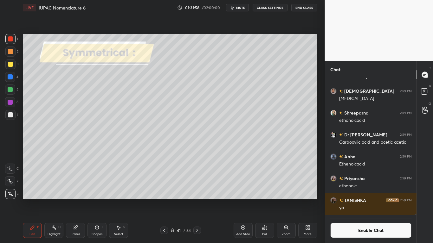
click at [10, 114] on div at bounding box center [10, 114] width 5 height 5
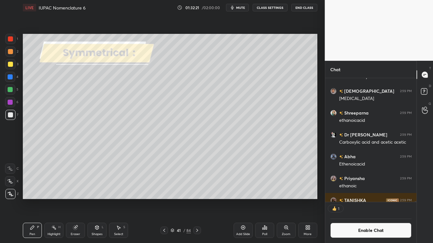
click at [197, 200] on icon at bounding box center [196, 230] width 5 height 5
click at [163, 200] on icon at bounding box center [164, 230] width 5 height 5
click at [197, 200] on icon at bounding box center [196, 230] width 5 height 5
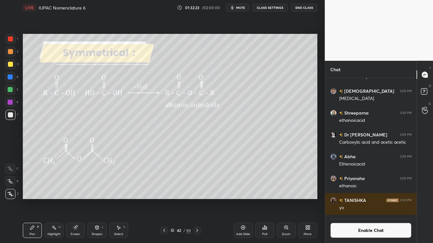
click at [199, 200] on icon at bounding box center [196, 230] width 5 height 5
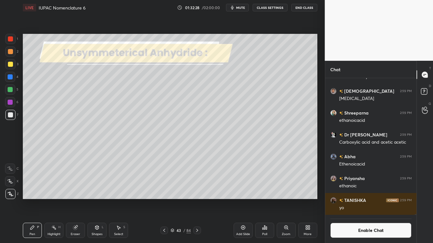
click at [12, 64] on div at bounding box center [10, 64] width 5 height 5
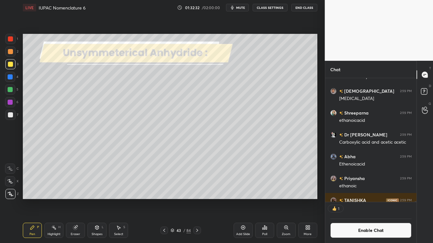
scroll to position [122, 89]
click at [10, 117] on div at bounding box center [10, 114] width 5 height 5
click at [12, 64] on div at bounding box center [10, 64] width 5 height 5
click at [368, 200] on button "Enable Chat" at bounding box center [370, 230] width 81 height 15
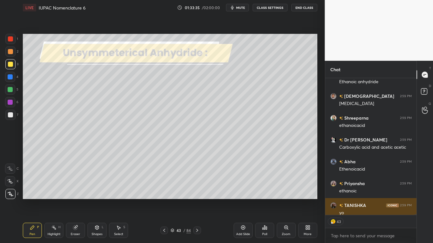
scroll to position [31518, 0]
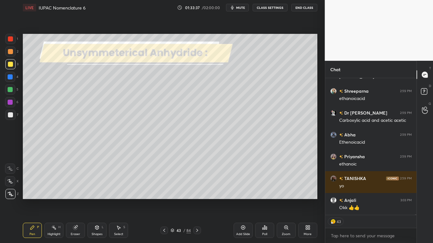
click at [80, 200] on div "Eraser" at bounding box center [75, 230] width 19 height 15
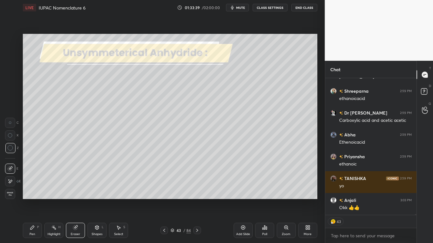
scroll to position [31540, 0]
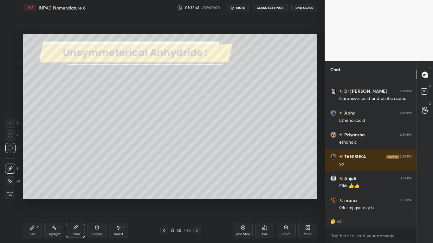
click at [34, 200] on div "Pen P" at bounding box center [32, 230] width 19 height 15
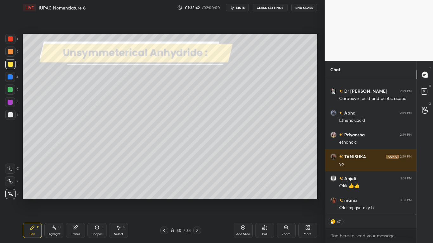
click at [12, 115] on div at bounding box center [10, 114] width 5 height 5
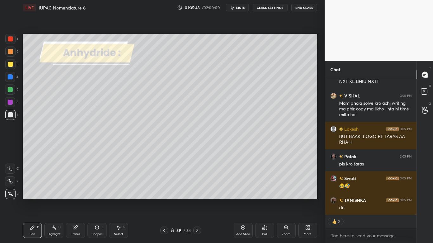
scroll to position [32995, 0]
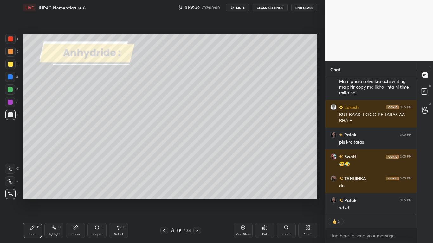
type textarea "x"
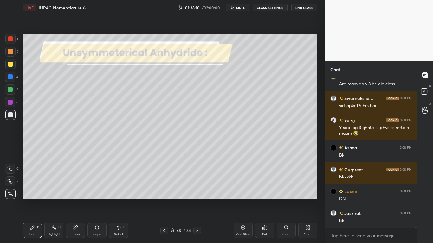
scroll to position [35028, 0]
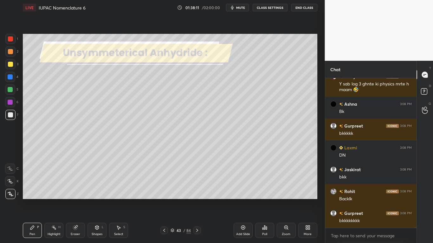
click at [177, 200] on div "43" at bounding box center [178, 231] width 6 height 4
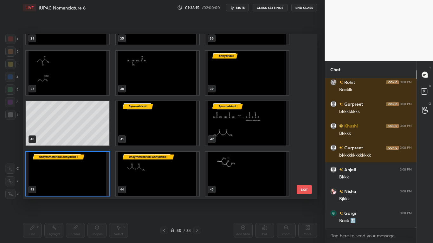
scroll to position [35159, 0]
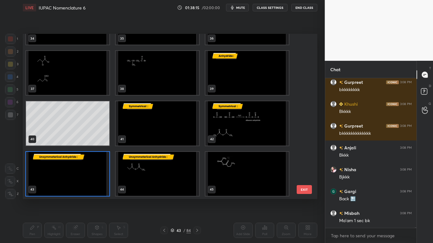
click at [89, 188] on img "grid" at bounding box center [67, 174] width 83 height 44
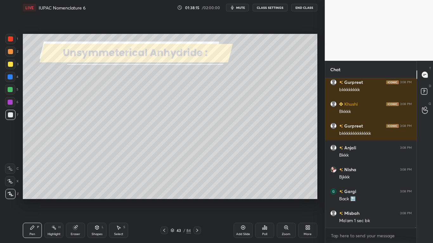
click at [90, 188] on img "grid" at bounding box center [67, 174] width 83 height 44
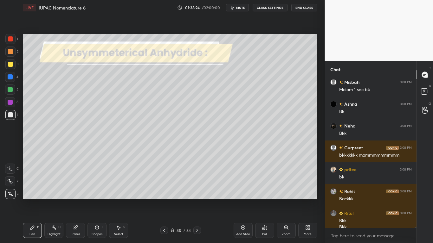
scroll to position [35297, 0]
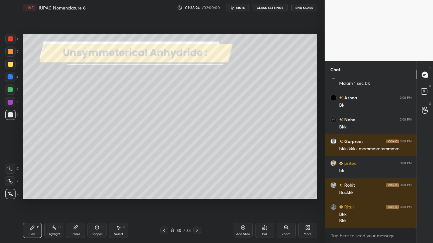
click at [172, 200] on icon at bounding box center [172, 231] width 3 height 1
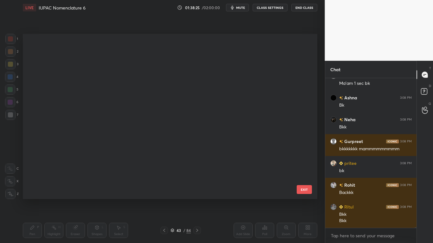
scroll to position [2, 3]
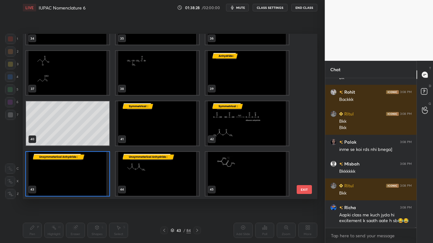
click at [99, 185] on img "grid" at bounding box center [67, 174] width 83 height 44
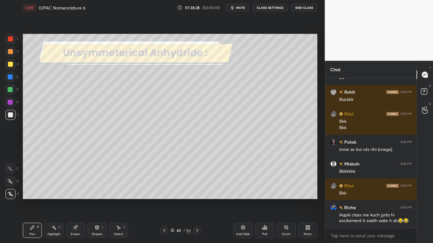
click at [99, 185] on img "grid" at bounding box center [67, 174] width 83 height 44
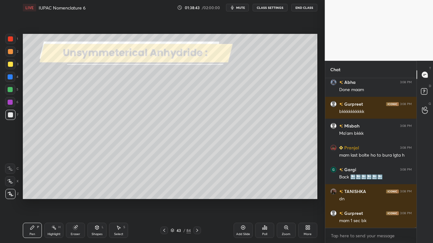
click at [173, 200] on div "43 / 84" at bounding box center [180, 231] width 41 height 8
click at [172, 200] on icon at bounding box center [172, 231] width 4 height 4
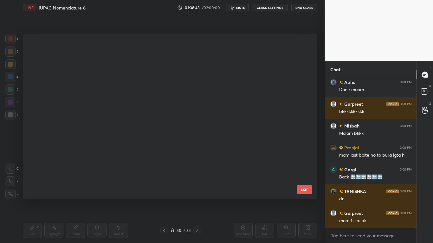
scroll to position [591, 0]
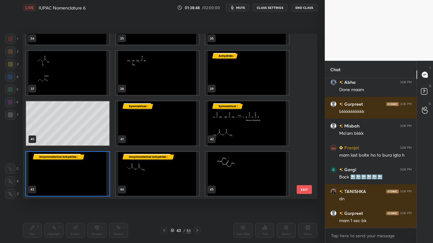
click at [190, 127] on img "grid" at bounding box center [157, 123] width 83 height 44
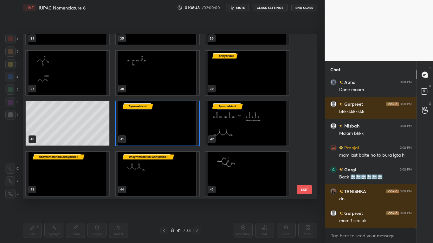
click at [190, 127] on img "grid" at bounding box center [157, 123] width 83 height 44
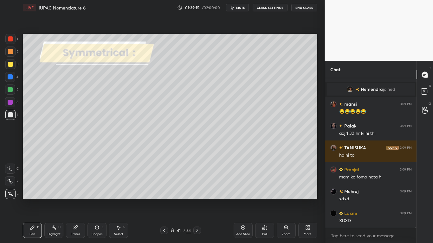
scroll to position [34626, 0]
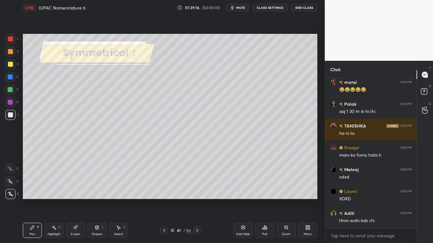
click at [173, 200] on div "41 / 84" at bounding box center [180, 231] width 20 height 6
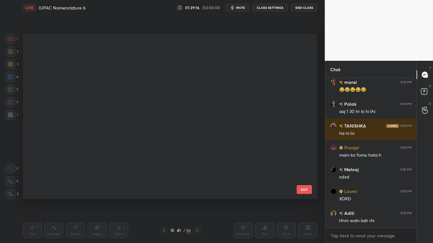
scroll to position [2, 3]
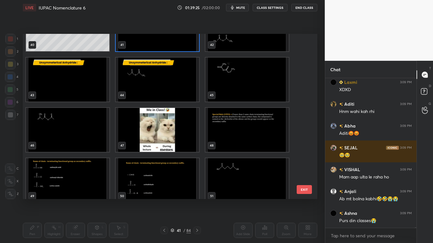
click at [64, 81] on img "grid" at bounding box center [67, 79] width 83 height 44
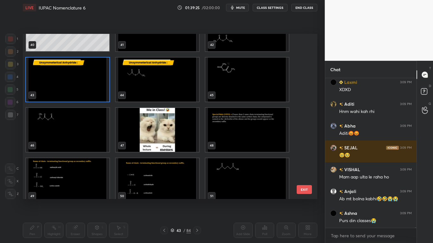
click at [64, 81] on img "grid" at bounding box center [67, 79] width 83 height 44
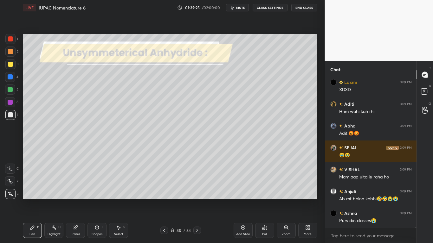
click at [64, 81] on img "grid" at bounding box center [67, 79] width 83 height 44
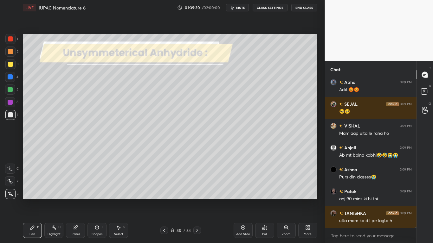
scroll to position [34801, 0]
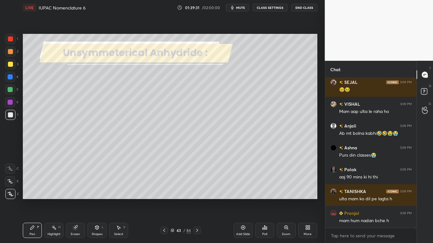
click at [174, 200] on icon at bounding box center [172, 231] width 3 height 1
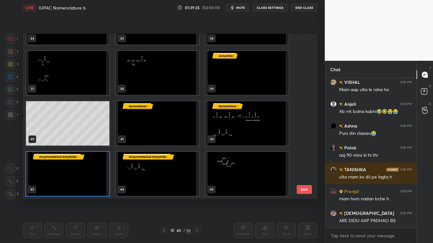
scroll to position [34845, 0]
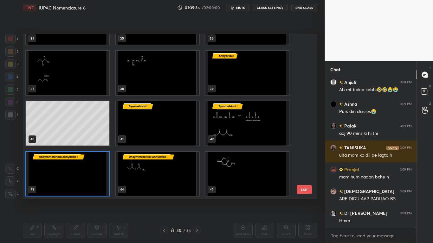
click at [169, 178] on img "grid" at bounding box center [157, 174] width 83 height 44
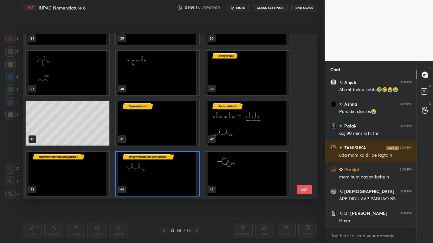
click at [169, 178] on img "grid" at bounding box center [157, 174] width 83 height 44
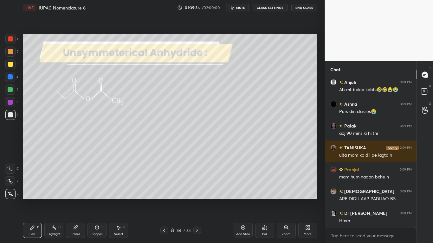
click at [169, 178] on img "grid" at bounding box center [157, 174] width 83 height 44
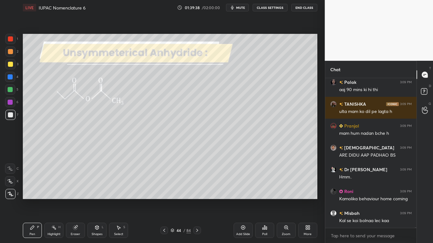
click at [274, 6] on button "CLASS SETTINGS" at bounding box center [269, 8] width 35 height 8
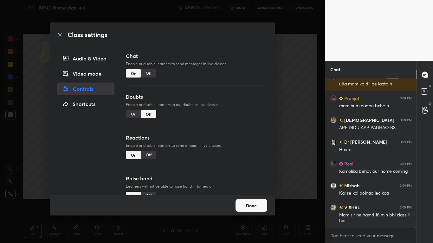
click at [154, 73] on div "Off" at bounding box center [148, 73] width 15 height 8
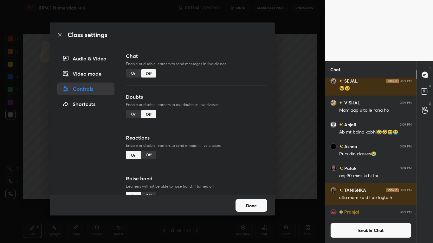
click at [250, 200] on button "Done" at bounding box center [251, 205] width 32 height 13
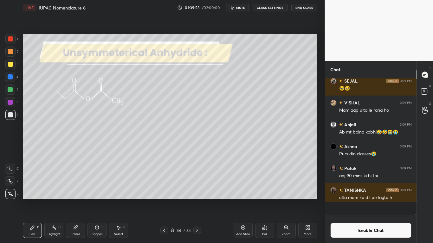
scroll to position [135, 89]
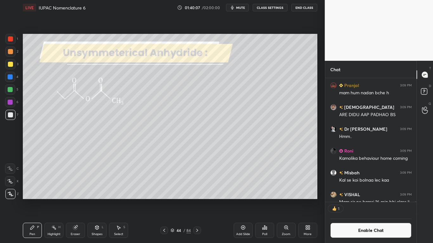
click at [10, 74] on div at bounding box center [10, 76] width 5 height 5
click at [11, 114] on div at bounding box center [10, 114] width 5 height 5
click at [359, 200] on button "Enable Chat" at bounding box center [370, 230] width 81 height 15
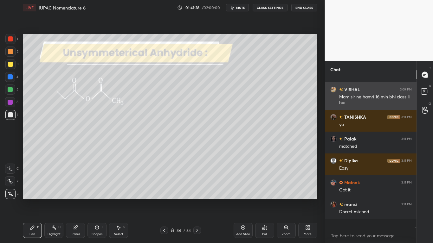
scroll to position [148, 89]
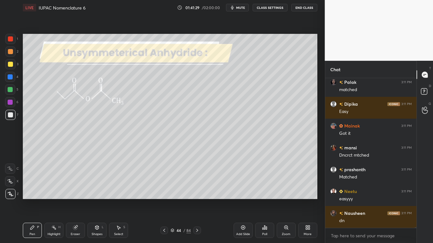
click at [9, 66] on div at bounding box center [10, 64] width 5 height 5
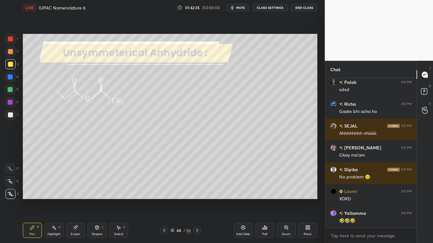
scroll to position [35942, 0]
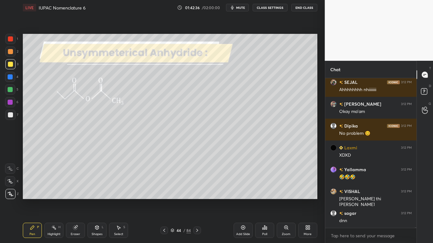
click at [174, 200] on icon at bounding box center [172, 231] width 4 height 4
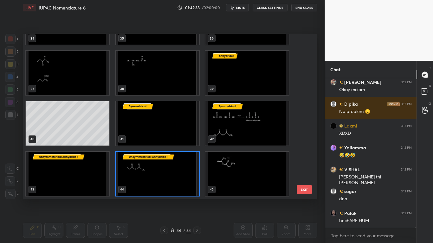
scroll to position [35986, 0]
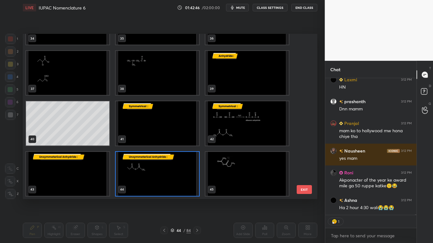
click at [223, 177] on img "grid" at bounding box center [246, 174] width 83 height 44
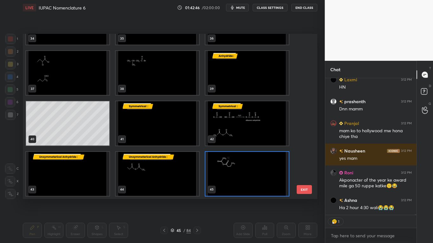
click at [223, 177] on img "grid" at bounding box center [246, 174] width 83 height 44
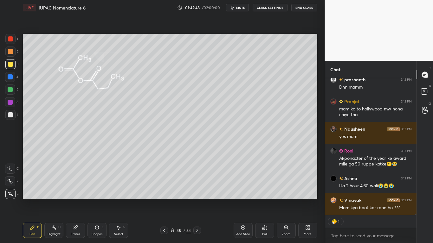
type textarea "x"
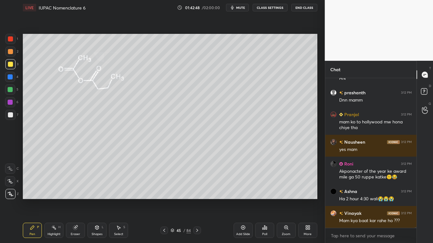
click at [271, 6] on button "CLASS SETTINGS" at bounding box center [269, 8] width 35 height 8
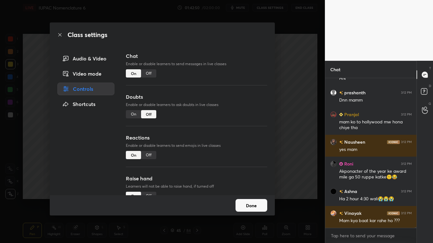
click at [145, 72] on div "Off" at bounding box center [148, 73] width 15 height 8
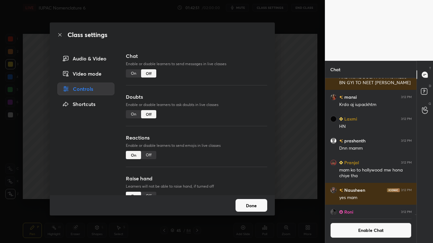
click at [263, 200] on button "Done" at bounding box center [251, 205] width 32 height 13
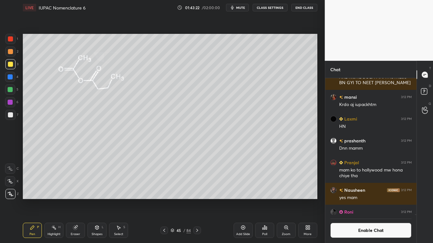
scroll to position [122, 89]
click at [340, 200] on button "Enable Chat" at bounding box center [370, 230] width 81 height 15
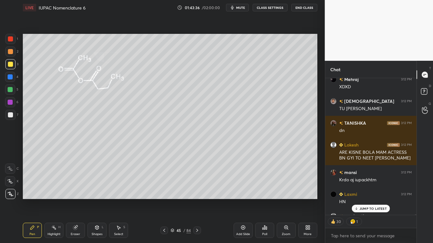
click at [357, 200] on icon at bounding box center [356, 209] width 4 height 4
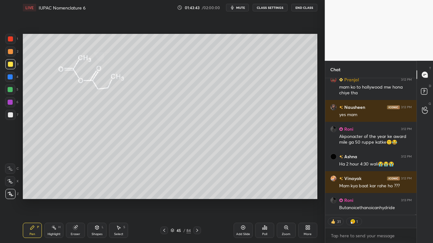
scroll to position [35910, 0]
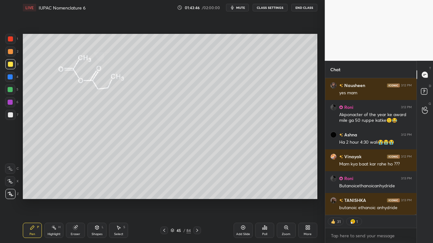
click at [270, 8] on button "CLASS SETTINGS" at bounding box center [269, 8] width 35 height 8
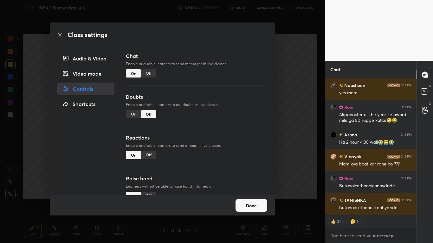
scroll to position [35932, 0]
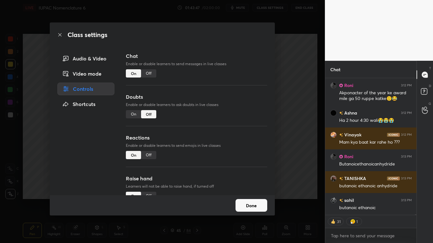
click at [279, 108] on div "Class settings Audio & Video Video mode Controls Shortcuts Chat Enable or disab…" at bounding box center [162, 121] width 325 height 243
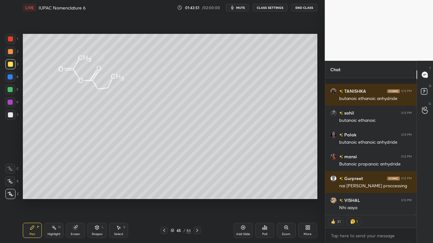
scroll to position [36047, 0]
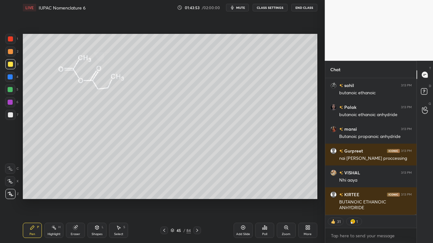
type textarea "x"
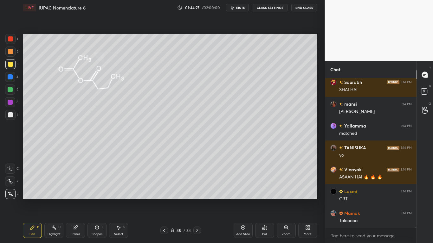
scroll to position [36368, 0]
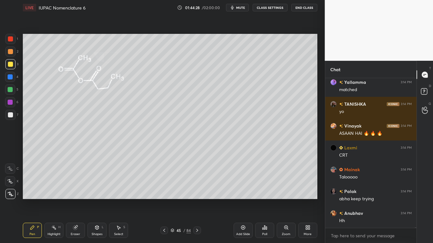
click at [174, 200] on div "45 / 84" at bounding box center [180, 231] width 20 height 6
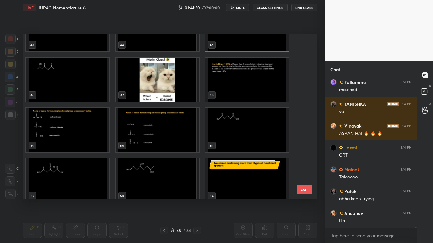
scroll to position [36390, 0]
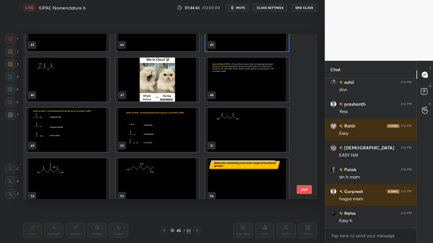
click at [66, 77] on img "grid" at bounding box center [67, 80] width 83 height 44
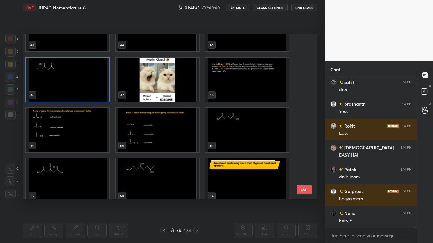
click at [66, 77] on img "grid" at bounding box center [67, 80] width 83 height 44
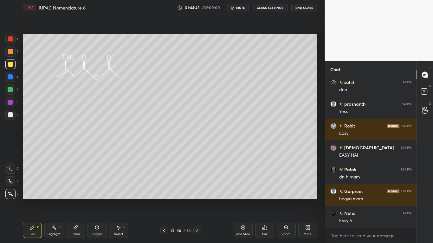
click at [66, 77] on img "grid" at bounding box center [67, 80] width 83 height 44
click at [278, 6] on button "CLASS SETTINGS" at bounding box center [269, 8] width 35 height 8
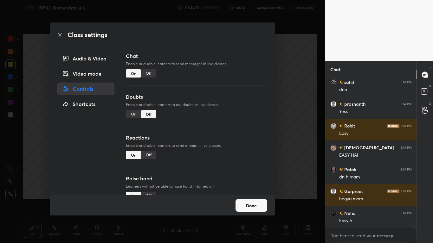
click at [149, 72] on div "Off" at bounding box center [148, 73] width 15 height 8
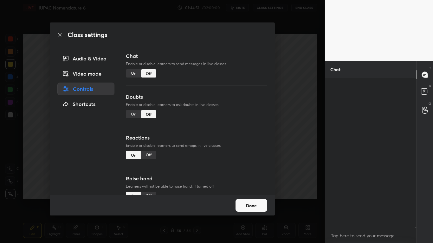
scroll to position [135, 89]
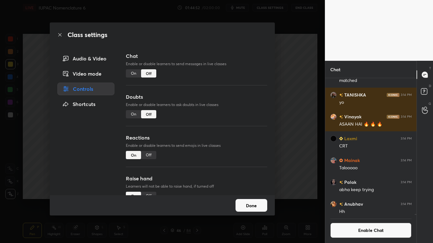
click at [238, 198] on div "Done" at bounding box center [162, 205] width 225 height 20
click at [258, 200] on button "Done" at bounding box center [251, 205] width 32 height 13
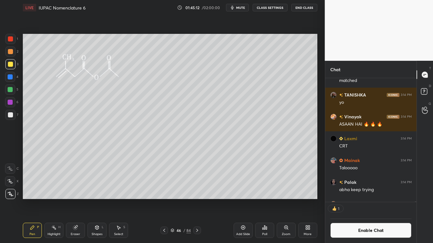
scroll to position [122, 89]
click at [355, 200] on button "Enable Chat" at bounding box center [370, 230] width 81 height 15
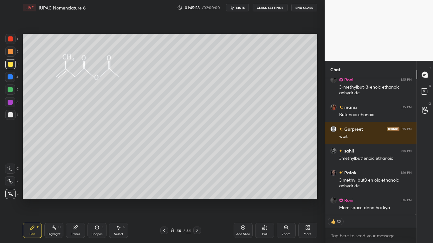
scroll to position [36534, 0]
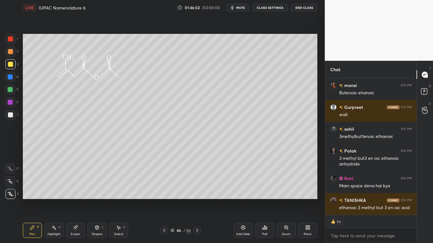
click at [272, 9] on button "CLASS SETTINGS" at bounding box center [269, 8] width 35 height 8
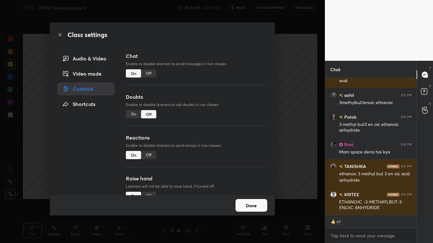
scroll to position [36596, 0]
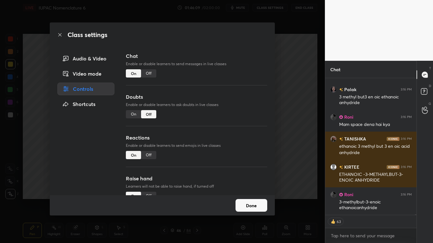
type textarea "x"
click at [149, 74] on div "Off" at bounding box center [148, 73] width 15 height 8
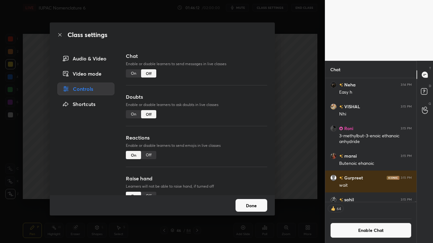
click at [246, 200] on button "Done" at bounding box center [251, 205] width 32 height 13
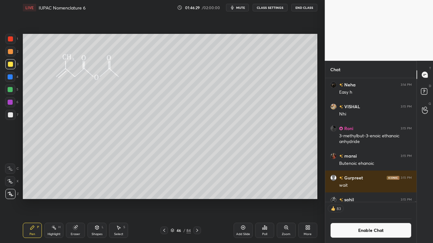
click at [12, 116] on div at bounding box center [10, 114] width 5 height 5
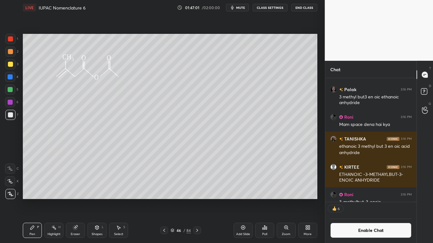
click at [118, 200] on icon at bounding box center [118, 228] width 3 height 4
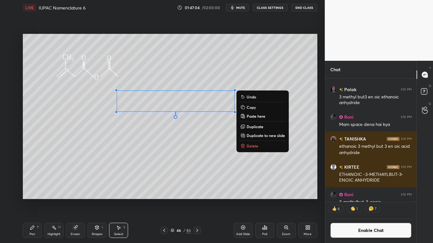
click at [29, 200] on div "Pen P" at bounding box center [32, 230] width 19 height 15
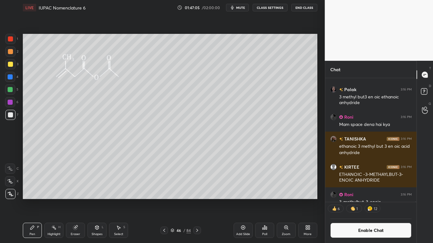
click at [11, 65] on div at bounding box center [10, 64] width 5 height 5
click at [77, 200] on div "Eraser" at bounding box center [75, 230] width 19 height 15
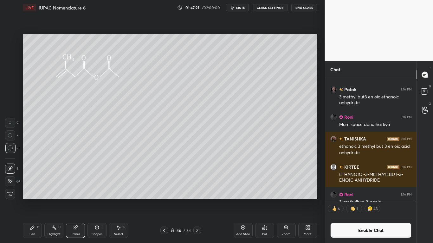
click at [30, 200] on icon at bounding box center [32, 228] width 4 height 4
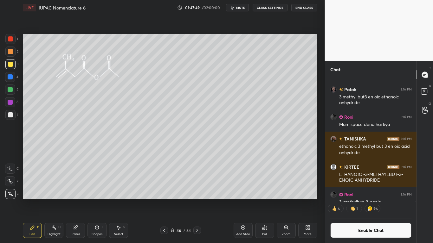
click at [358, 200] on button "Enable Chat" at bounding box center [370, 230] width 81 height 15
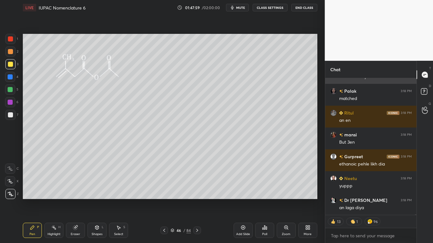
scroll to position [36629, 0]
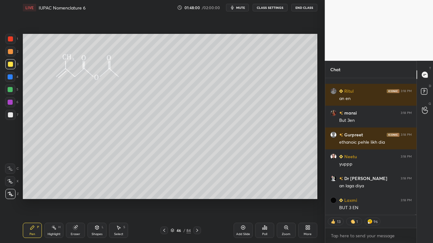
click at [76, 200] on icon at bounding box center [75, 228] width 4 height 4
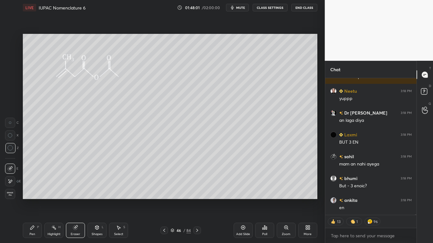
scroll to position [36738, 0]
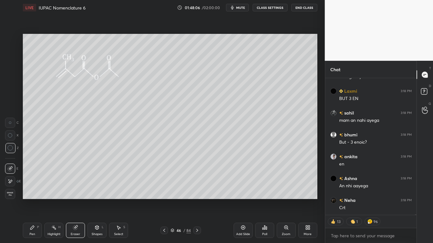
click at [35, 200] on div "Pen P" at bounding box center [32, 230] width 19 height 15
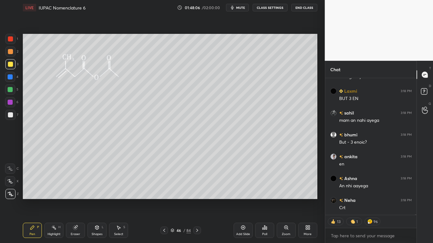
scroll to position [36760, 0]
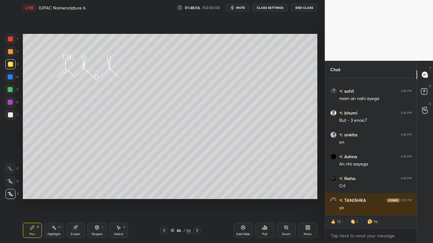
click at [120, 200] on icon at bounding box center [118, 227] width 5 height 5
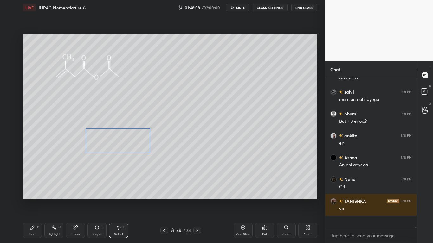
scroll to position [36769, 0]
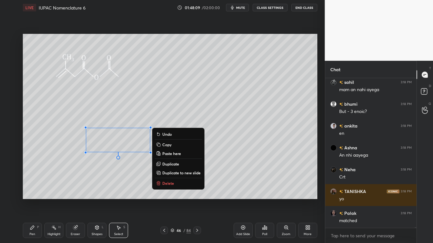
click at [31, 200] on icon at bounding box center [32, 228] width 4 height 4
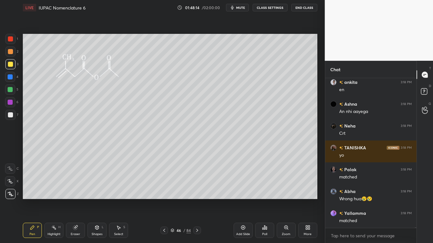
scroll to position [36835, 0]
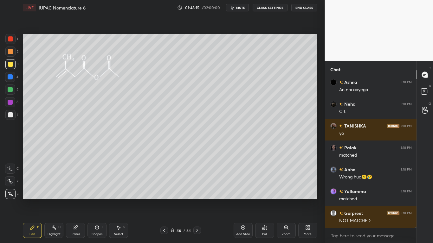
click at [114, 200] on div "Select S" at bounding box center [118, 230] width 19 height 15
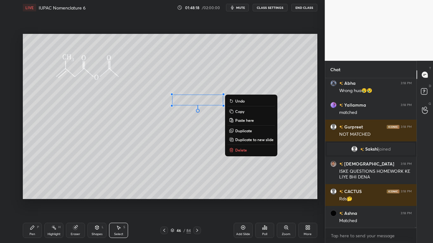
scroll to position [36829, 0]
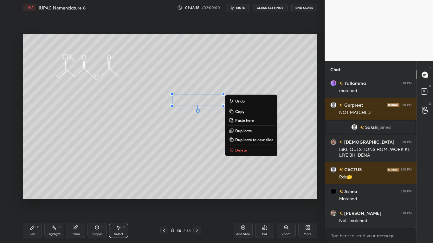
click at [173, 179] on div "0 ° Undo Copy Paste here Duplicate Duplicate to new slide Delete" at bounding box center [170, 116] width 294 height 165
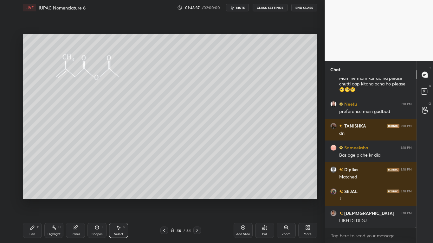
scroll to position [37185, 0]
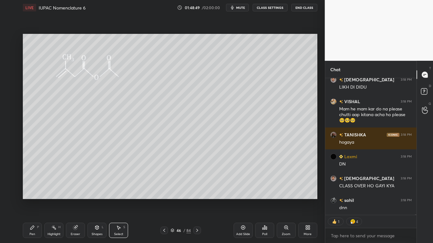
click at [35, 200] on div "Pen P" at bounding box center [32, 230] width 19 height 15
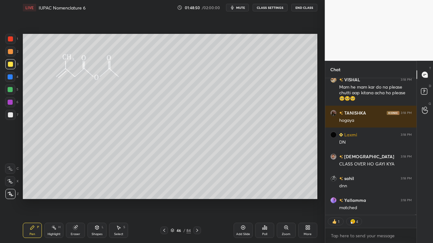
click at [10, 65] on div at bounding box center [10, 64] width 5 height 5
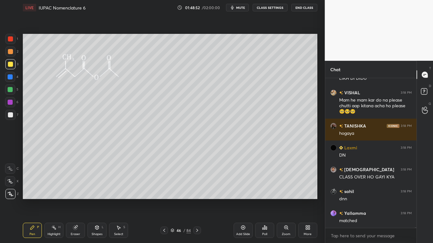
click at [174, 200] on icon at bounding box center [172, 231] width 4 height 4
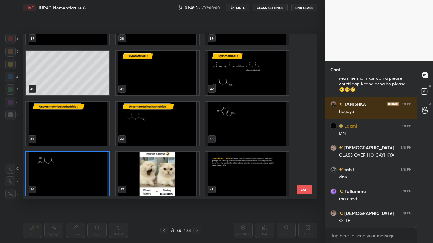
click at [92, 177] on img "grid" at bounding box center [67, 174] width 83 height 44
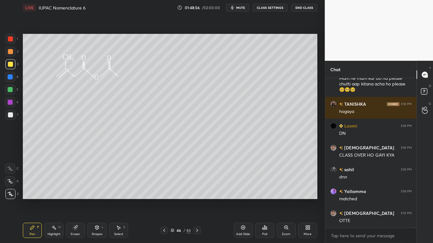
click at [93, 177] on img "grid" at bounding box center [67, 174] width 83 height 44
click at [96, 170] on img "grid" at bounding box center [67, 174] width 83 height 44
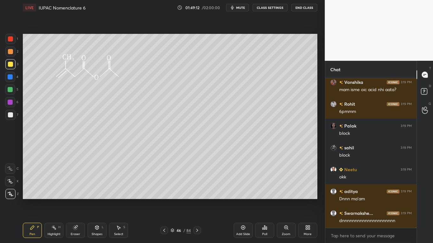
click at [173, 200] on icon at bounding box center [172, 231] width 3 height 1
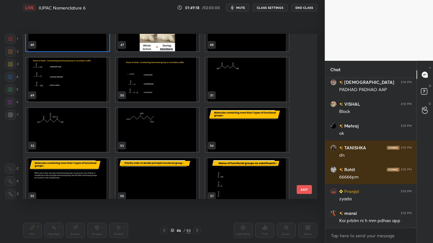
click at [82, 48] on img "grid" at bounding box center [67, 29] width 83 height 44
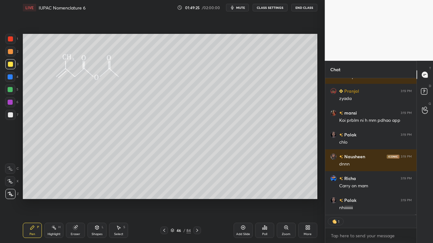
type textarea "x"
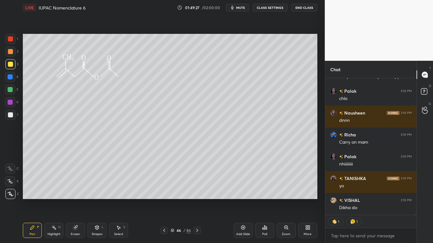
click at [244, 200] on icon at bounding box center [242, 227] width 5 height 5
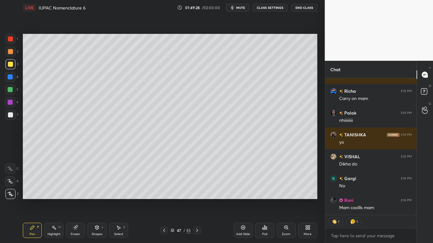
click at [268, 8] on button "CLASS SETTINGS" at bounding box center [269, 8] width 35 height 8
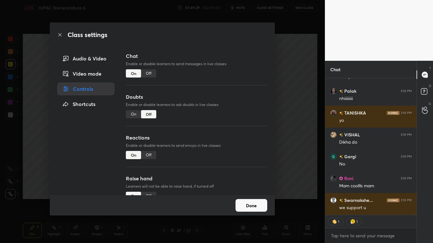
click at [150, 74] on div "Off" at bounding box center [148, 73] width 15 height 8
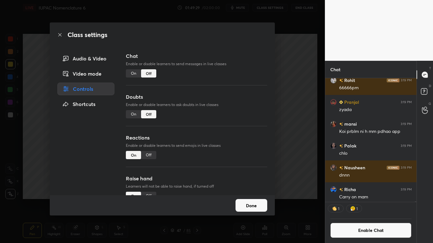
click at [250, 200] on button "Done" at bounding box center [251, 205] width 32 height 13
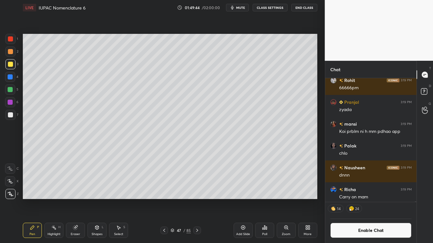
click at [15, 112] on div at bounding box center [10, 115] width 10 height 10
click at [374, 200] on button "Enable Chat" at bounding box center [370, 230] width 81 height 15
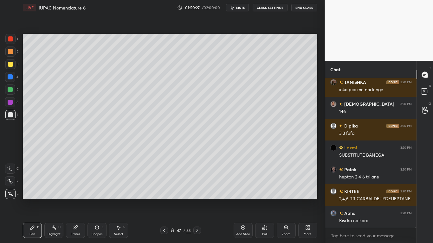
scroll to position [37871, 0]
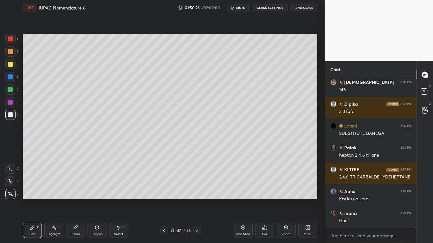
click at [79, 200] on div "Eraser" at bounding box center [75, 230] width 19 height 15
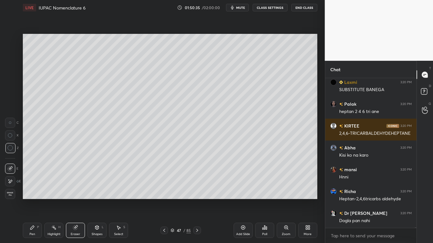
scroll to position [37937, 0]
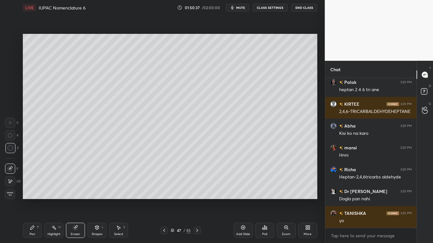
click at [32, 200] on icon at bounding box center [32, 228] width 4 height 4
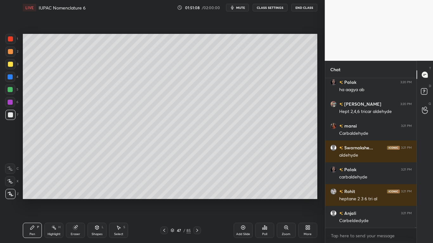
scroll to position [38112, 0]
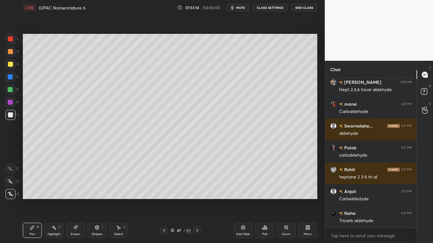
click at [270, 8] on button "CLASS SETTINGS" at bounding box center [269, 8] width 35 height 8
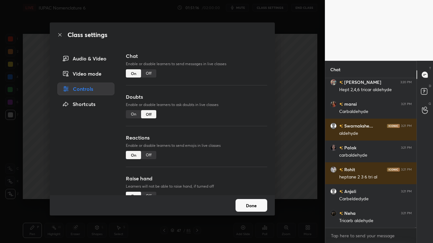
scroll to position [38133, 0]
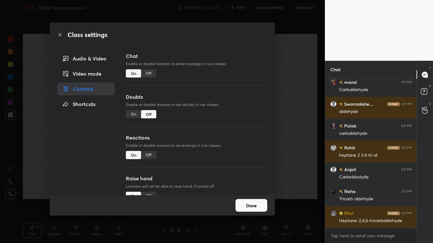
click at [247, 200] on button "Done" at bounding box center [251, 205] width 32 height 13
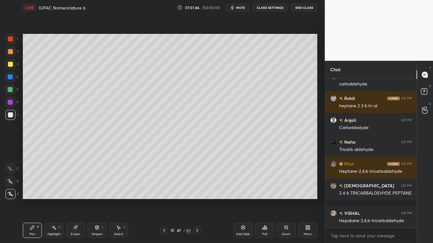
scroll to position [38205, 0]
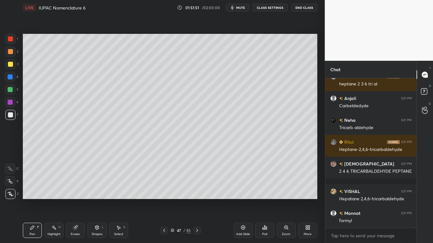
click at [13, 66] on div at bounding box center [10, 64] width 5 height 5
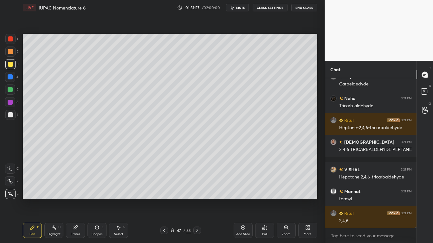
click at [73, 200] on icon at bounding box center [75, 227] width 5 height 5
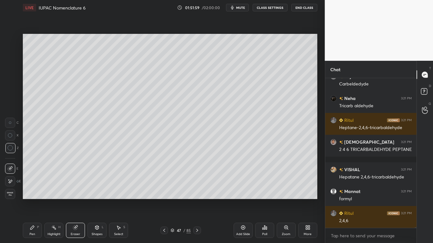
click at [30, 200] on icon at bounding box center [32, 227] width 5 height 5
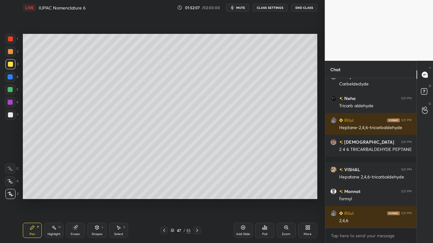
click at [174, 200] on icon at bounding box center [172, 230] width 3 height 2
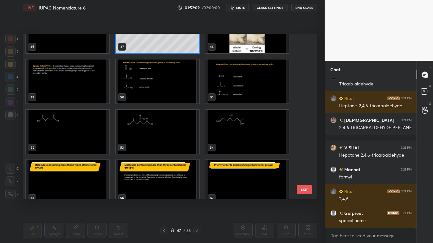
scroll to position [786, 0]
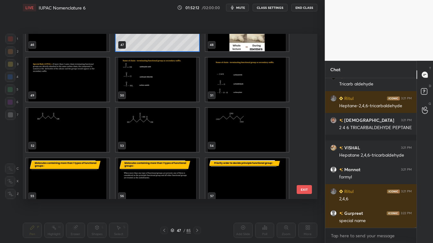
click at [82, 90] on img "grid" at bounding box center [67, 80] width 83 height 44
click at [82, 91] on img "grid" at bounding box center [67, 80] width 83 height 44
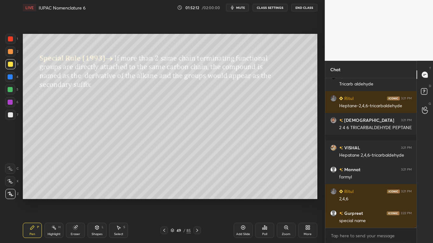
click at [82, 92] on img "grid" at bounding box center [67, 80] width 83 height 44
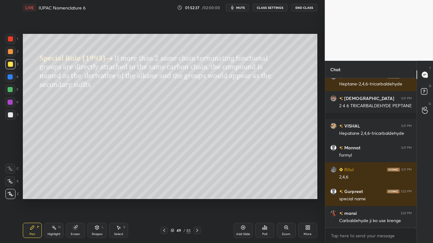
scroll to position [38292, 0]
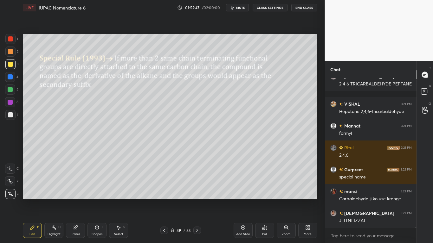
click at [194, 200] on icon at bounding box center [196, 230] width 5 height 5
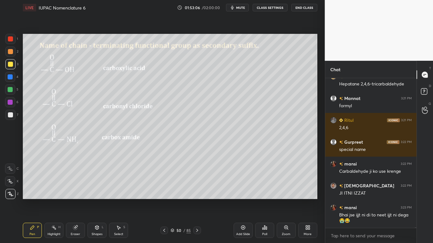
scroll to position [38342, 0]
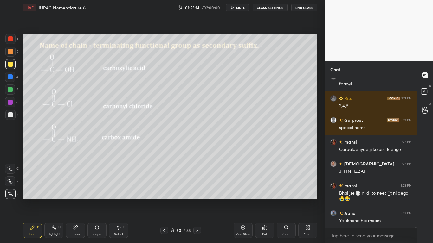
click at [197, 200] on icon at bounding box center [196, 230] width 5 height 5
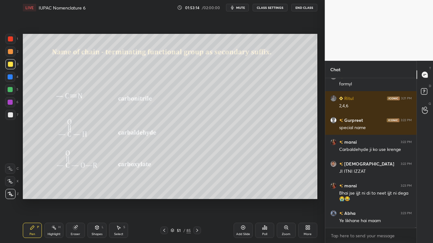
scroll to position [38363, 0]
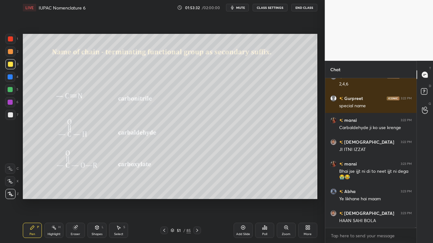
click at [196, 200] on icon at bounding box center [196, 230] width 5 height 5
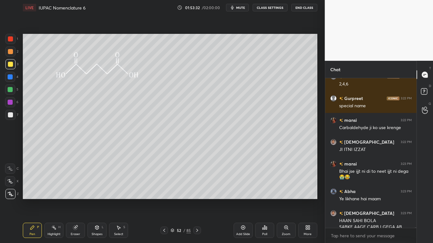
scroll to position [38370, 0]
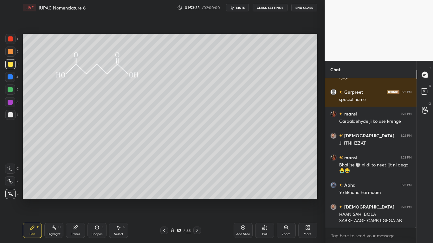
click at [164, 200] on icon at bounding box center [164, 230] width 2 height 3
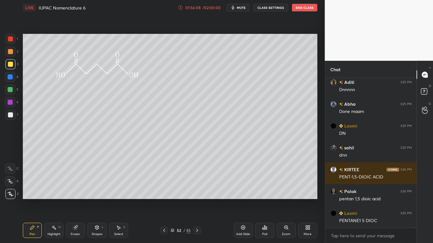
scroll to position [39352, 0]
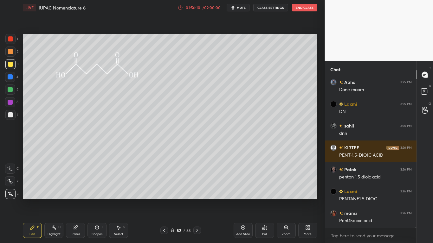
click at [174, 200] on icon at bounding box center [172, 231] width 3 height 1
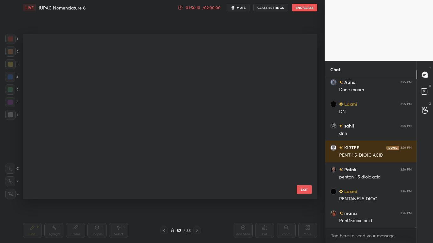
scroll to position [164, 291]
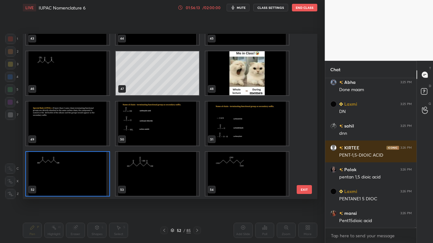
click at [93, 186] on img "grid" at bounding box center [67, 174] width 83 height 44
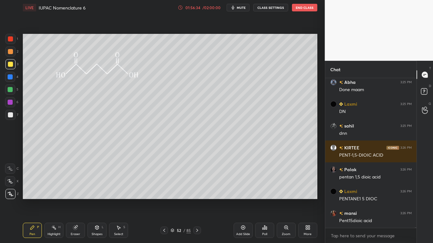
click at [11, 113] on div at bounding box center [10, 114] width 5 height 5
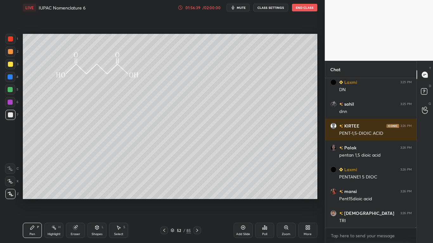
click at [11, 65] on div at bounding box center [10, 64] width 5 height 5
click at [10, 115] on div at bounding box center [10, 114] width 5 height 5
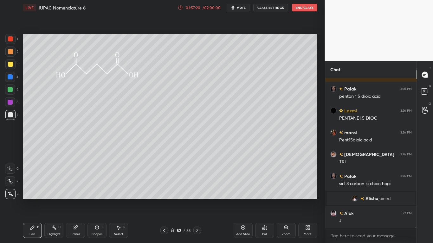
scroll to position [39108, 0]
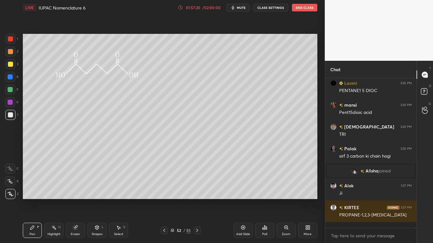
click at [111, 200] on div "Select S" at bounding box center [118, 230] width 19 height 15
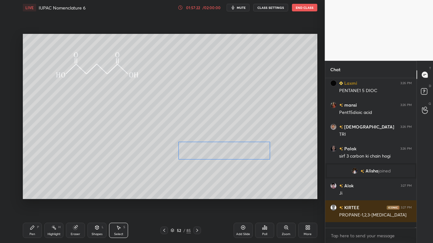
scroll to position [39130, 0]
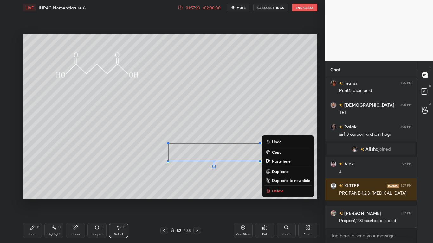
click at [37, 200] on div "P" at bounding box center [38, 227] width 2 height 3
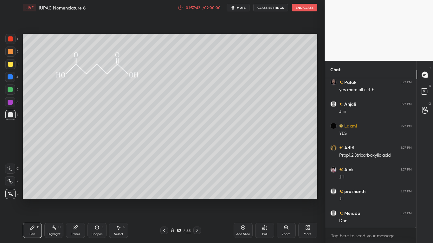
scroll to position [39457, 0]
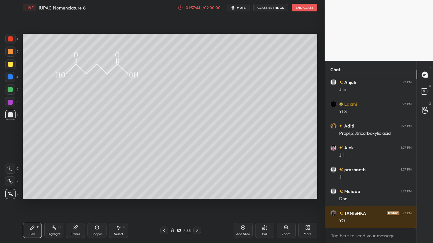
click at [173, 200] on icon at bounding box center [172, 231] width 4 height 4
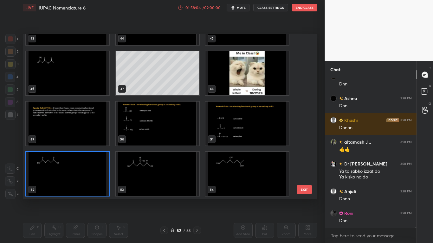
scroll to position [39950, 0]
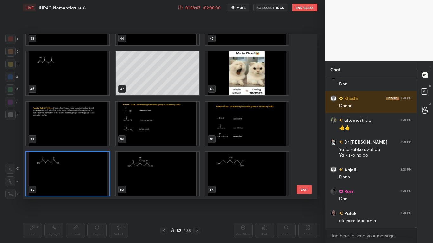
click at [247, 181] on img "grid" at bounding box center [246, 174] width 83 height 44
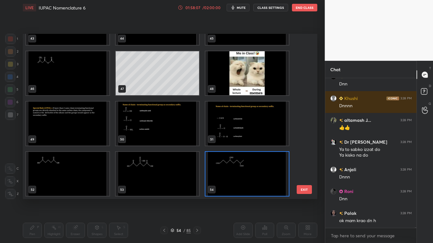
click at [247, 181] on img "grid" at bounding box center [246, 174] width 83 height 44
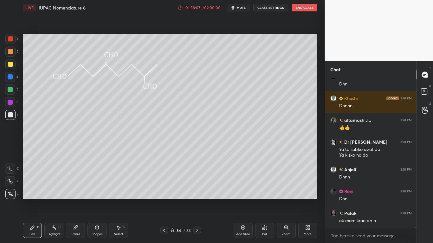
click at [246, 181] on img "grid" at bounding box center [246, 174] width 83 height 44
click at [245, 181] on img "grid" at bounding box center [246, 174] width 83 height 44
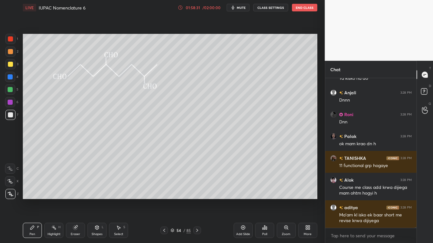
scroll to position [40048, 0]
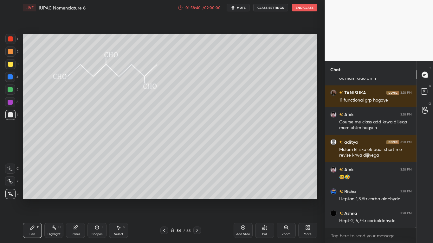
click at [12, 67] on div at bounding box center [10, 64] width 10 height 10
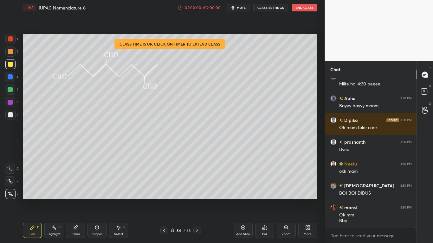
scroll to position [41274, 0]
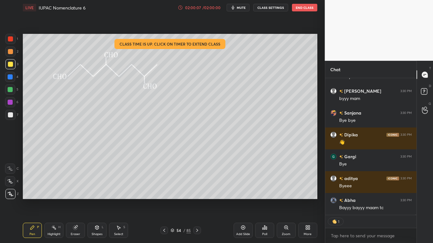
type textarea "x"
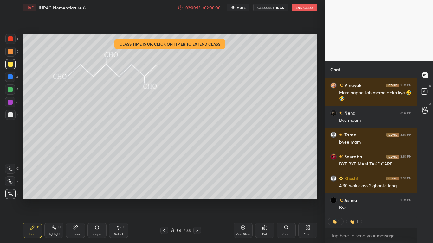
click at [259, 9] on button "CLASS SETTINGS" at bounding box center [270, 8] width 35 height 8
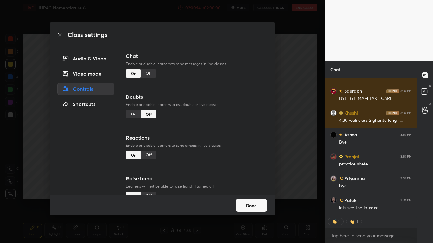
click at [150, 74] on div "Off" at bounding box center [148, 73] width 15 height 8
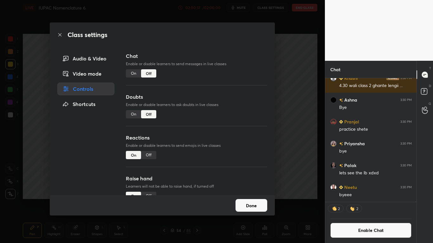
click at [251, 200] on button "Done" at bounding box center [251, 205] width 32 height 13
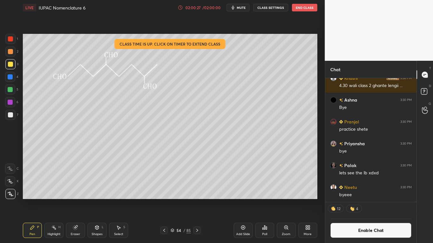
click at [303, 8] on button "End Class" at bounding box center [304, 8] width 25 height 8
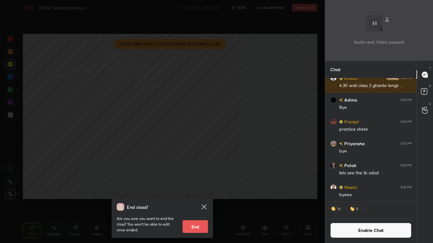
click at [197, 200] on button "End" at bounding box center [194, 226] width 25 height 13
